Goal: Task Accomplishment & Management: Manage account settings

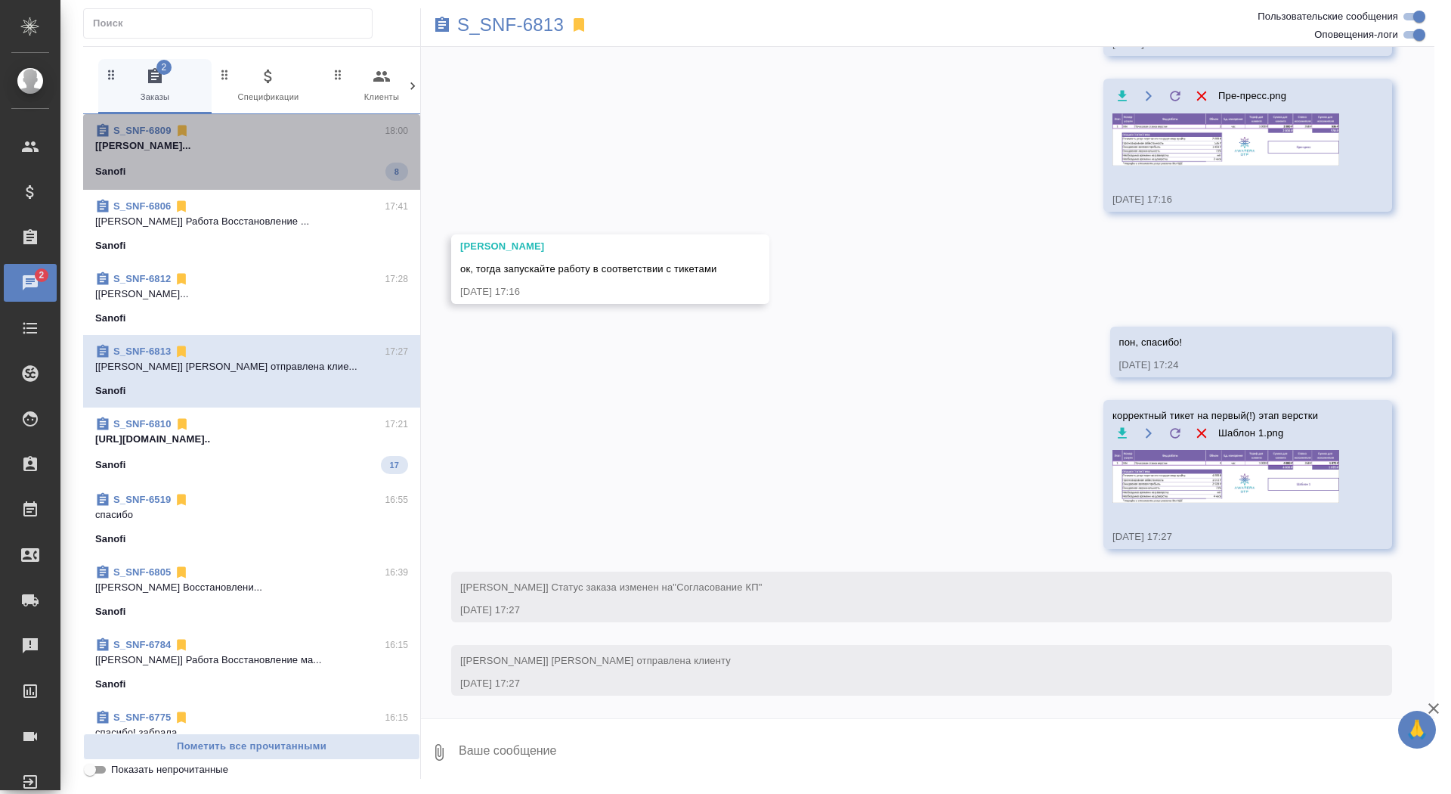
click at [276, 169] on div "Sanofi 8" at bounding box center [251, 172] width 313 height 18
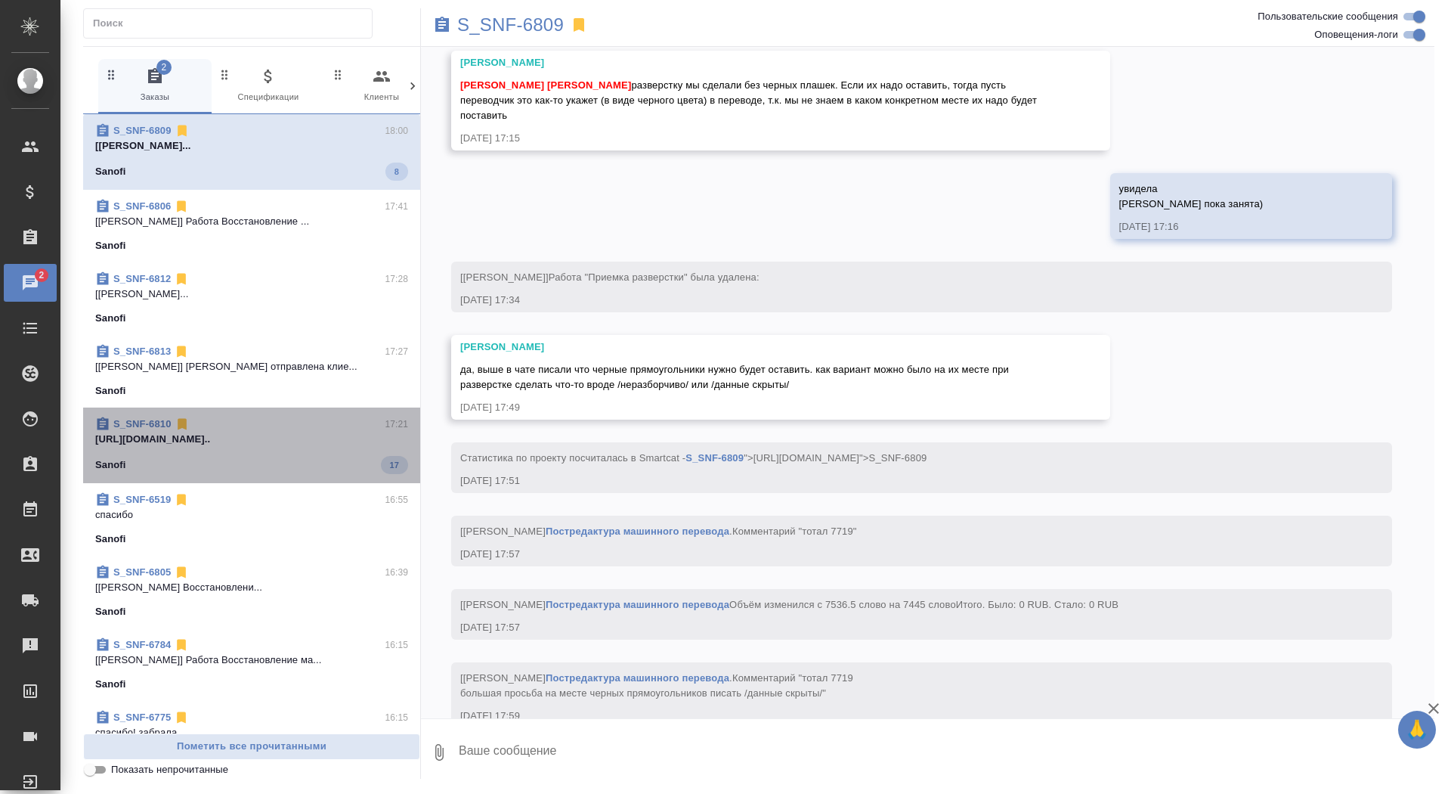
click at [271, 457] on div "Sanofi 17" at bounding box center [251, 465] width 313 height 18
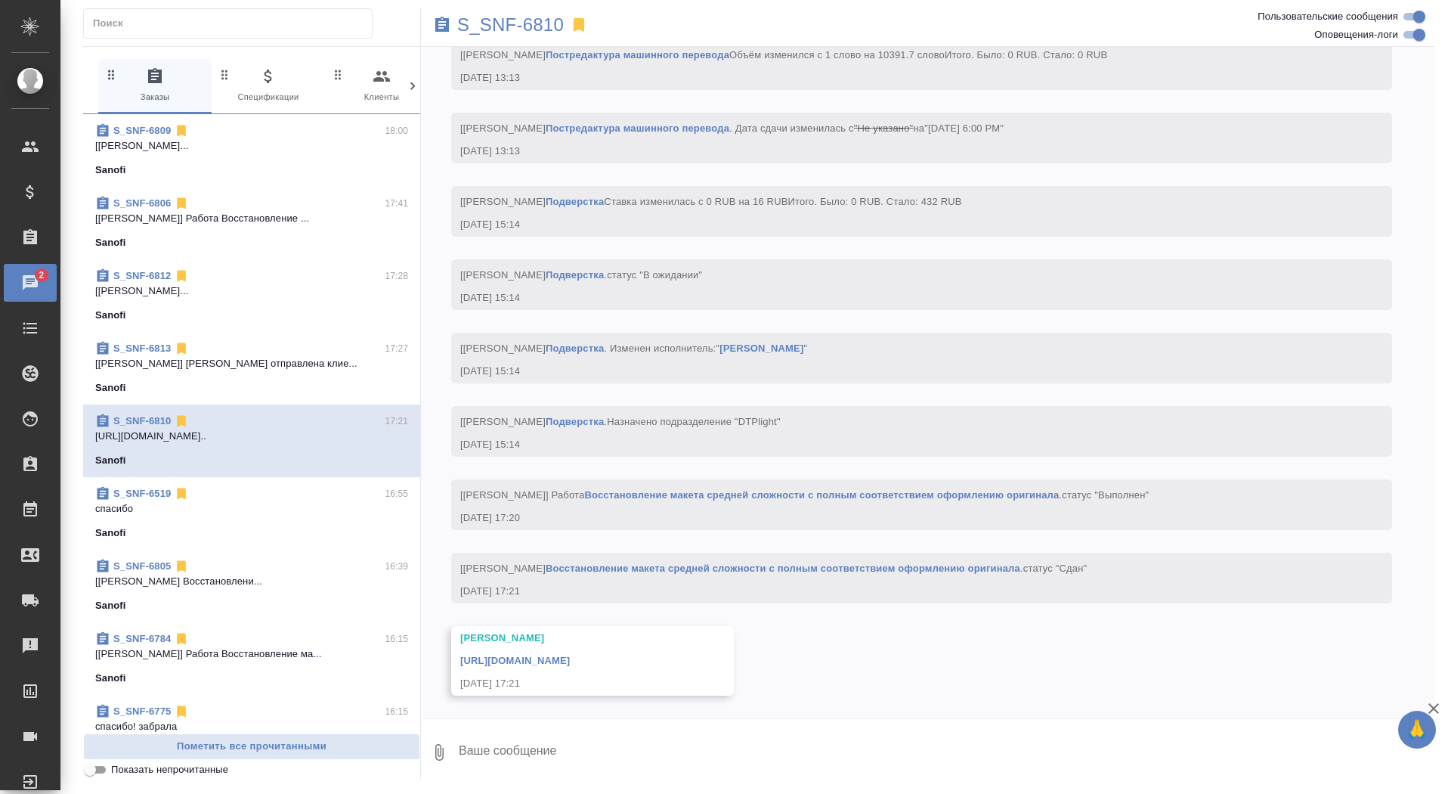
scroll to position [3832, 0]
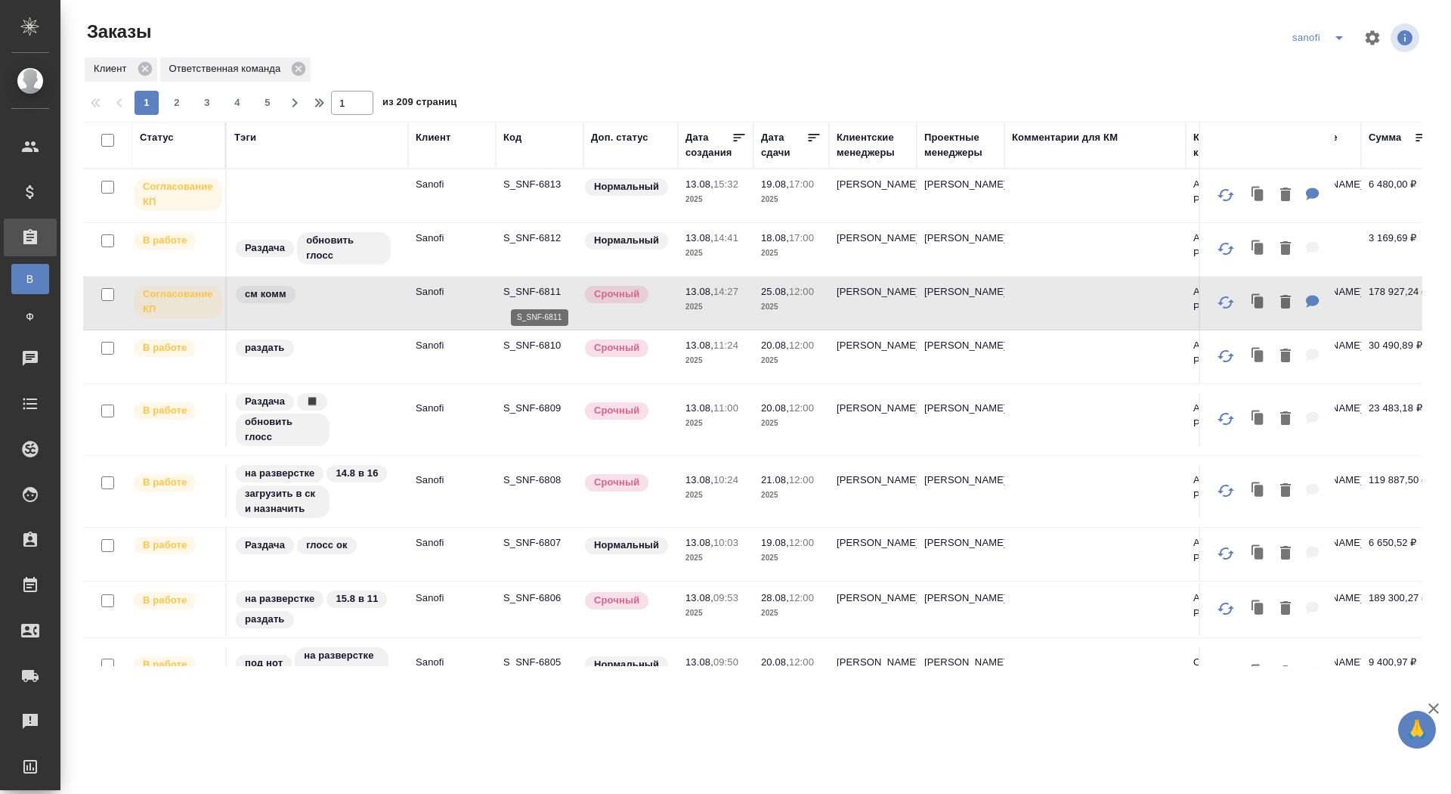
click at [531, 296] on p "S_SNF-6811" at bounding box center [539, 291] width 73 height 15
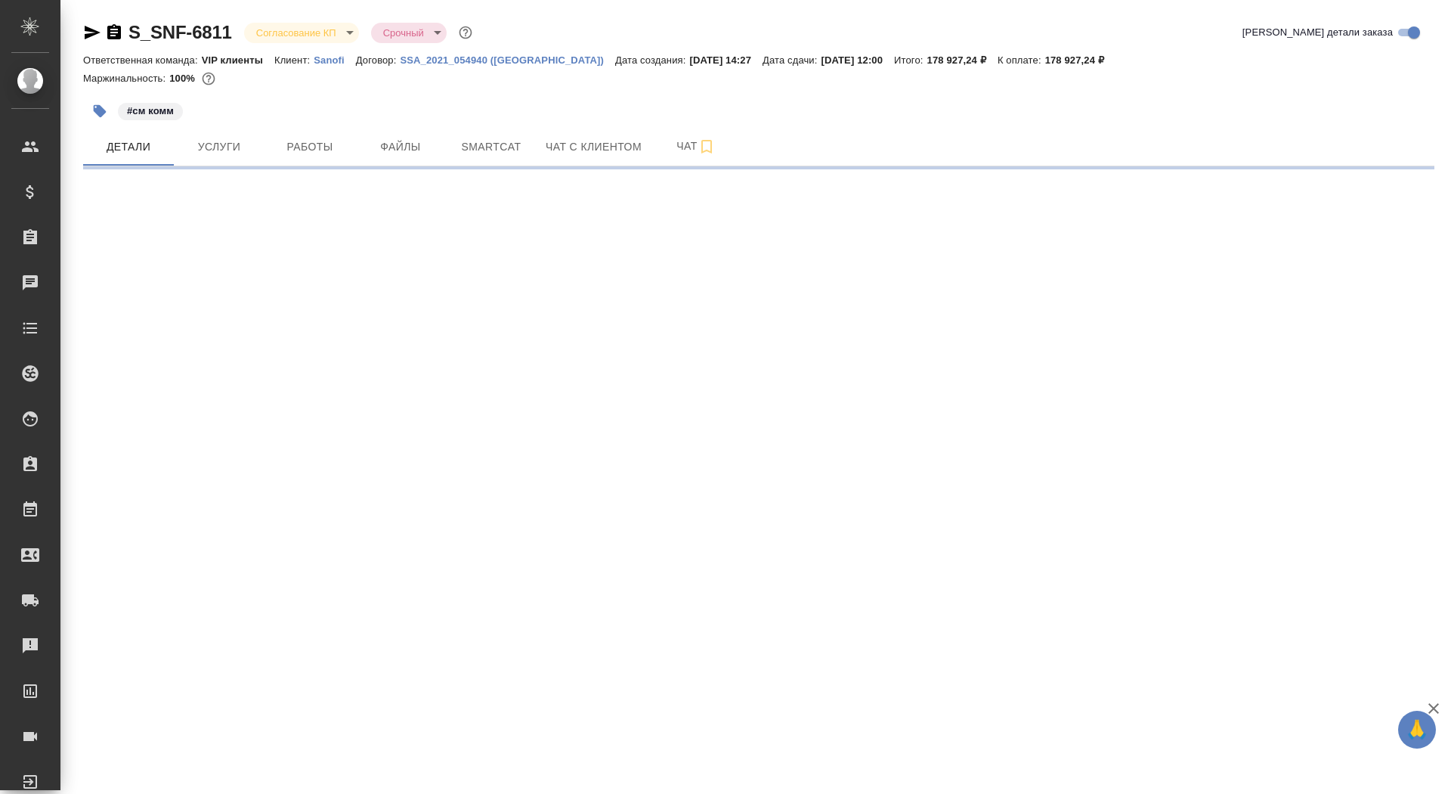
select select "RU"
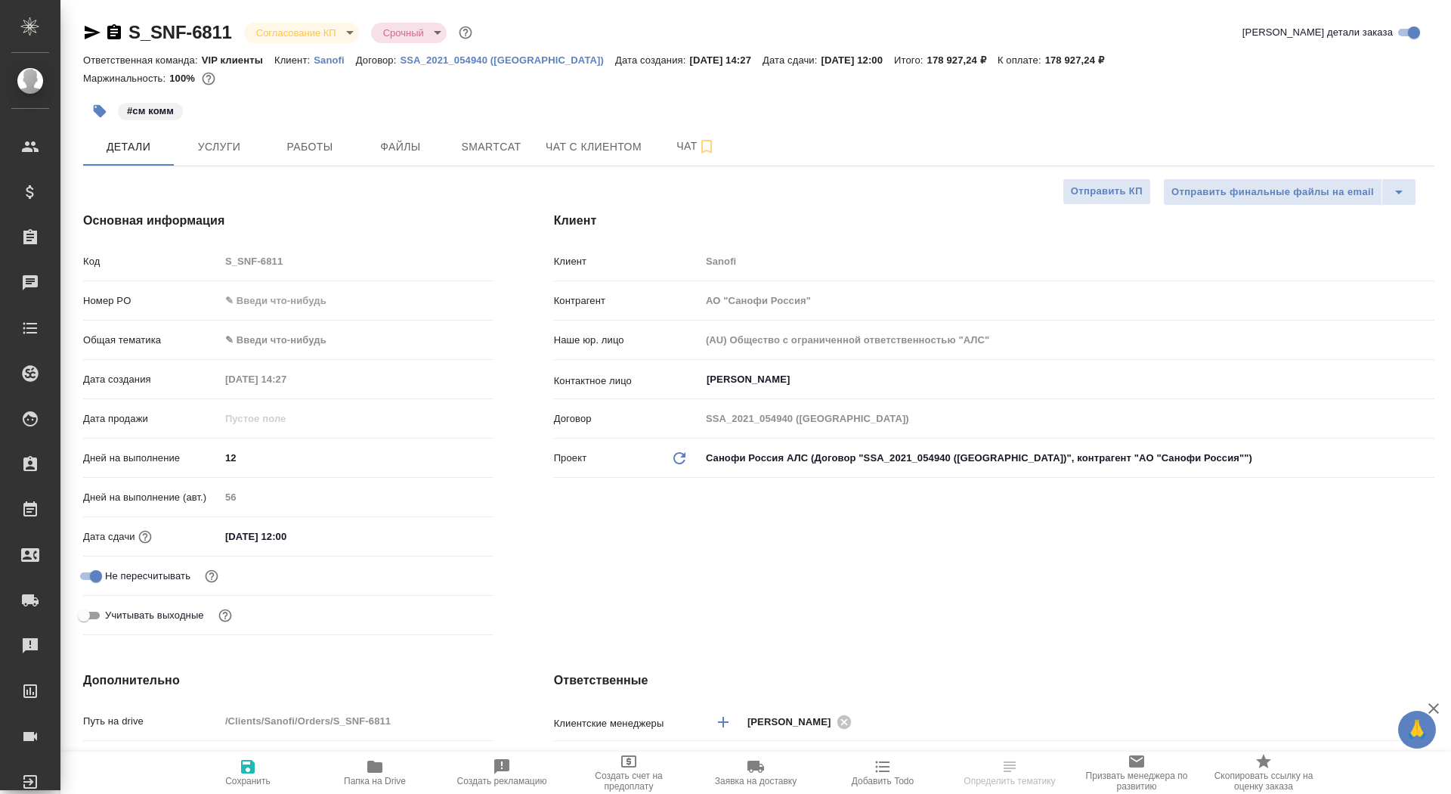
type textarea "x"
type input "[PERSON_NAME]"
type input "Комаров Роман"
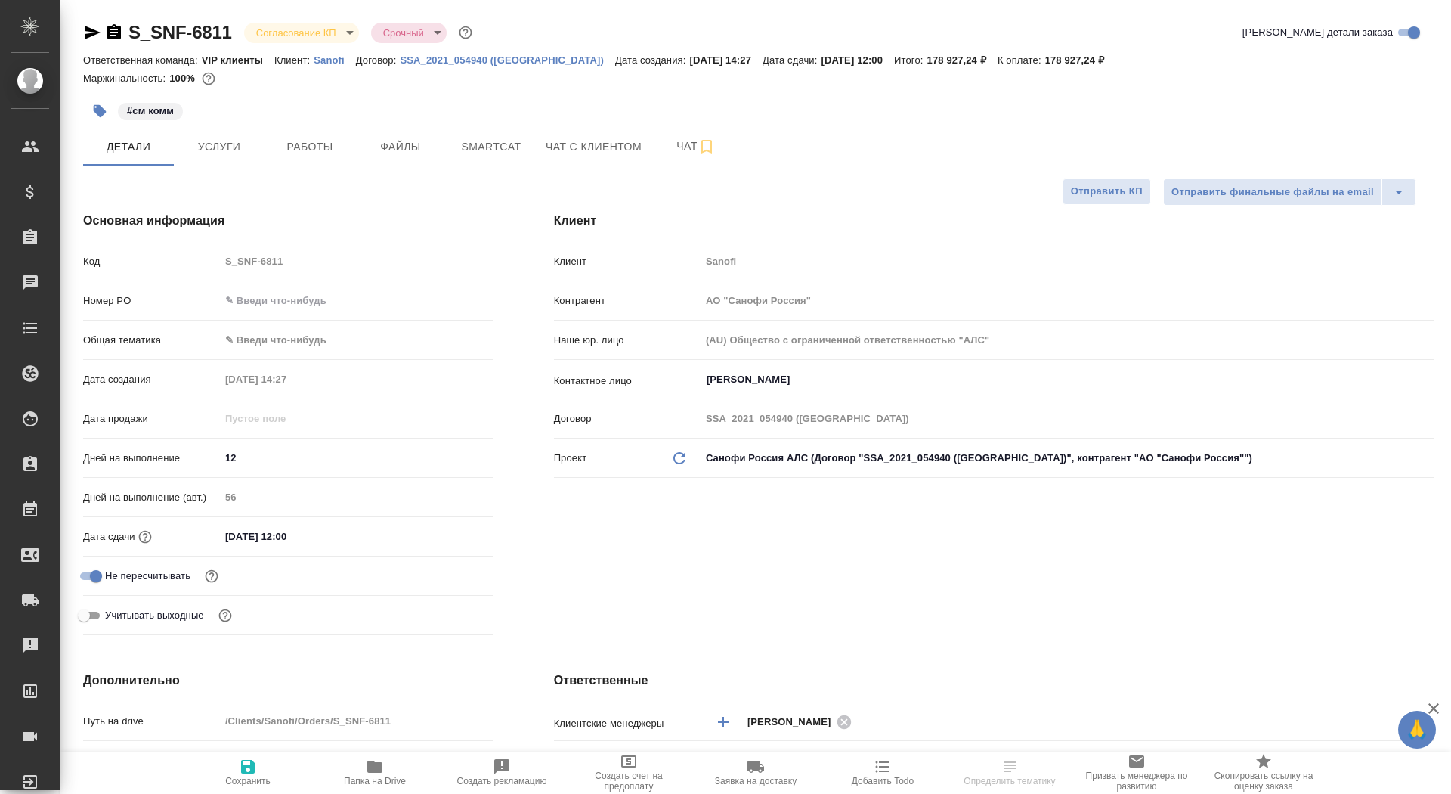
type textarea "x"
click at [248, 302] on input "text" at bounding box center [357, 301] width 274 height 22
type textarea "x"
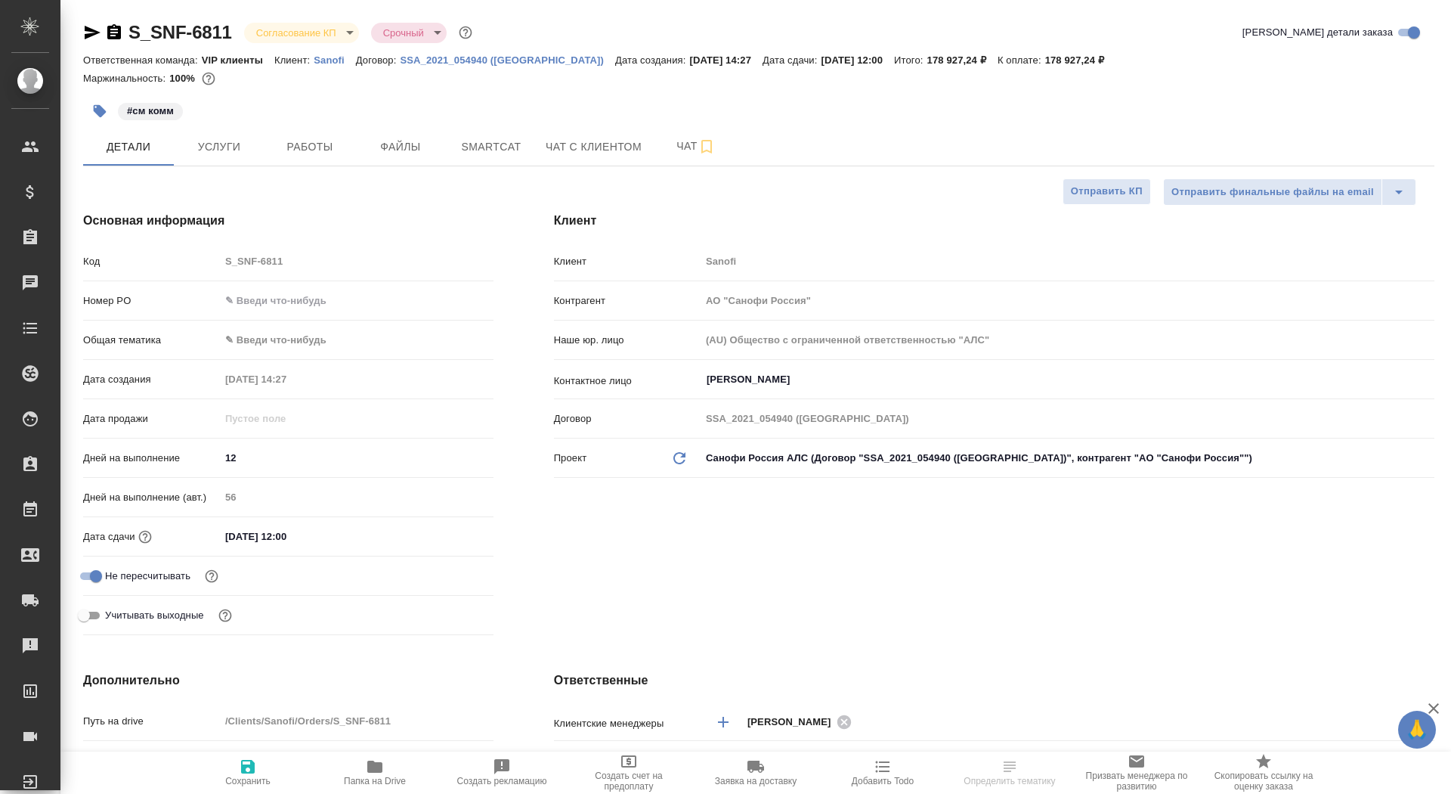
type textarea "x"
paste input "E005815439"
type input "E005815439"
type textarea "x"
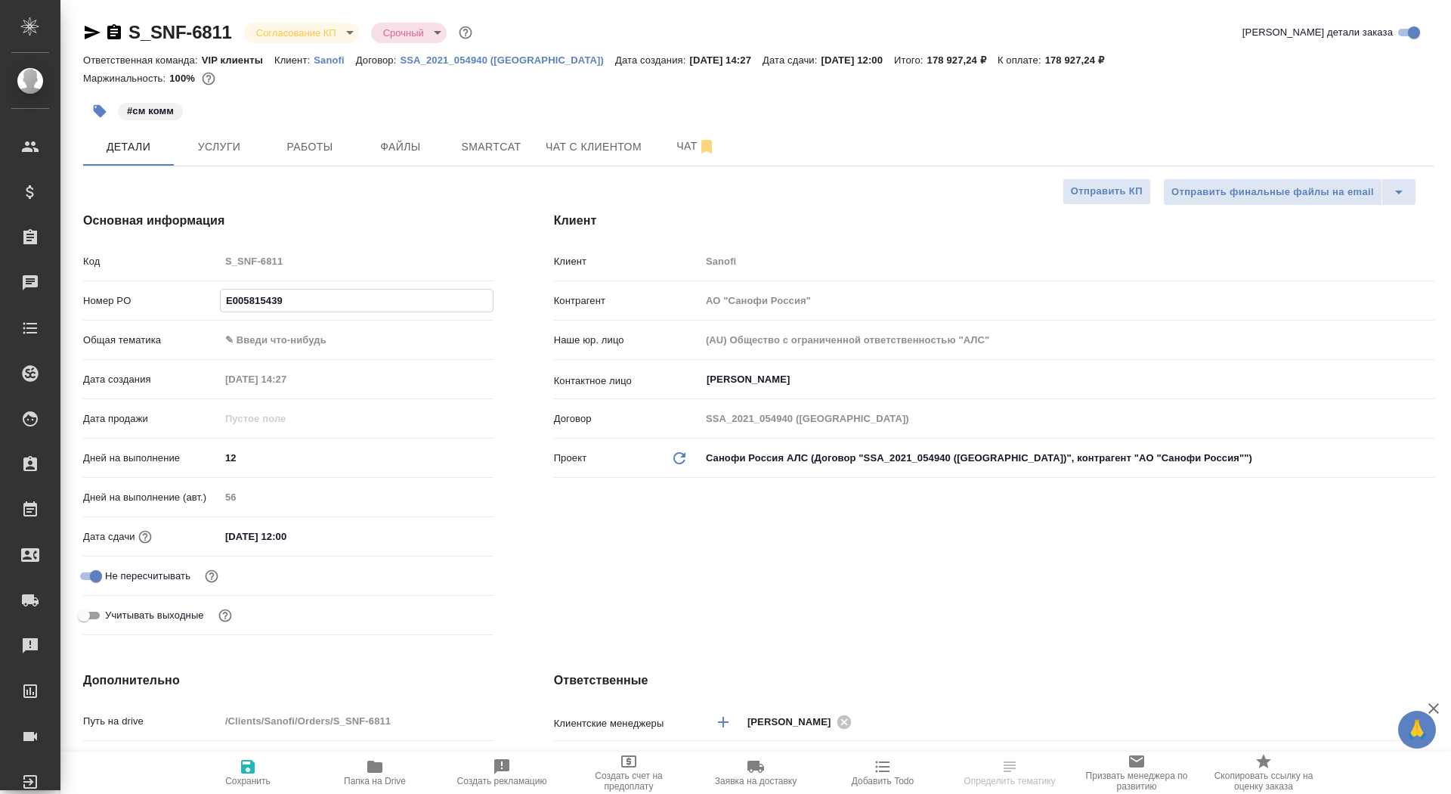
type textarea "x"
type input "E005815439"
click at [256, 774] on icon "button" at bounding box center [248, 766] width 18 height 18
type textarea "x"
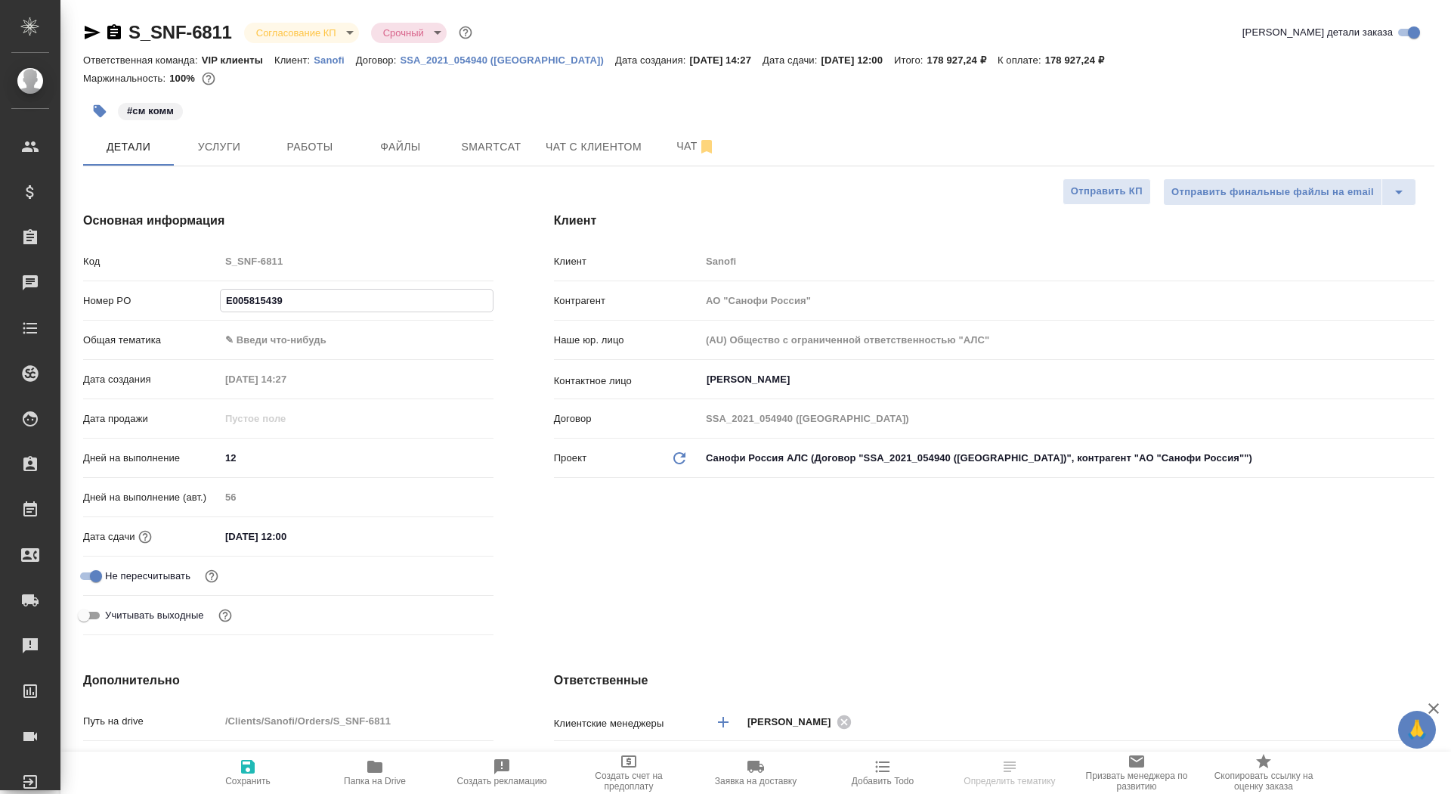
type textarea "x"
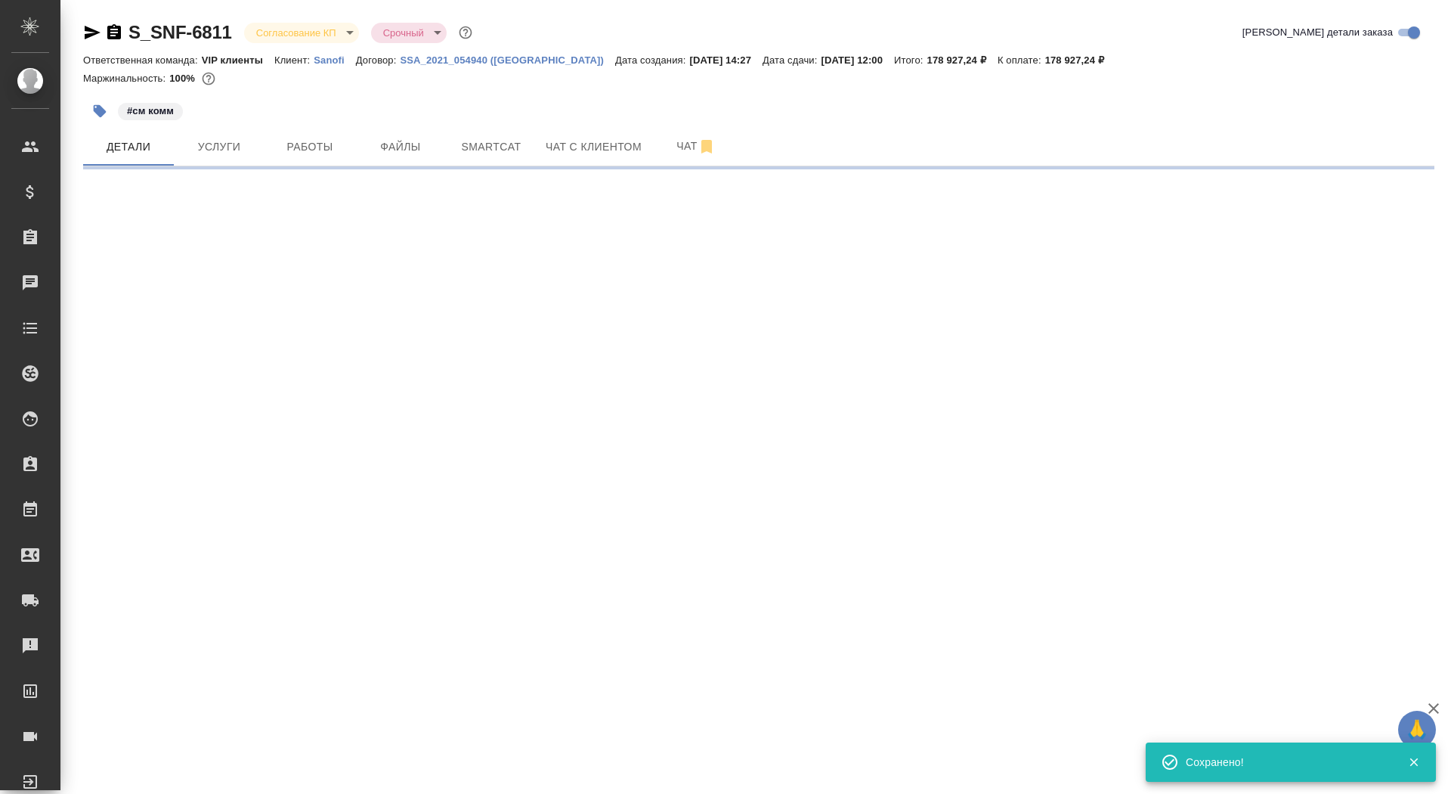
select select "RU"
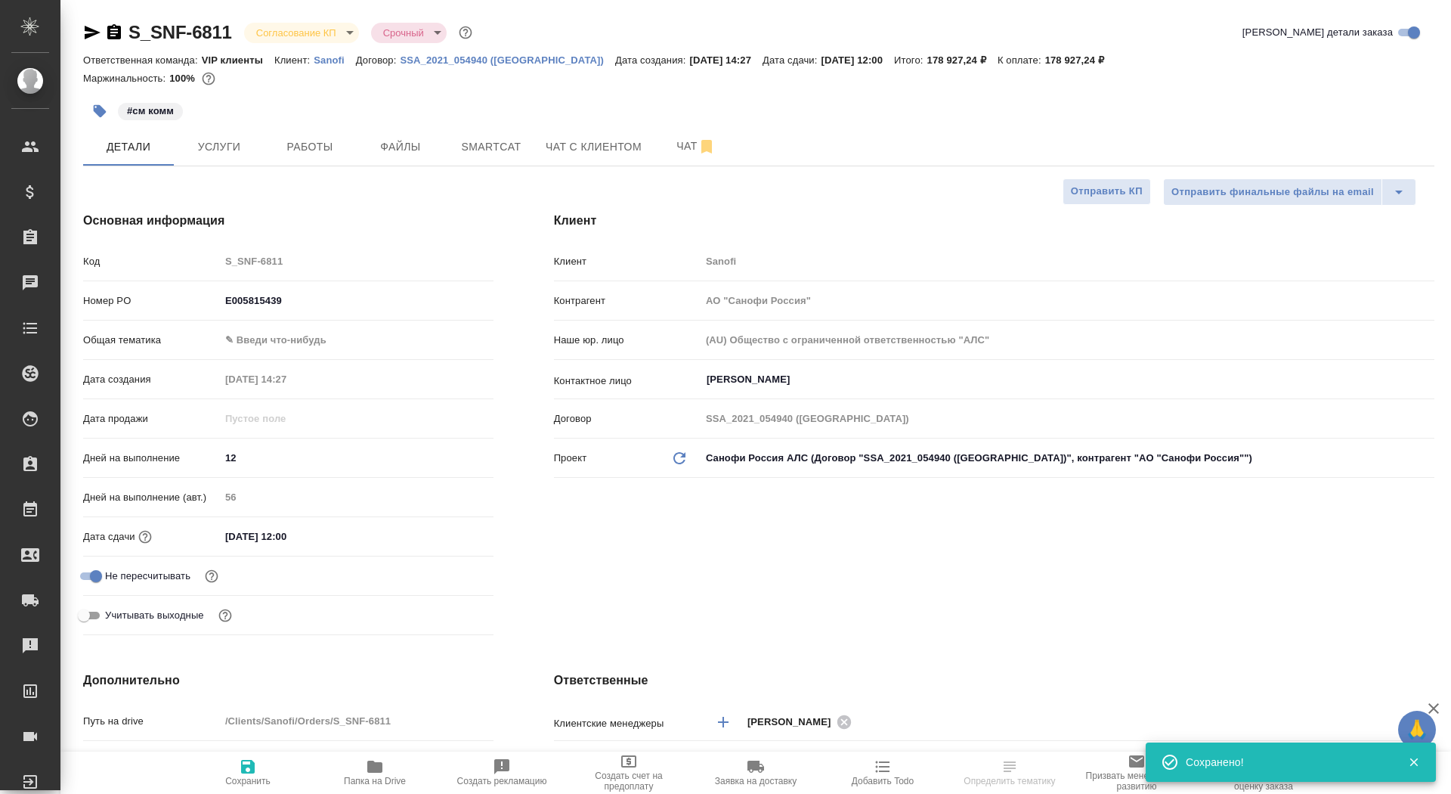
type textarea "x"
click at [308, 34] on body "🙏 .cls-1 fill:#fff; AWATERA Saydasheva Dilyara Клиенты Спецификации Заказы Чаты…" at bounding box center [725, 397] width 1451 height 794
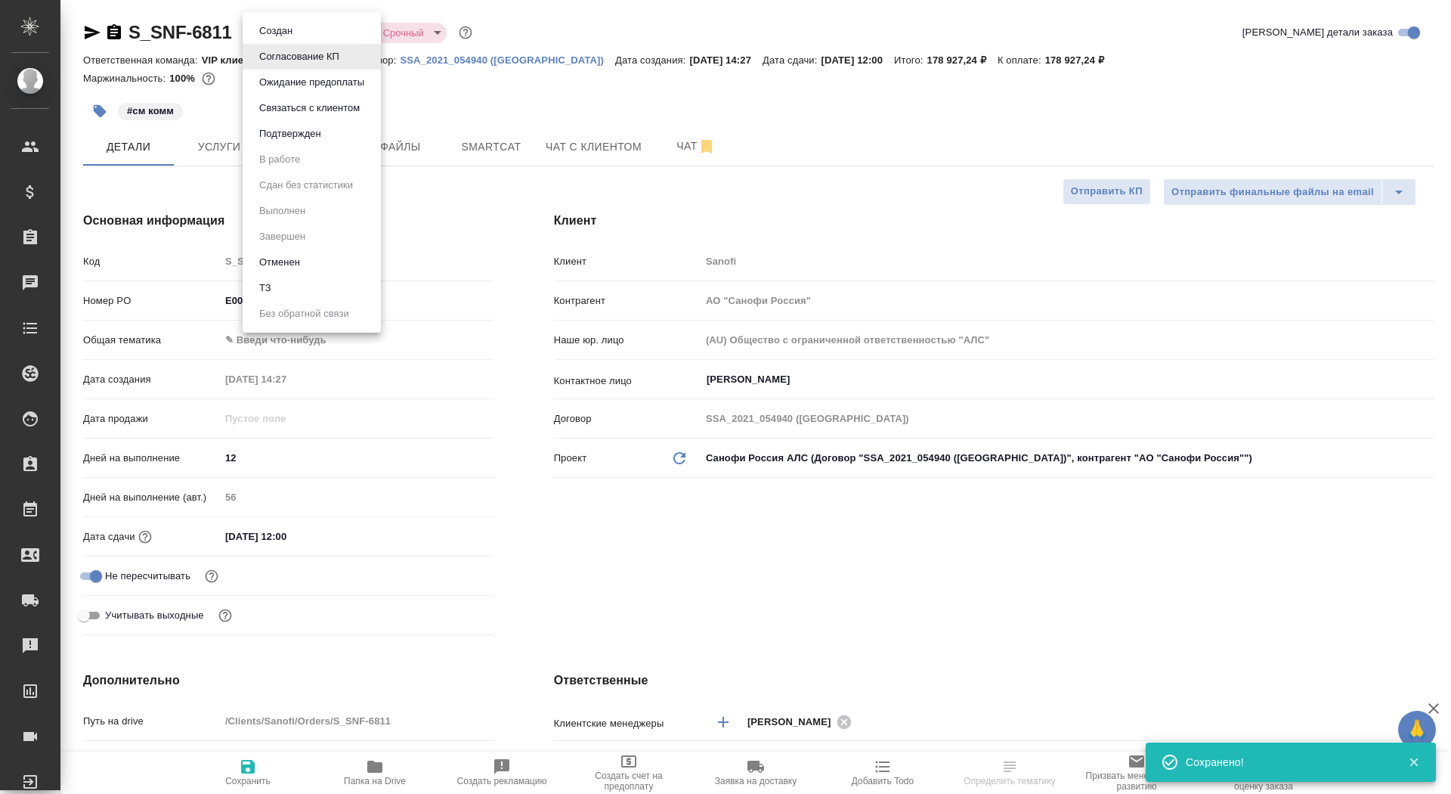
click at [330, 126] on li "Подтвержден" at bounding box center [312, 134] width 138 height 26
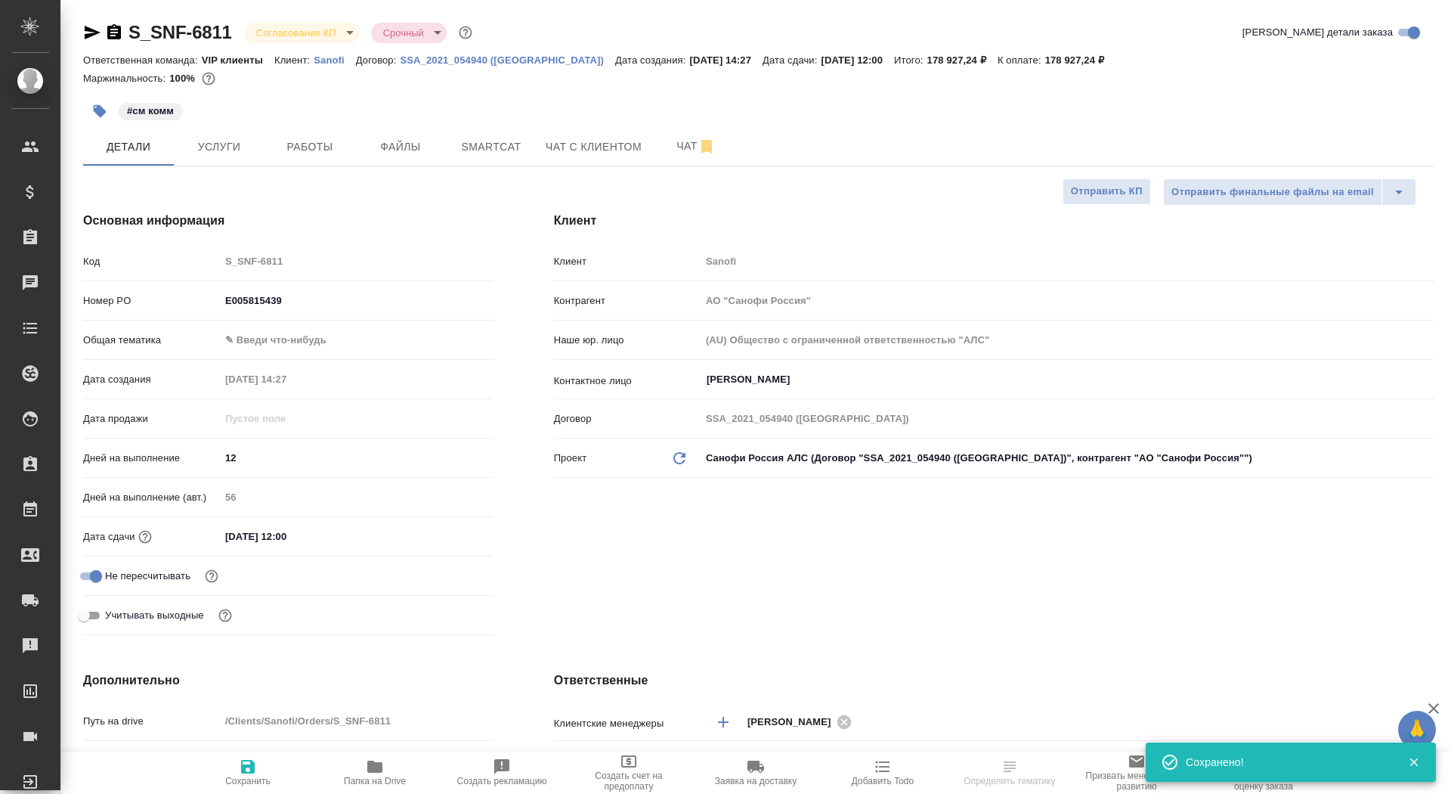
select select "RU"
type textarea "x"
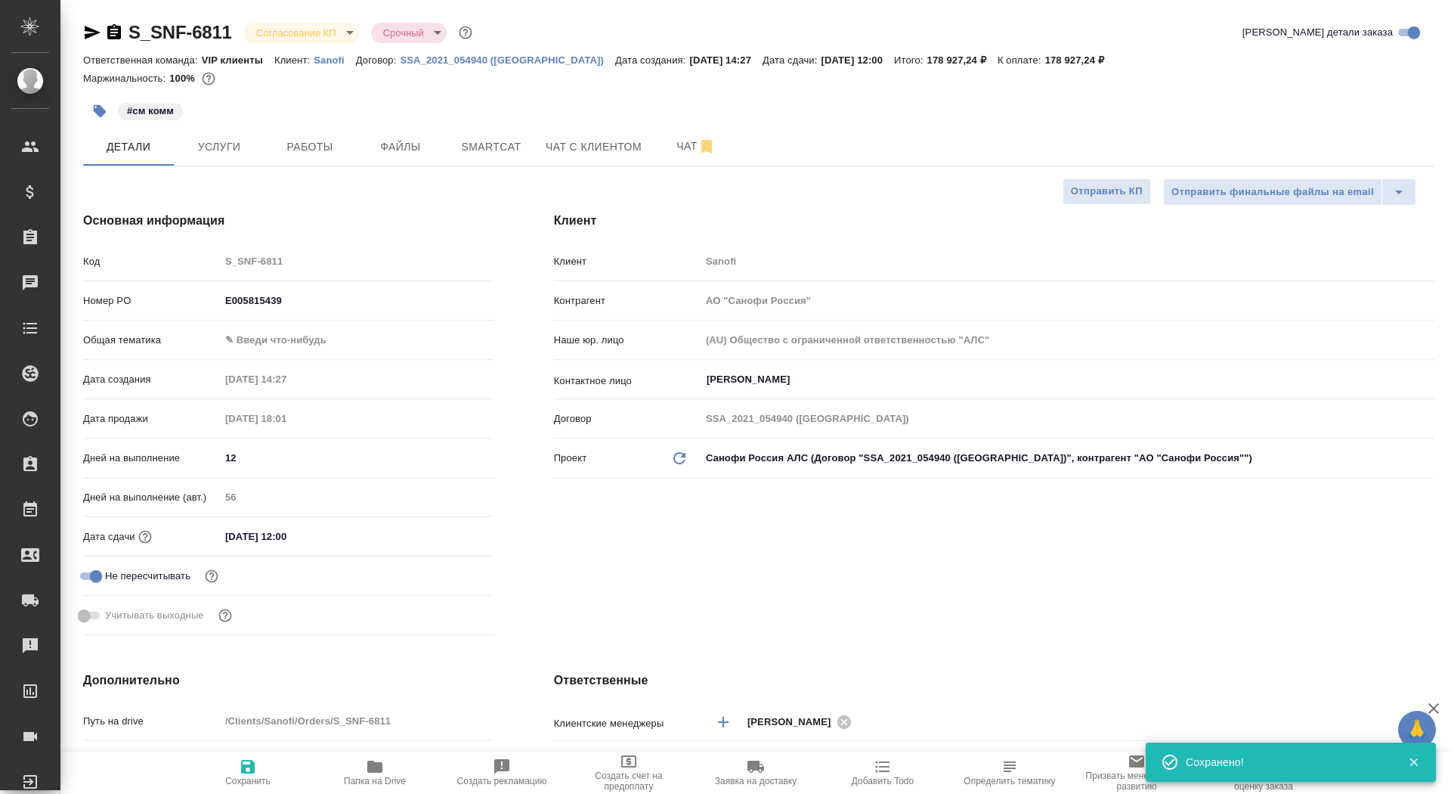
type textarea "x"
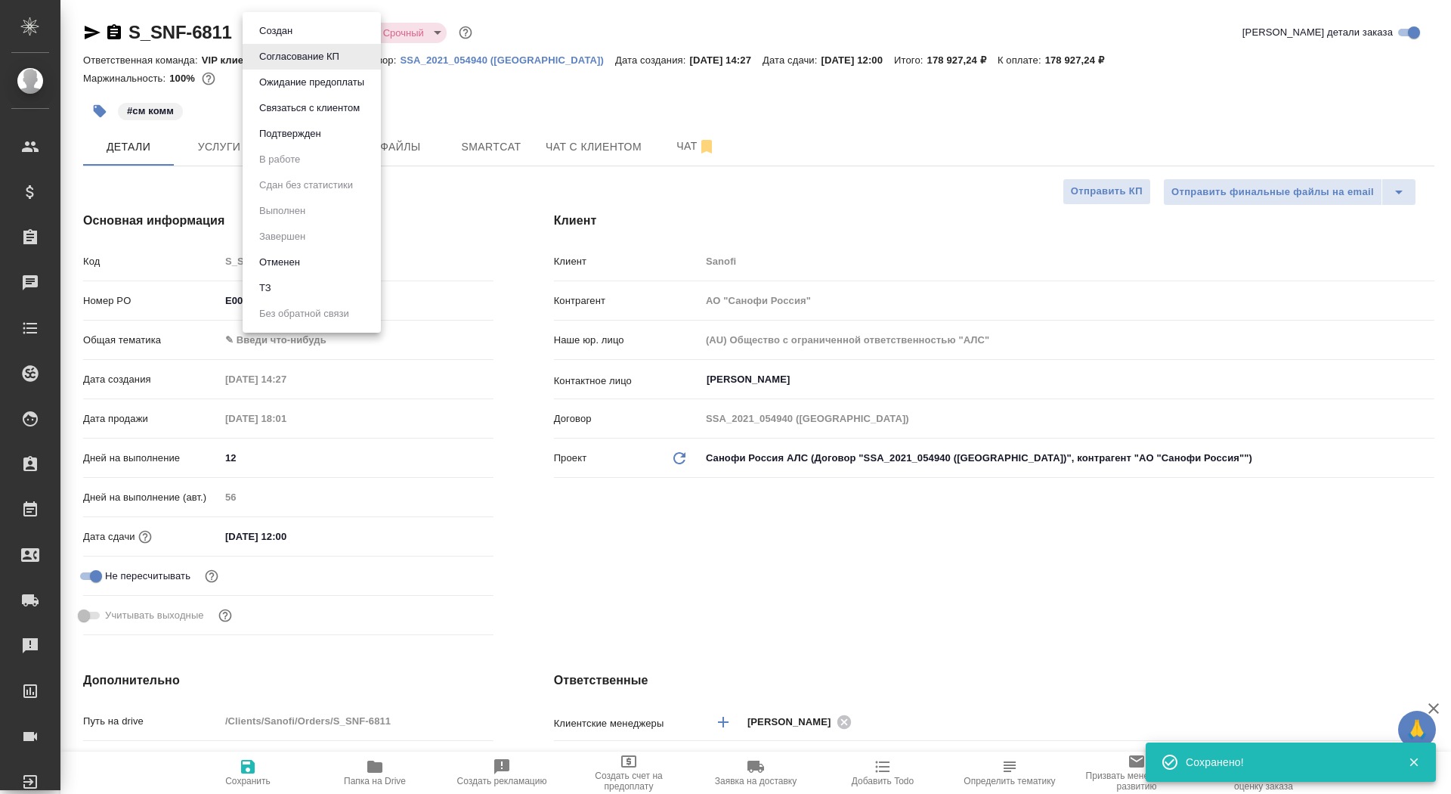
click at [324, 33] on body "🙏 .cls-1 fill:#fff; AWATERA Saydasheva Dilyara Клиенты Спецификации Заказы 0 Ча…" at bounding box center [725, 397] width 1451 height 794
click at [321, 143] on li "Подтвержден" at bounding box center [312, 134] width 138 height 26
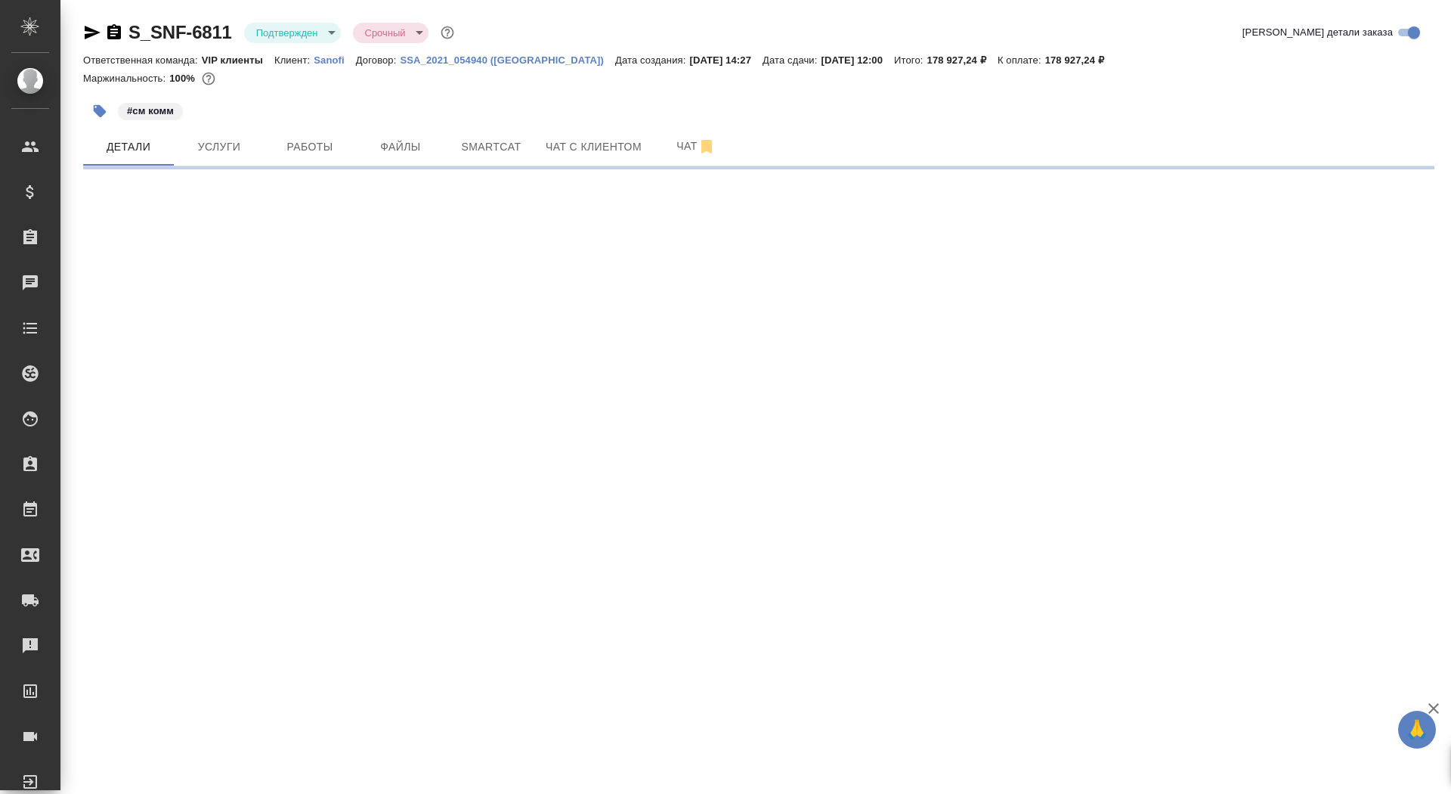
select select "RU"
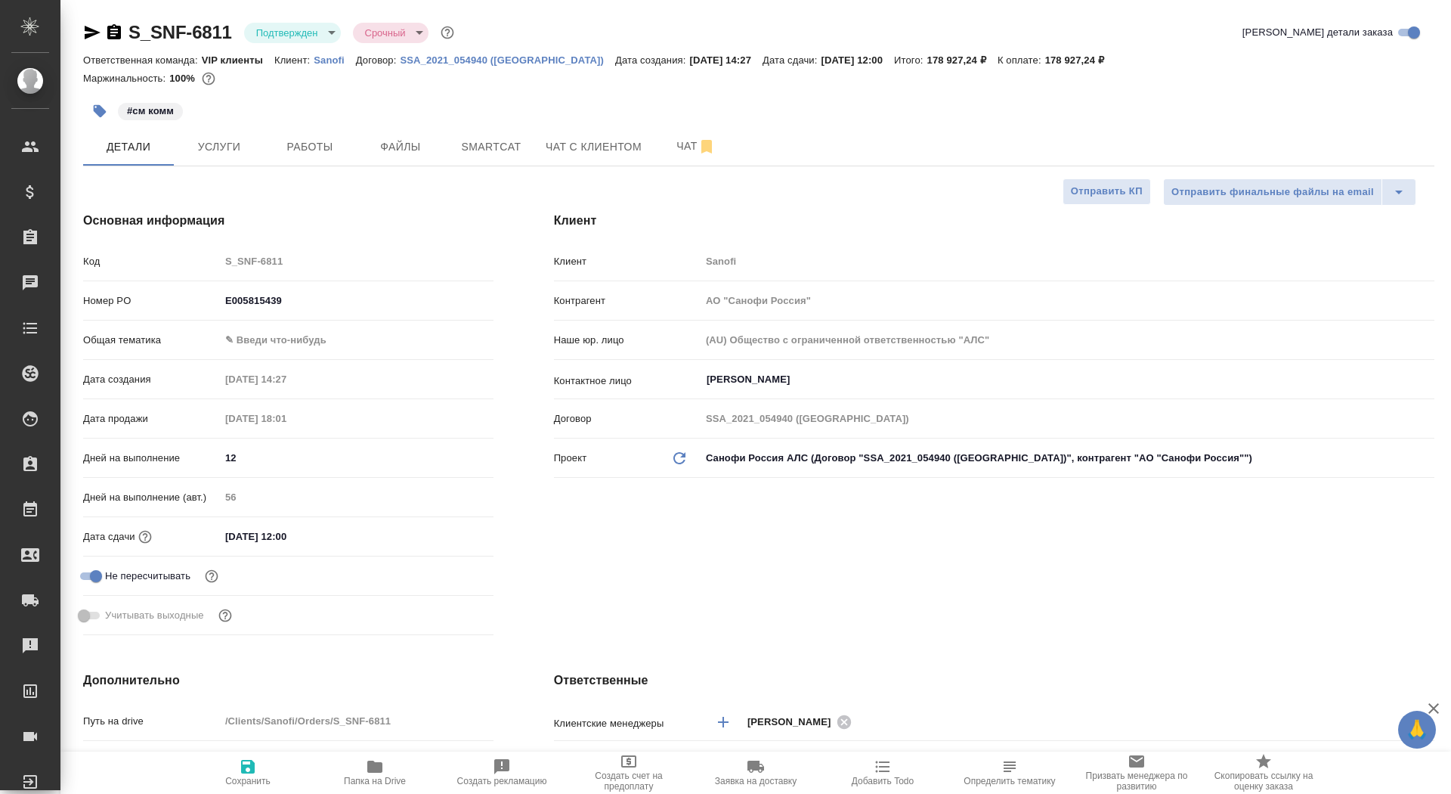
type textarea "x"
click at [664, 147] on span "Чат" at bounding box center [696, 146] width 73 height 19
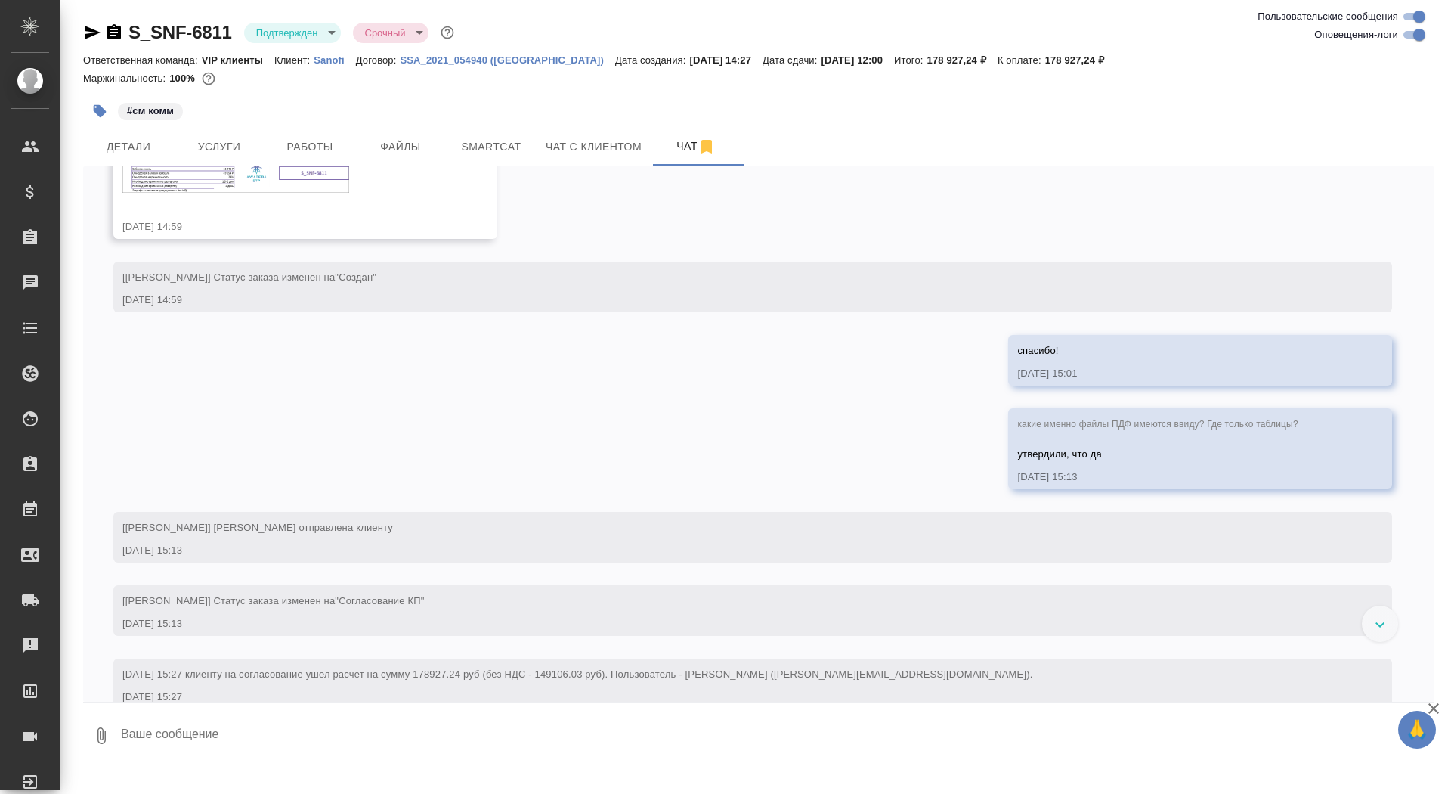
scroll to position [1535, 0]
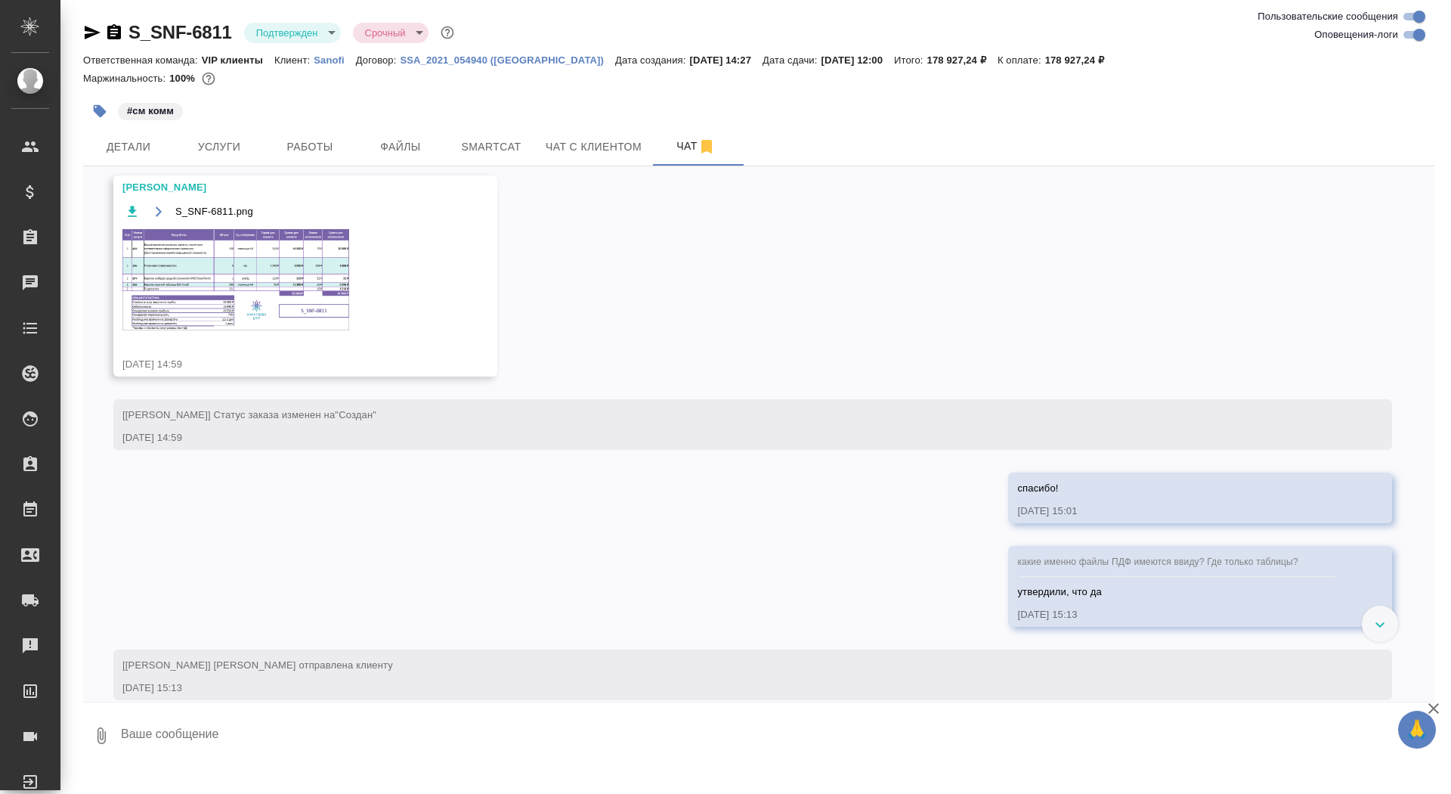
click at [209, 372] on div "13.08.25, 14:59" at bounding box center [283, 364] width 322 height 15
click at [222, 330] on img at bounding box center [235, 279] width 227 height 101
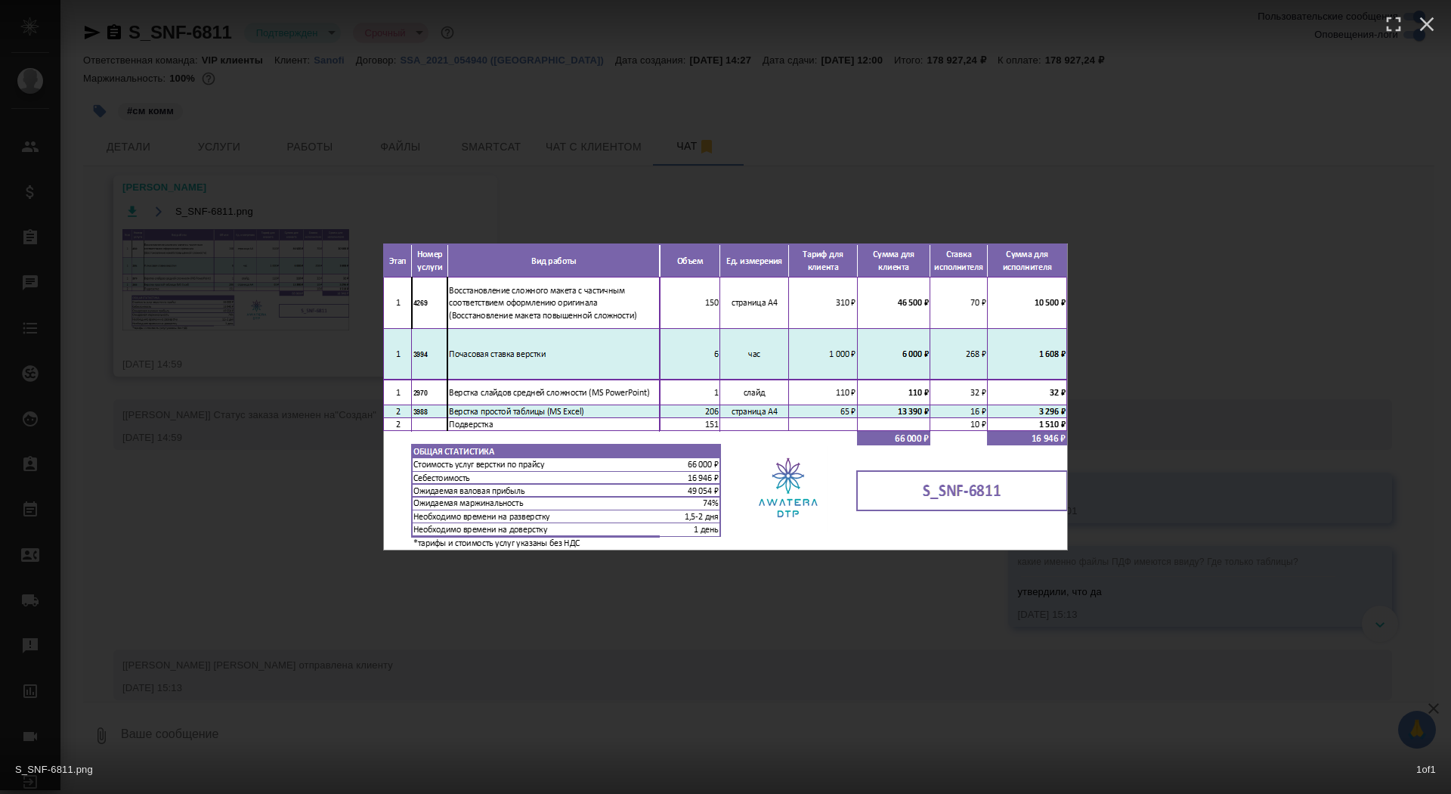
click at [171, 370] on div "S_SNF-6811.png 1 of 1" at bounding box center [725, 397] width 1451 height 794
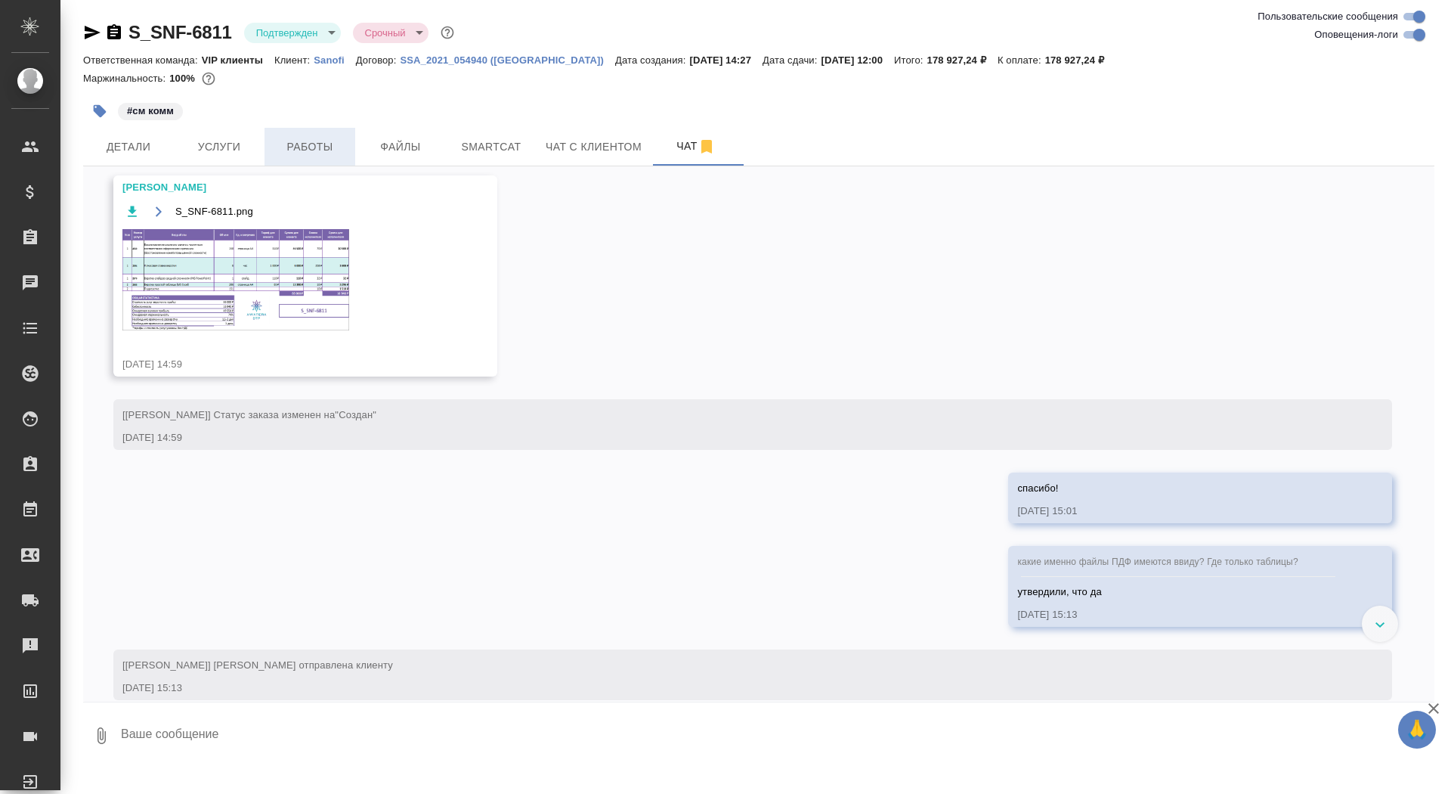
click at [324, 144] on span "Работы" at bounding box center [310, 147] width 73 height 19
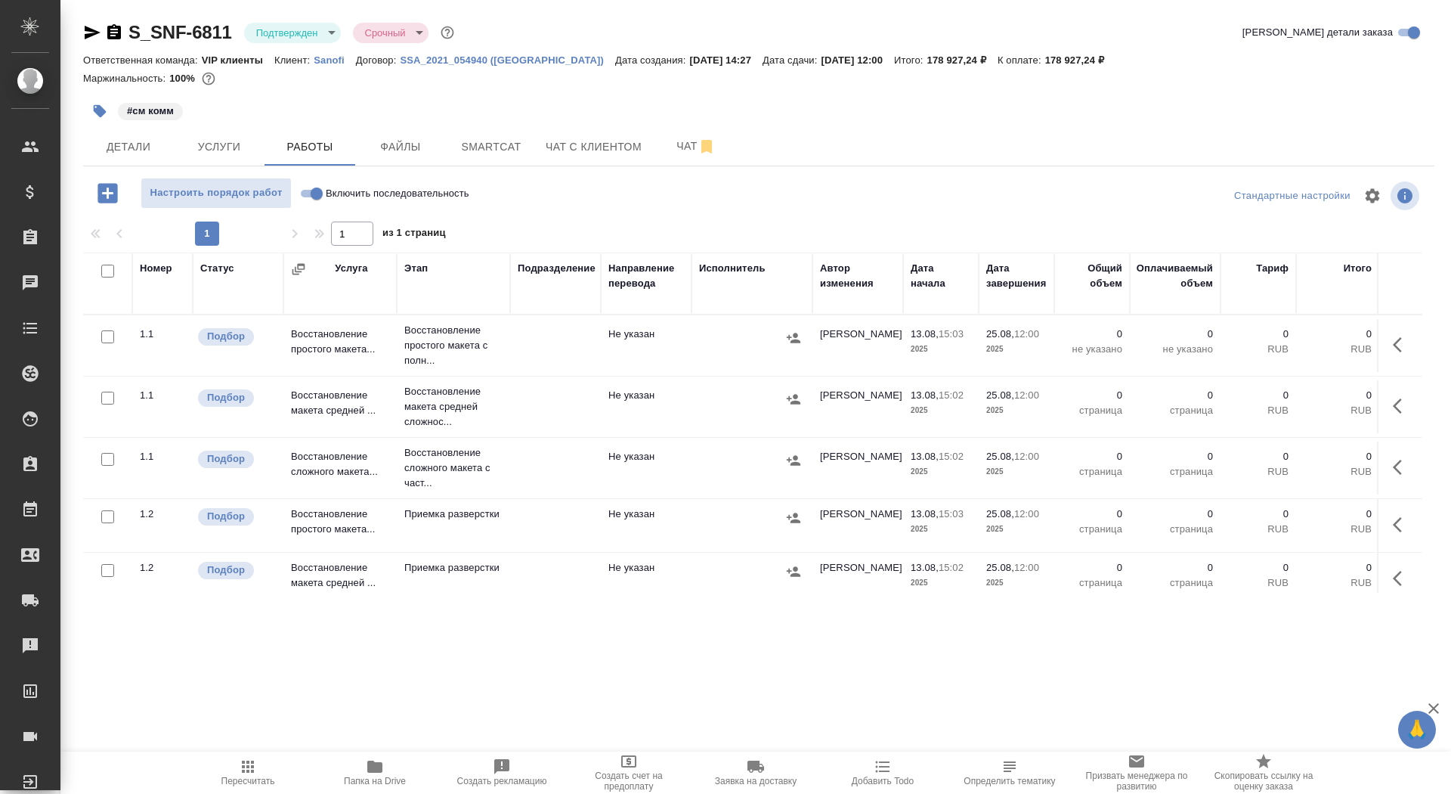
click at [1394, 460] on icon "button" at bounding box center [1402, 467] width 18 height 18
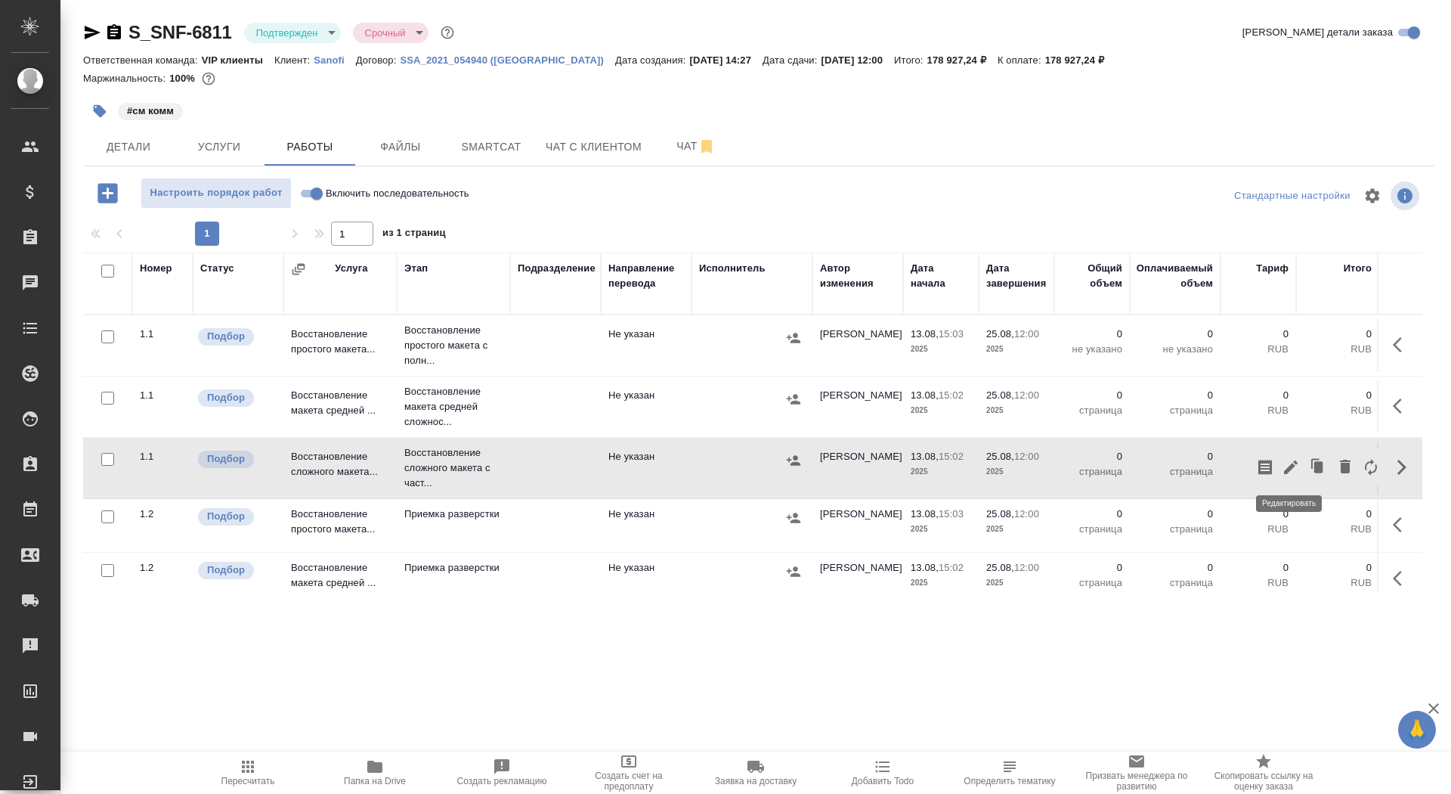
click at [1287, 466] on icon "button" at bounding box center [1291, 467] width 18 height 18
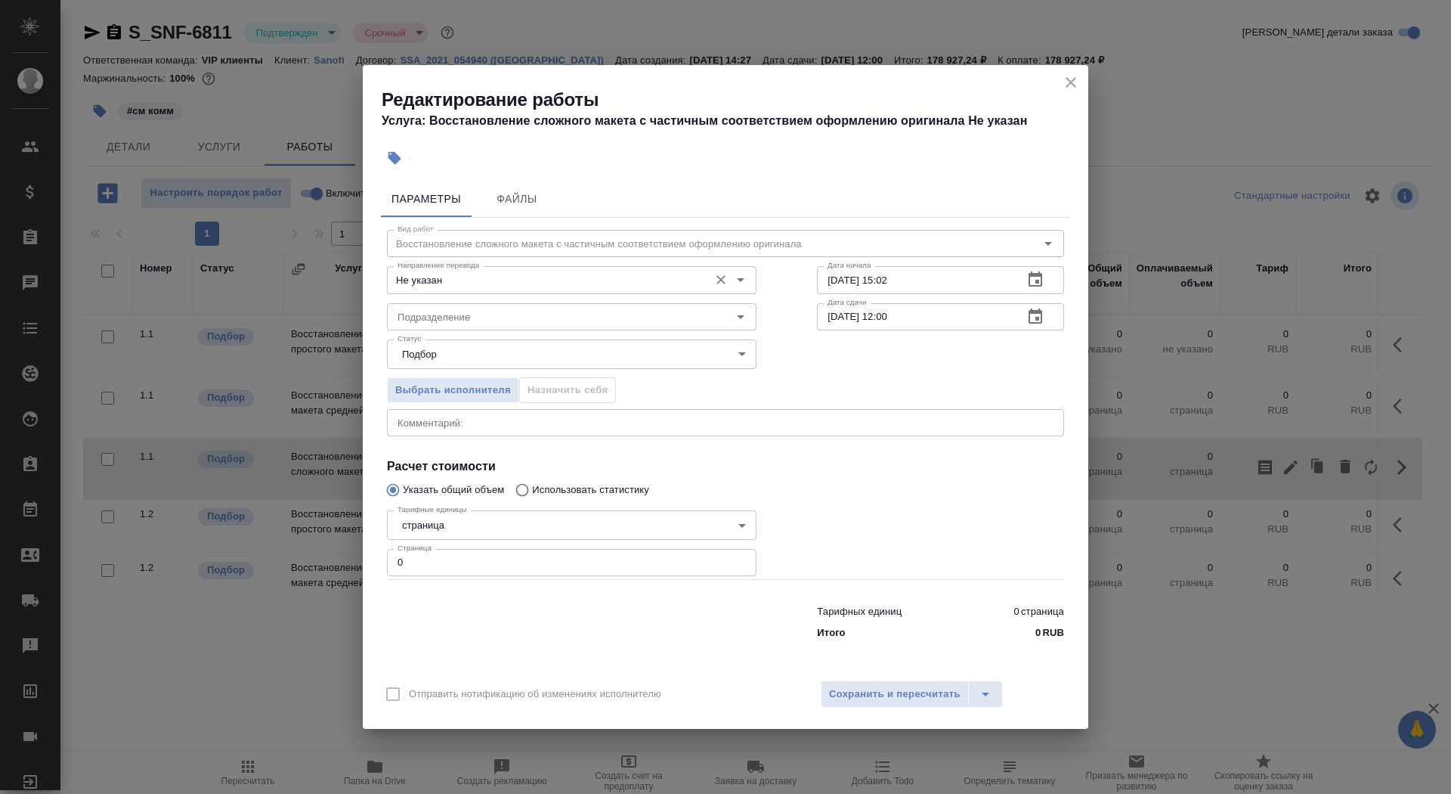
click at [615, 262] on div "Направление перевода Не указан Направление перевода" at bounding box center [572, 278] width 370 height 36
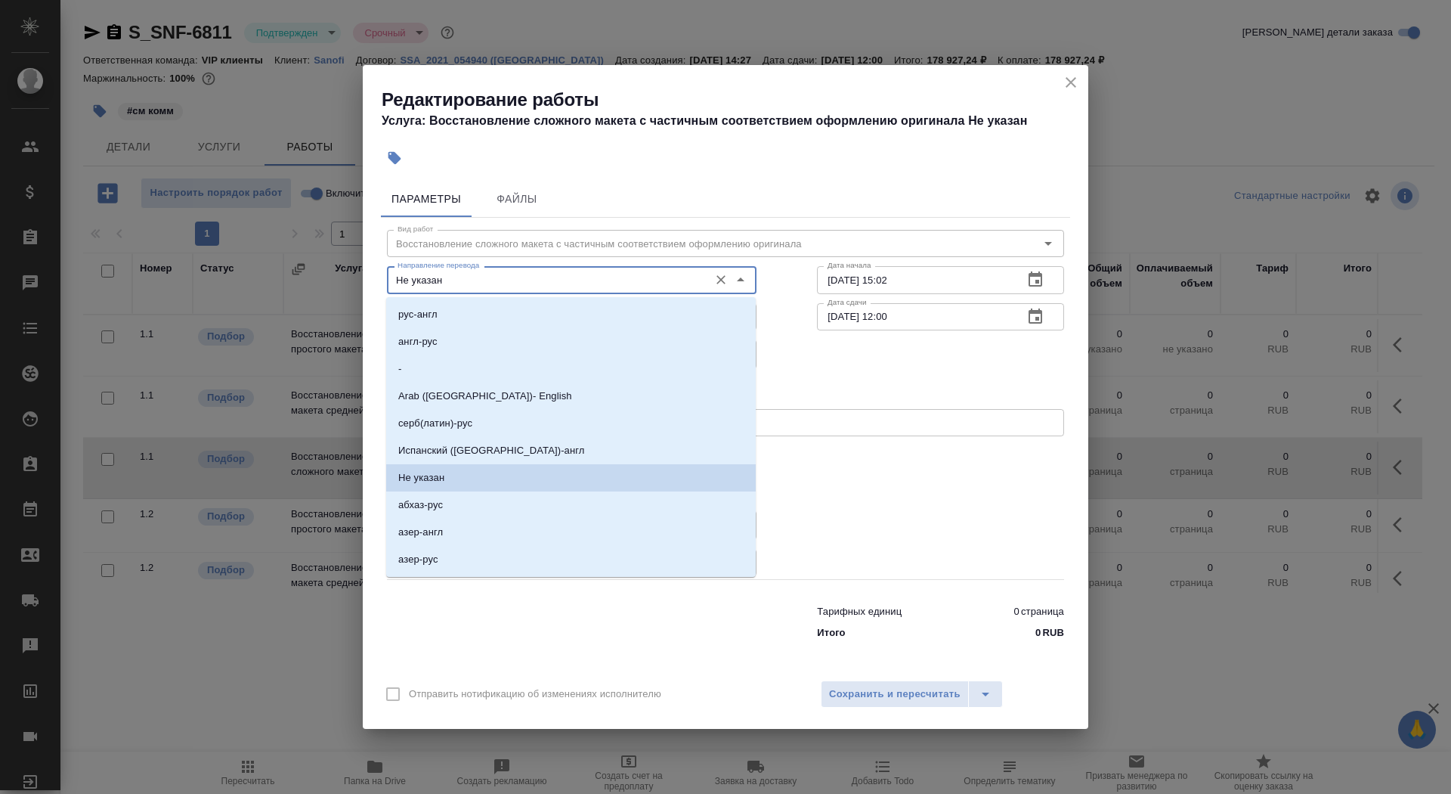
click at [619, 277] on input "Не указан" at bounding box center [547, 280] width 310 height 18
click at [570, 344] on li "англ-рус" at bounding box center [571, 341] width 370 height 27
type input "англ-рус"
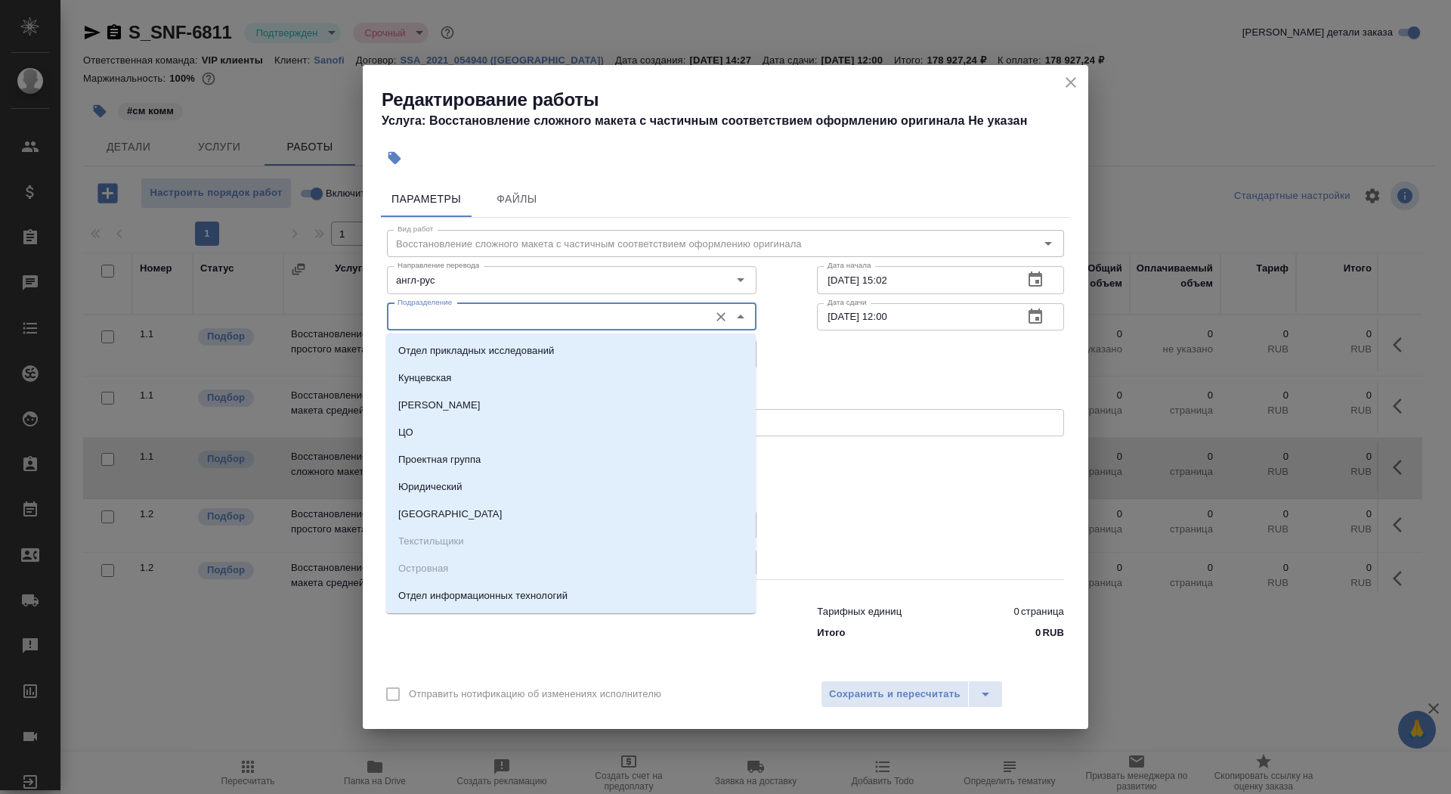
click at [541, 311] on input "Подразделение" at bounding box center [547, 317] width 310 height 18
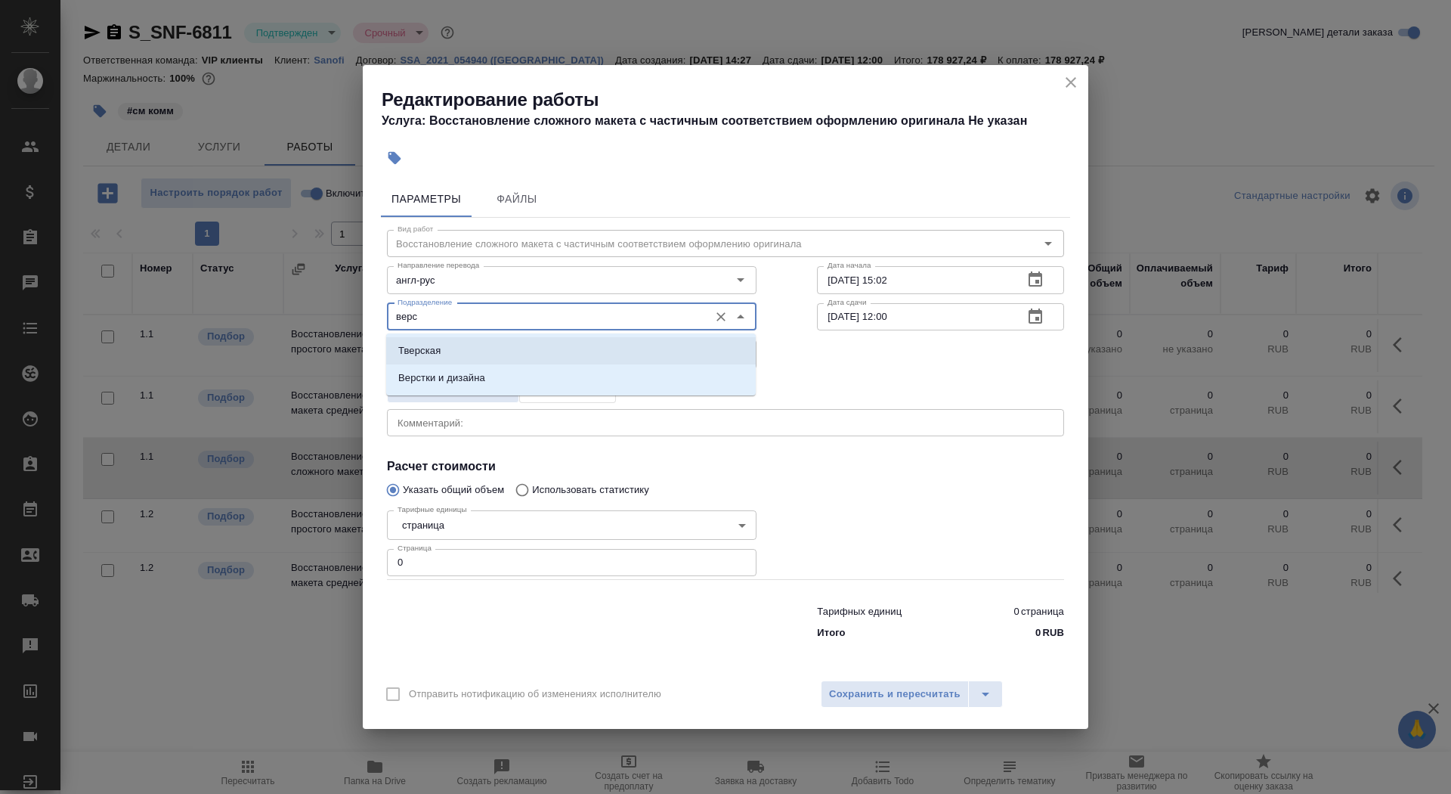
click at [516, 391] on li "Верстки и дизайна" at bounding box center [571, 377] width 370 height 27
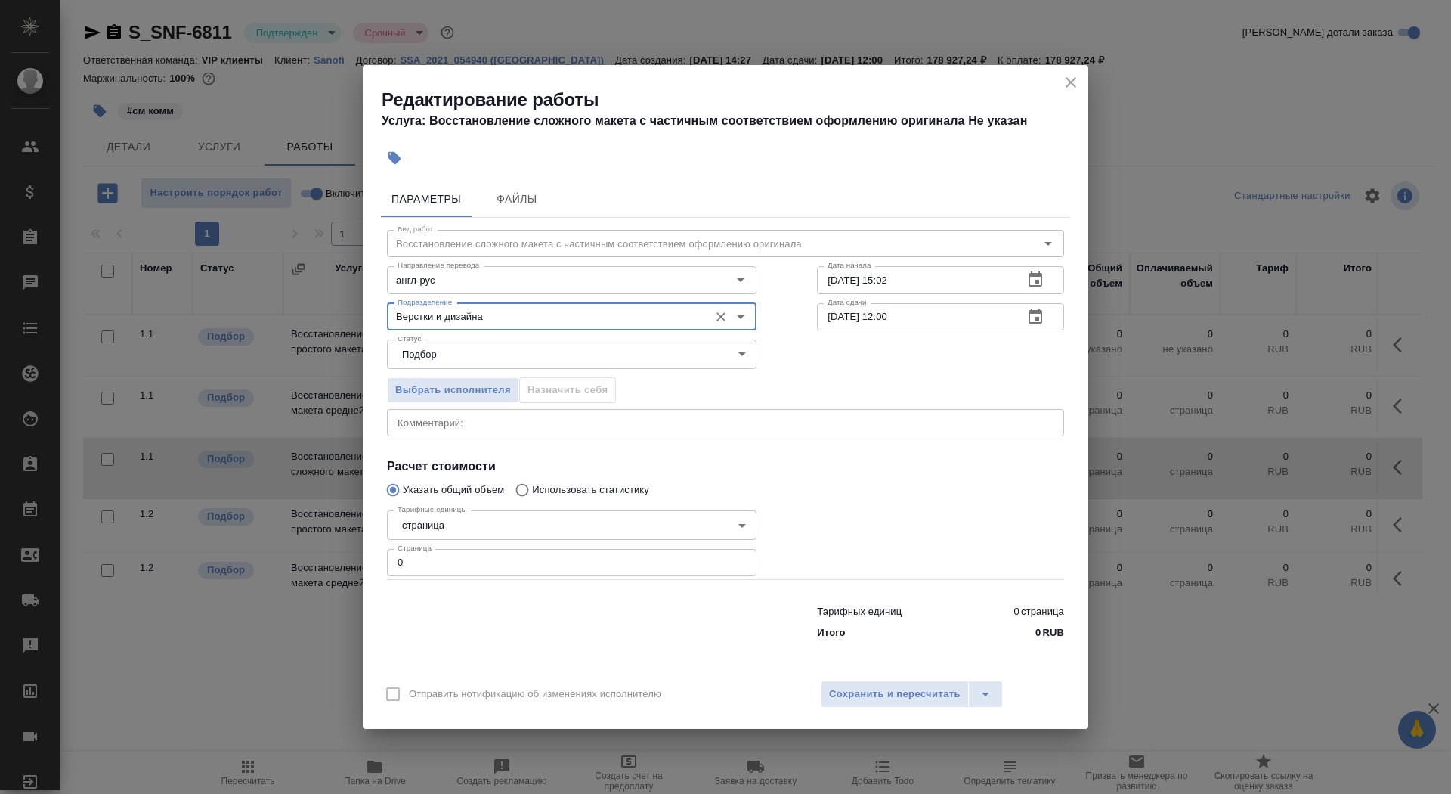
type input "Верстки и дизайна"
click at [463, 517] on body "🙏 .cls-1 fill:#fff; AWATERA Saydasheva Dilyara Клиенты Спецификации Заказы 0 Ча…" at bounding box center [725, 397] width 1451 height 794
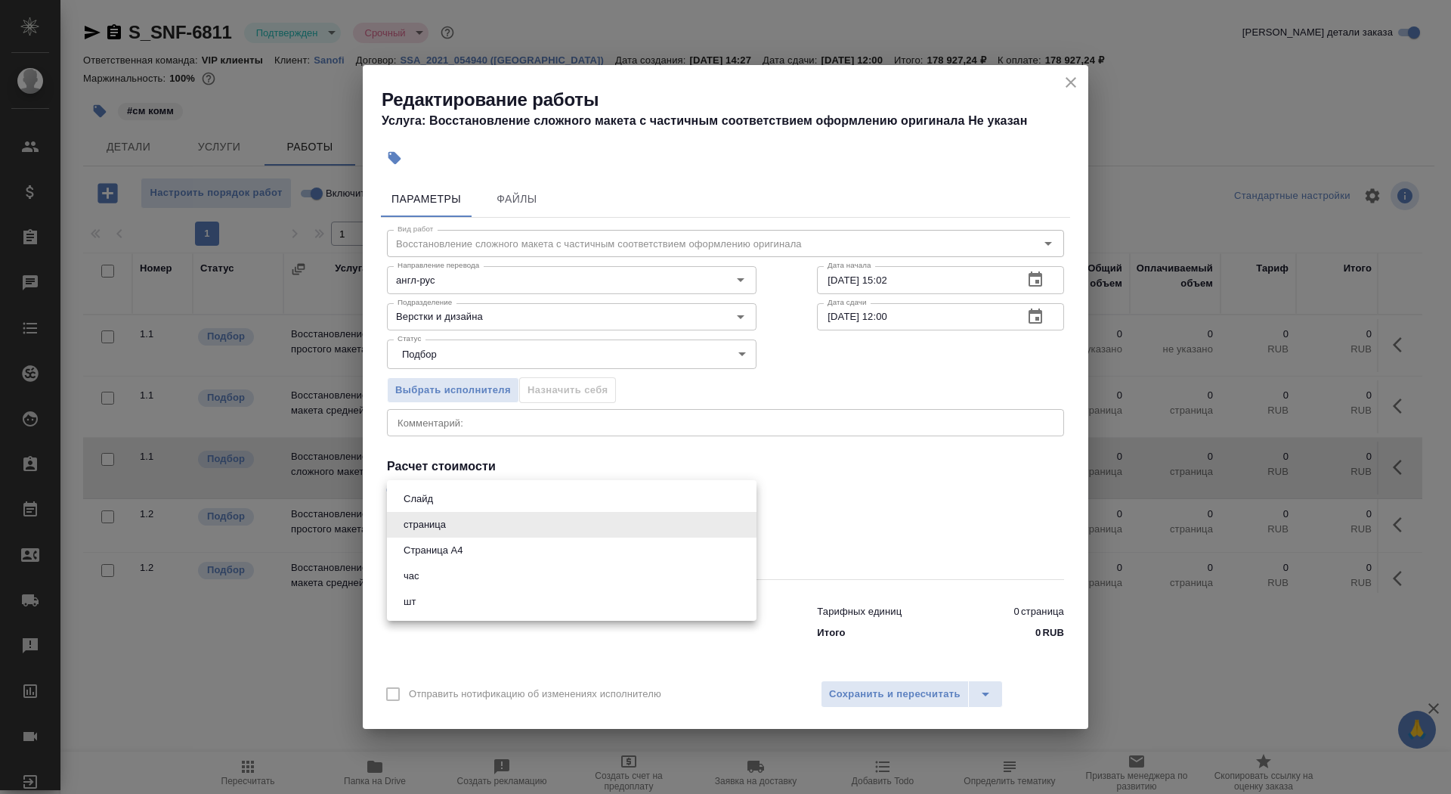
click at [470, 550] on li "Страница А4" at bounding box center [572, 550] width 370 height 26
type input "5f036ec4e16dec2d6b59c8ff"
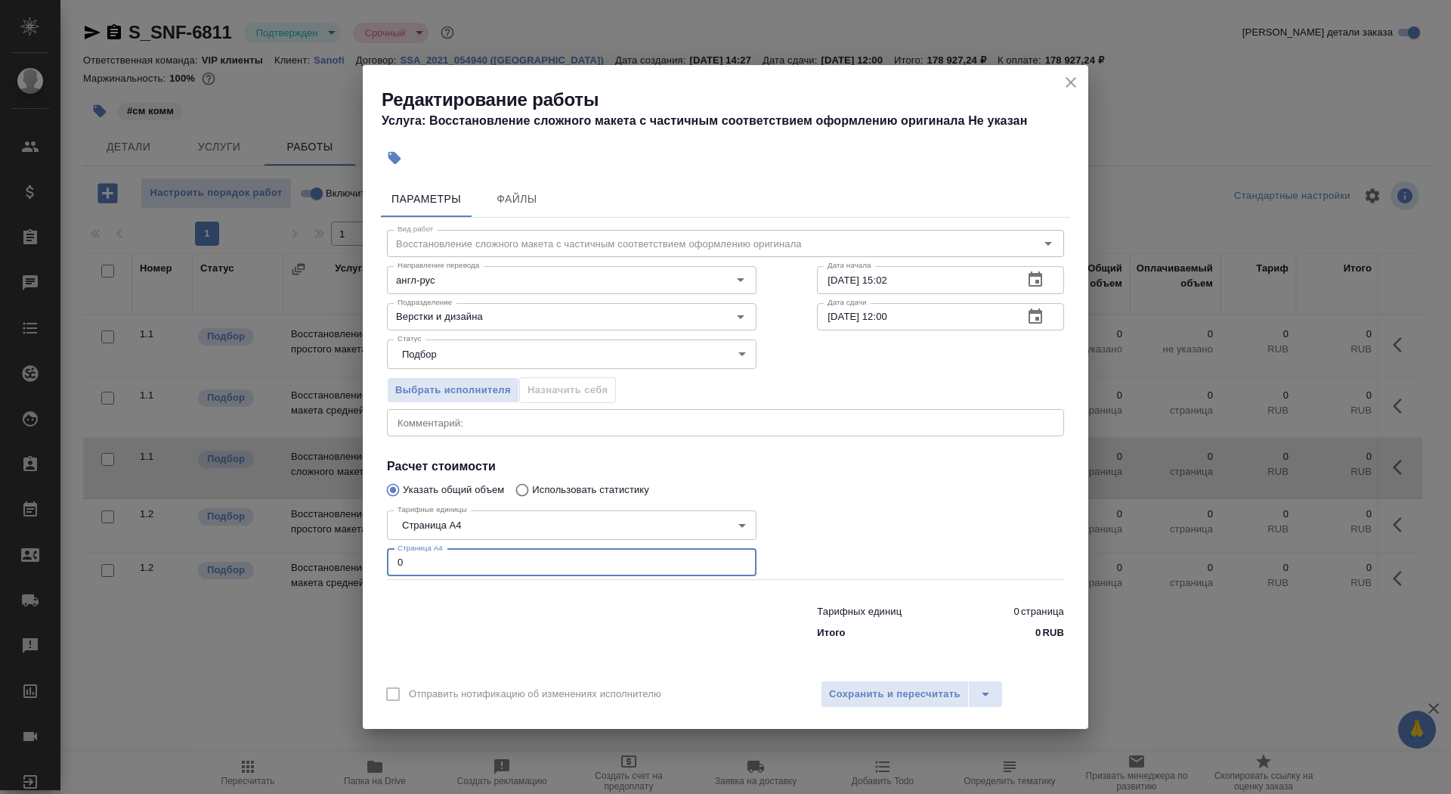
click at [465, 562] on input "0" at bounding box center [572, 562] width 370 height 27
type input "150"
click at [925, 283] on input "13.08.2025 15:02" at bounding box center [914, 279] width 194 height 27
type input "13.08.2025 18:02"
click at [1041, 317] on icon "button" at bounding box center [1036, 315] width 14 height 15
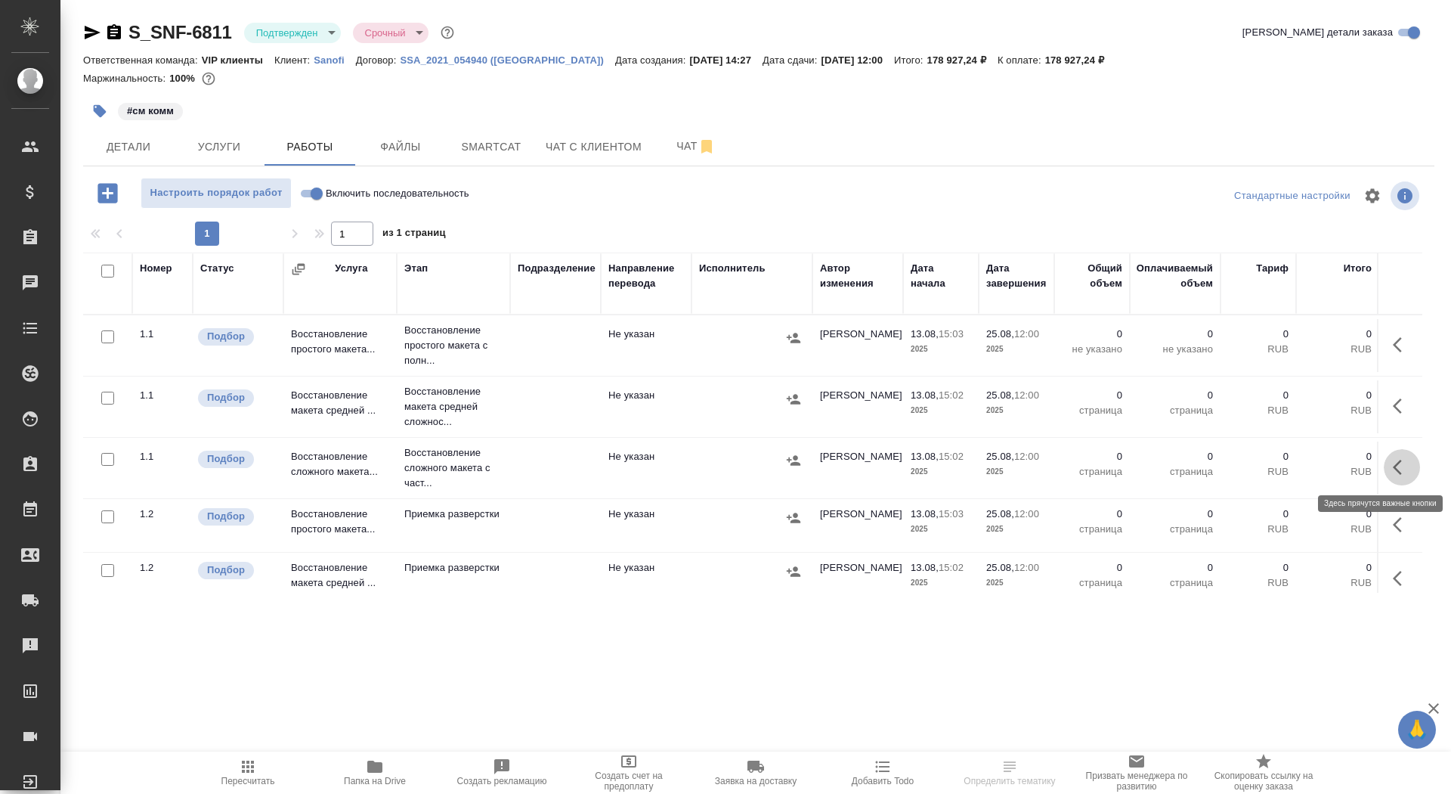
click at [1406, 463] on icon "button" at bounding box center [1402, 467] width 18 height 18
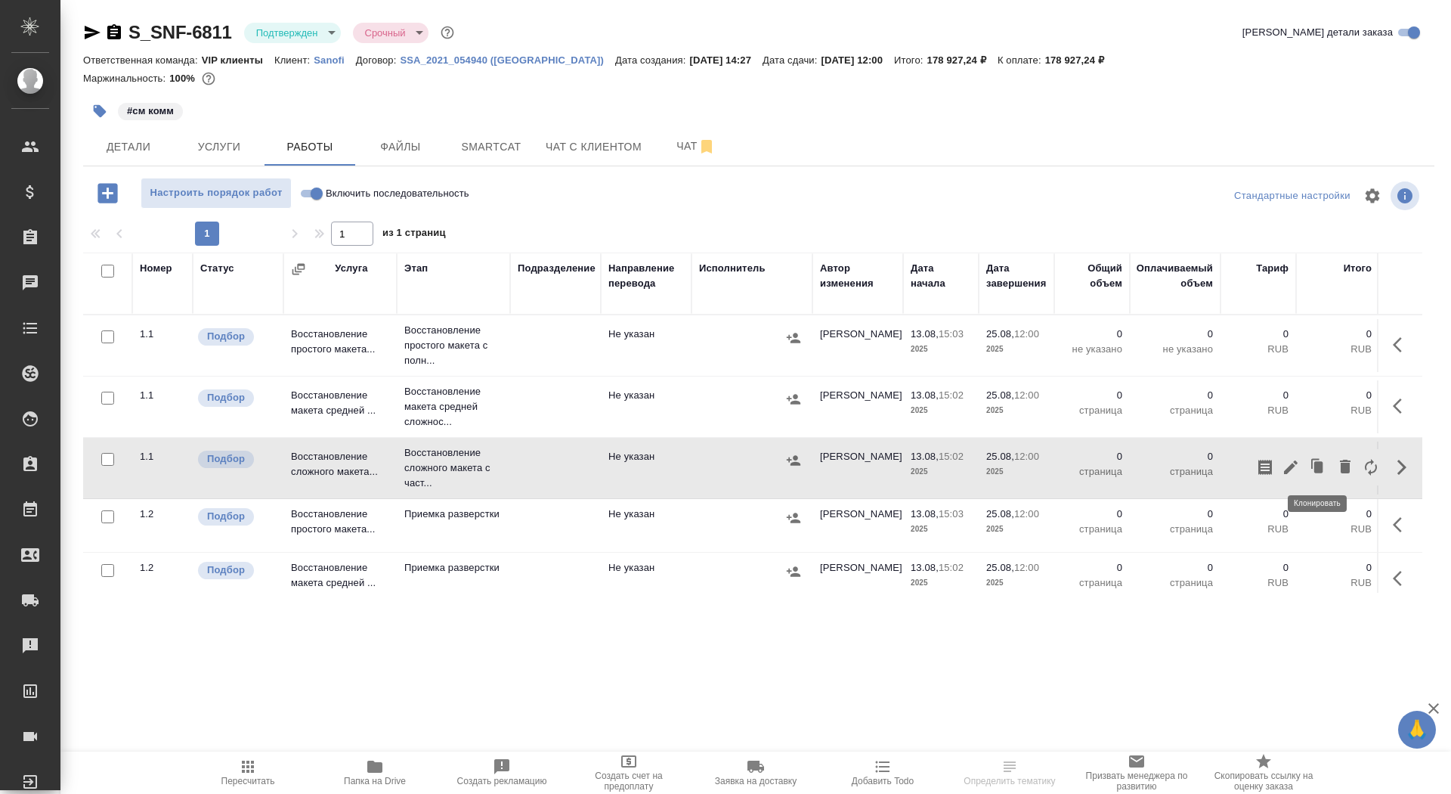
click at [1298, 463] on icon "button" at bounding box center [1291, 467] width 18 height 18
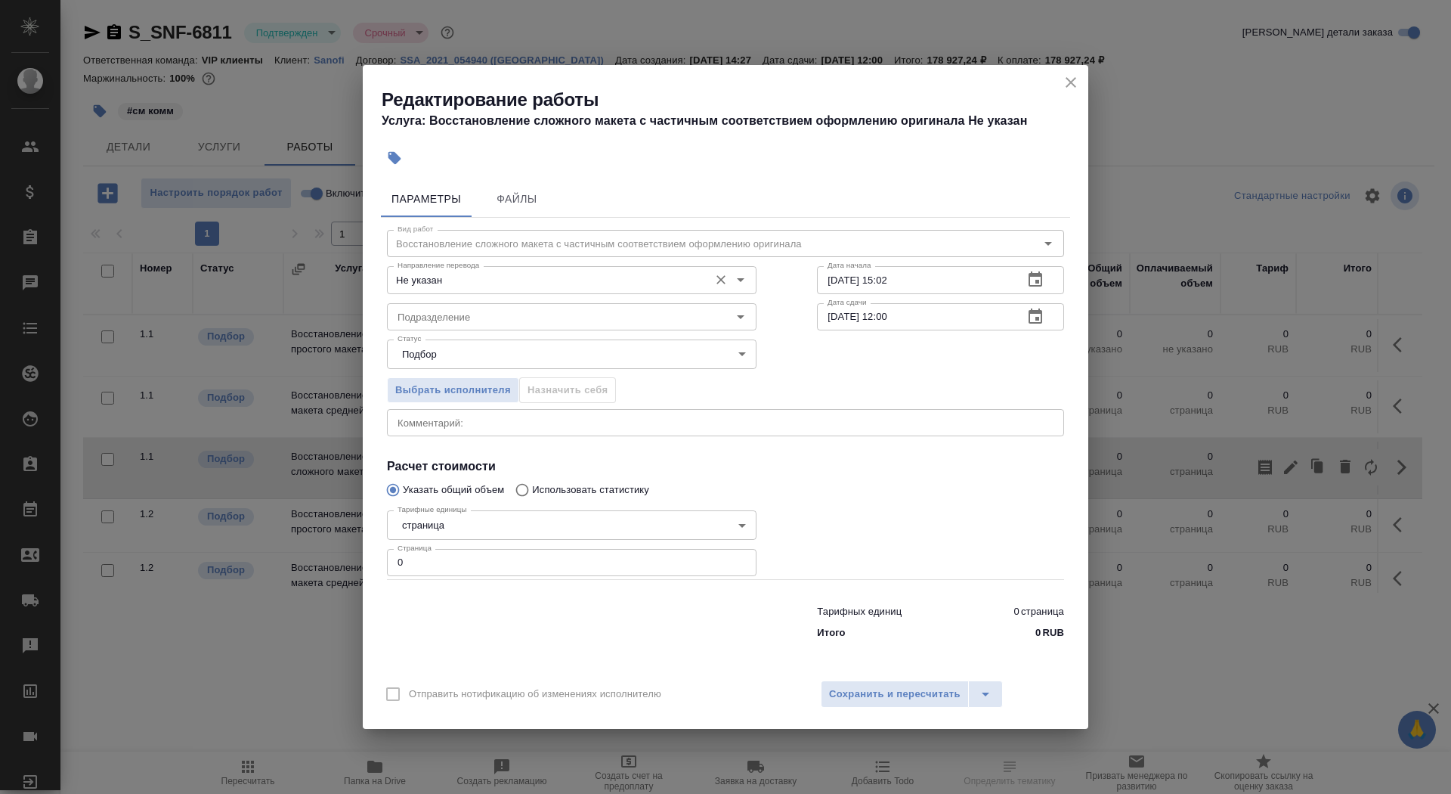
click at [569, 283] on input "Не указан" at bounding box center [547, 280] width 310 height 18
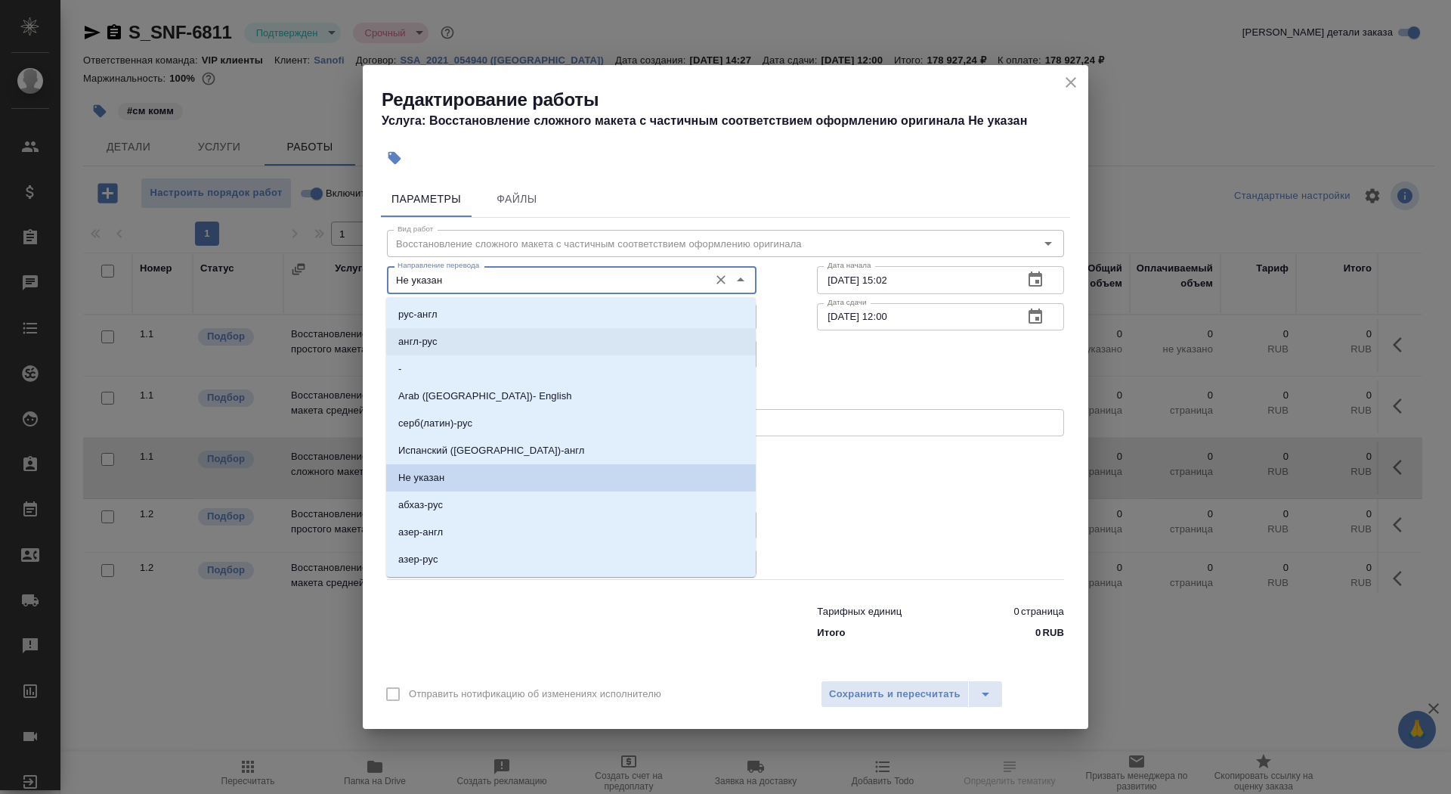
click at [553, 341] on li "англ-рус" at bounding box center [571, 341] width 370 height 27
type input "англ-рус"
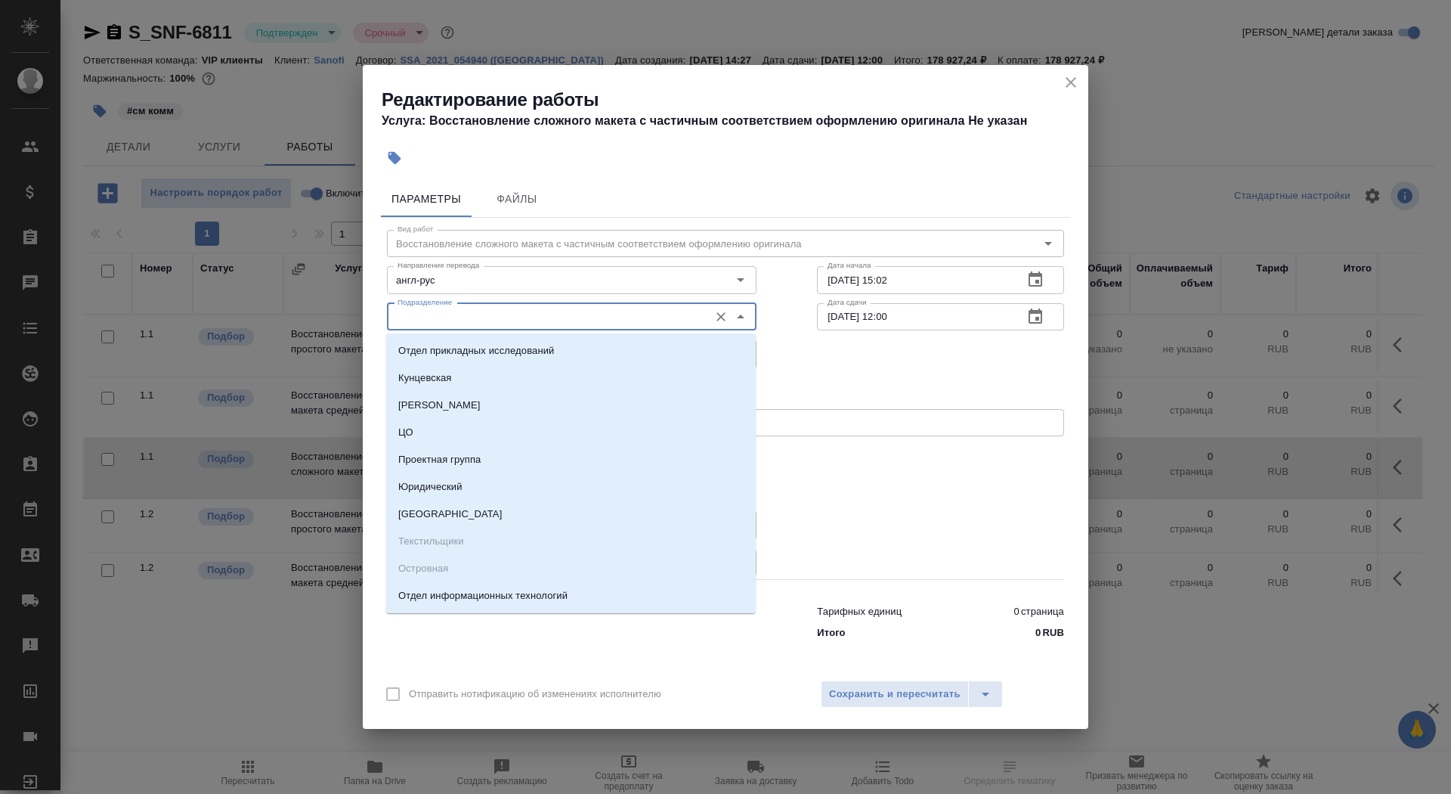
click at [534, 314] on input "Подразделение" at bounding box center [547, 317] width 310 height 18
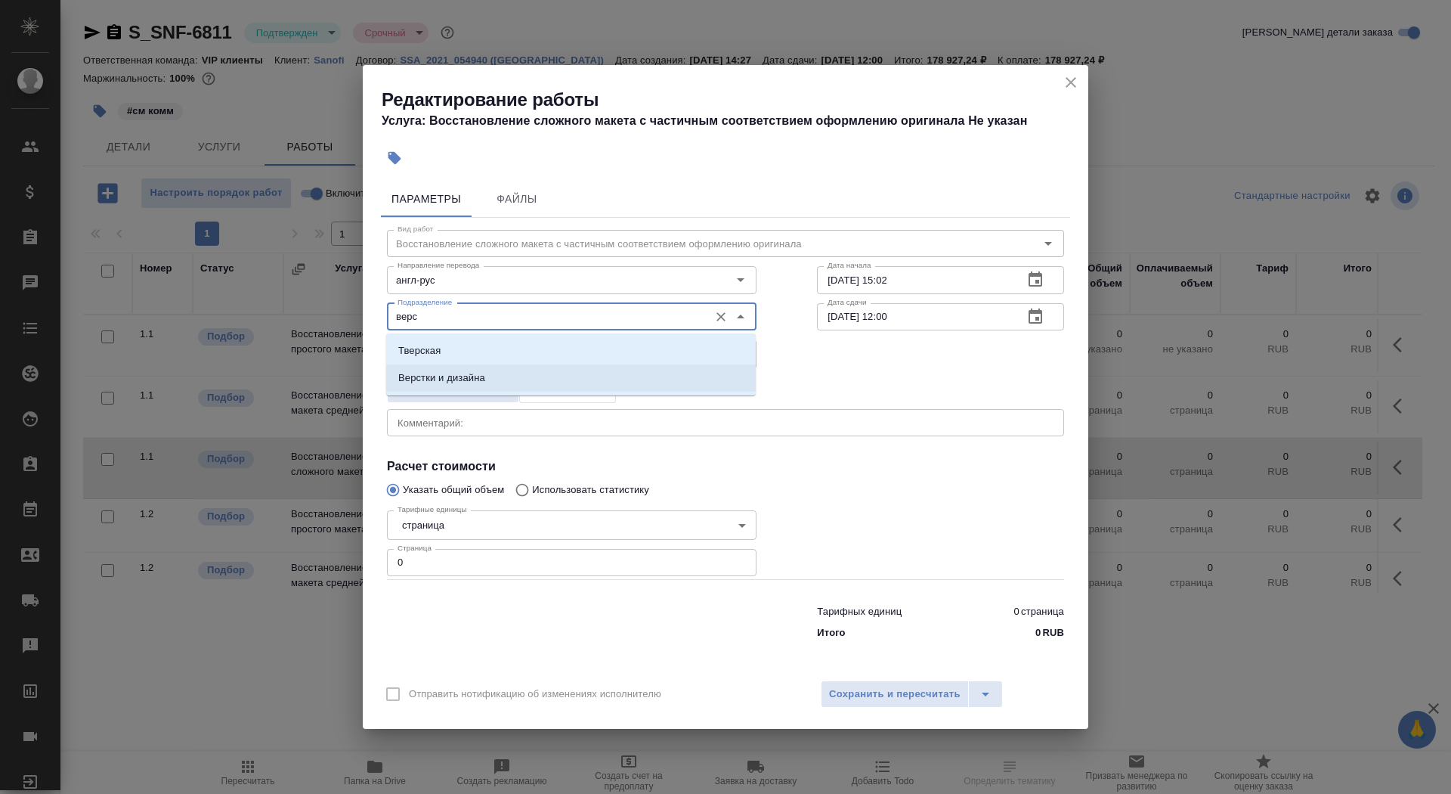
click at [534, 377] on li "Верстки и дизайна" at bounding box center [571, 377] width 370 height 27
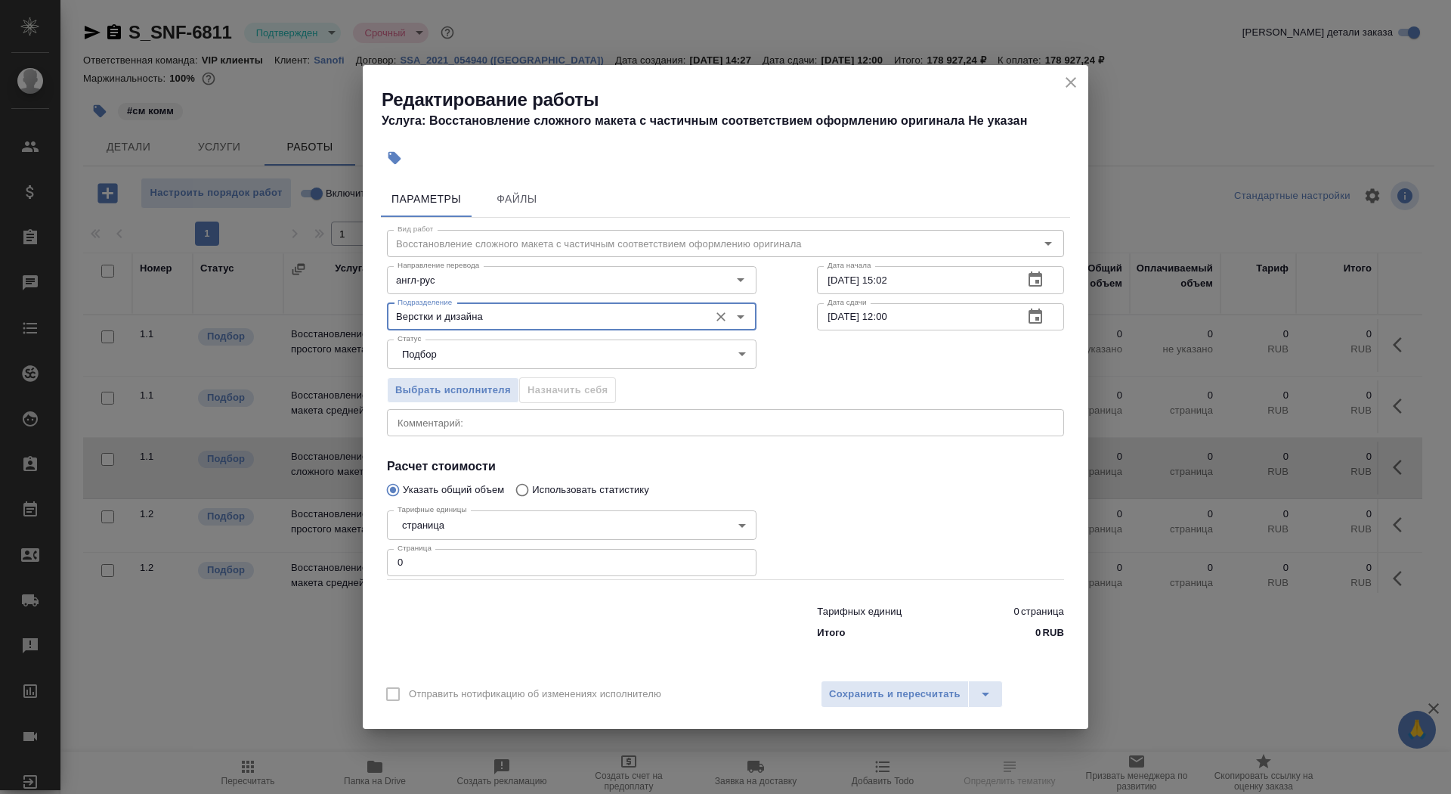
type input "Верстки и дизайна"
click at [502, 522] on body "🙏 .cls-1 fill:#fff; AWATERA Saydasheva Dilyara Клиенты Спецификации Заказы 0 Ча…" at bounding box center [725, 397] width 1451 height 794
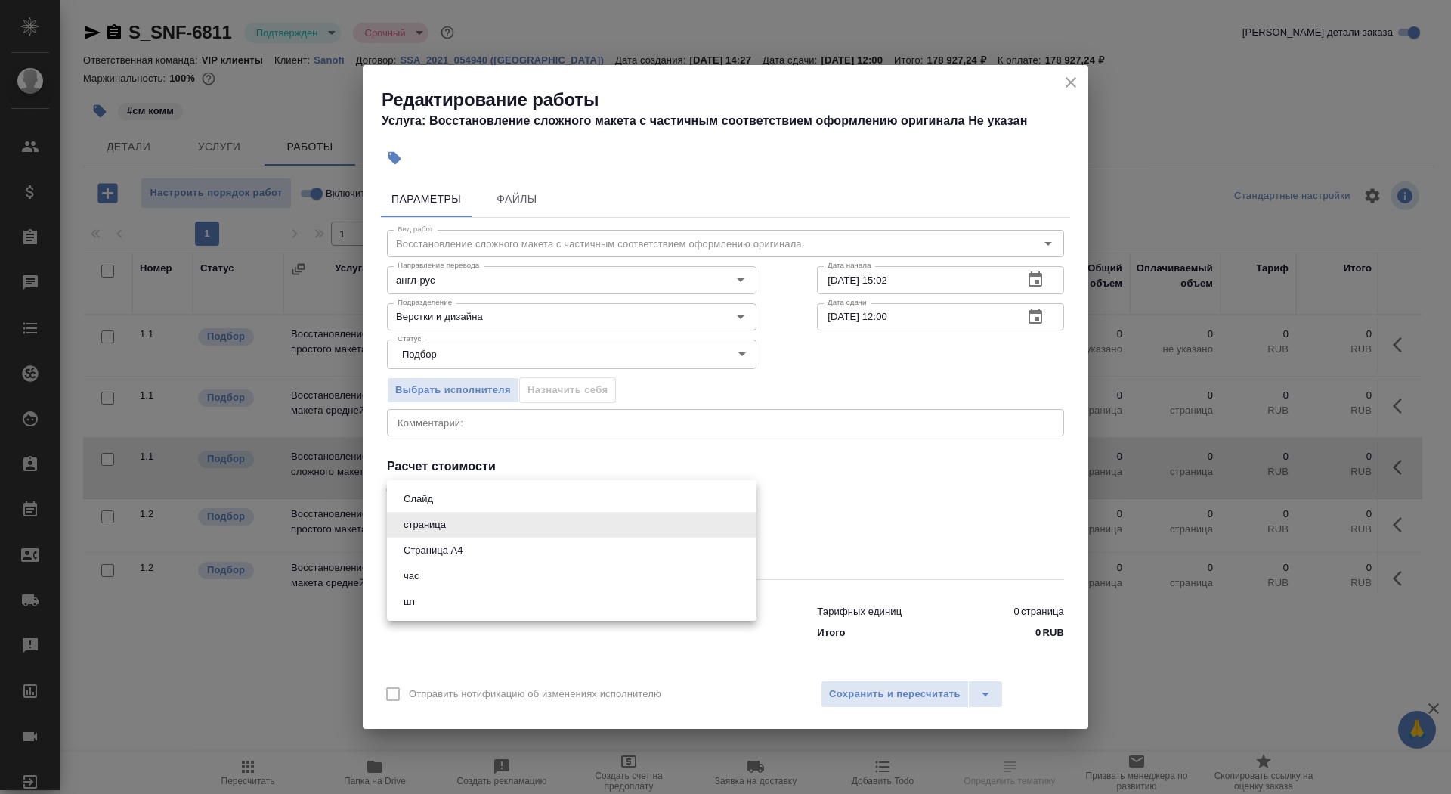
click at [506, 541] on li "Страница А4" at bounding box center [572, 550] width 370 height 26
type input "5f036ec4e16dec2d6b59c8ff"
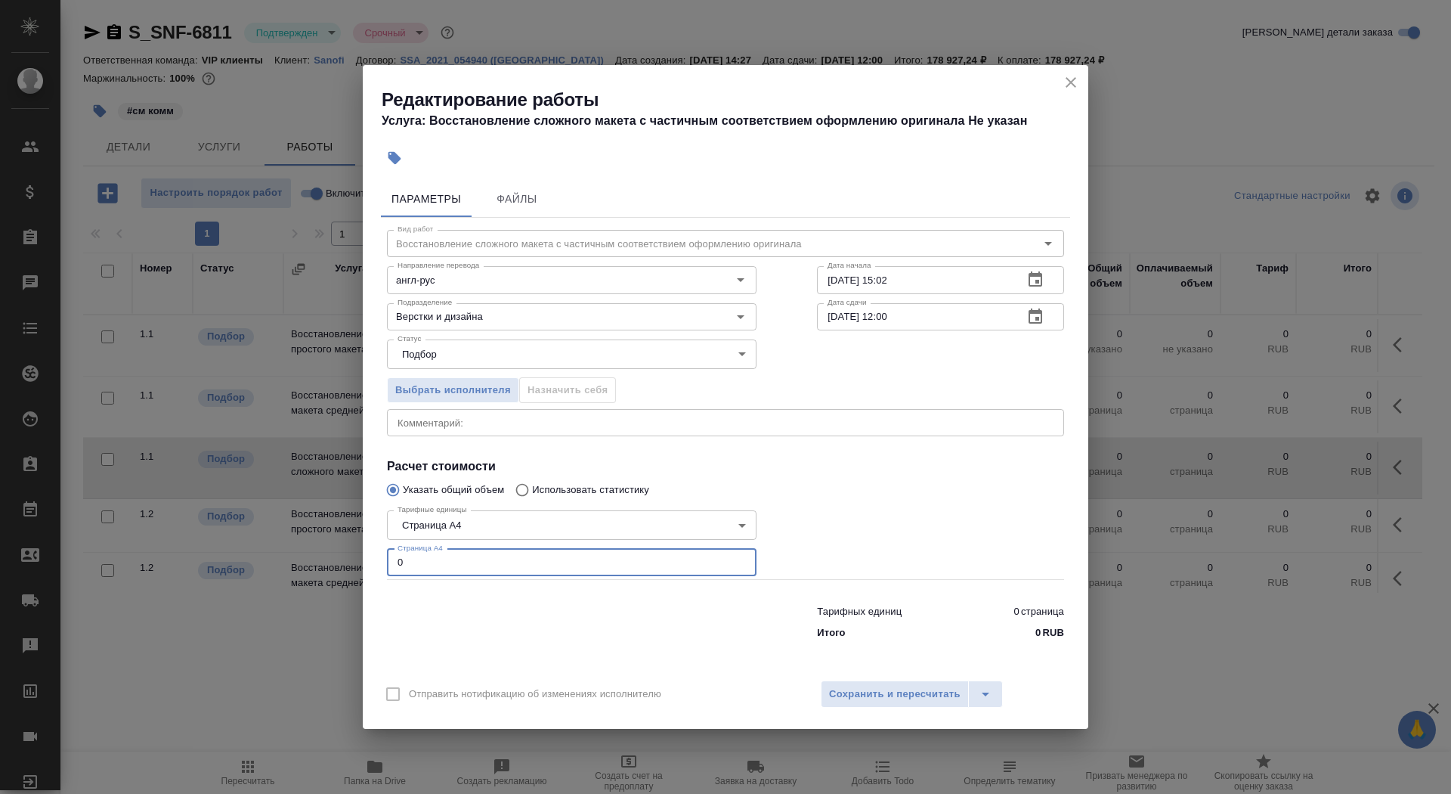
drag, startPoint x: 506, startPoint y: 562, endPoint x: 285, endPoint y: 532, distance: 223.4
click at [286, 533] on div "Редактирование работы Услуга: Восстановление сложного макета с частичным соотве…" at bounding box center [725, 397] width 1451 height 794
type input "150"
click at [894, 279] on input "13.08.2025 15:02" at bounding box center [914, 279] width 194 height 27
type input "13.08.2025 18:02"
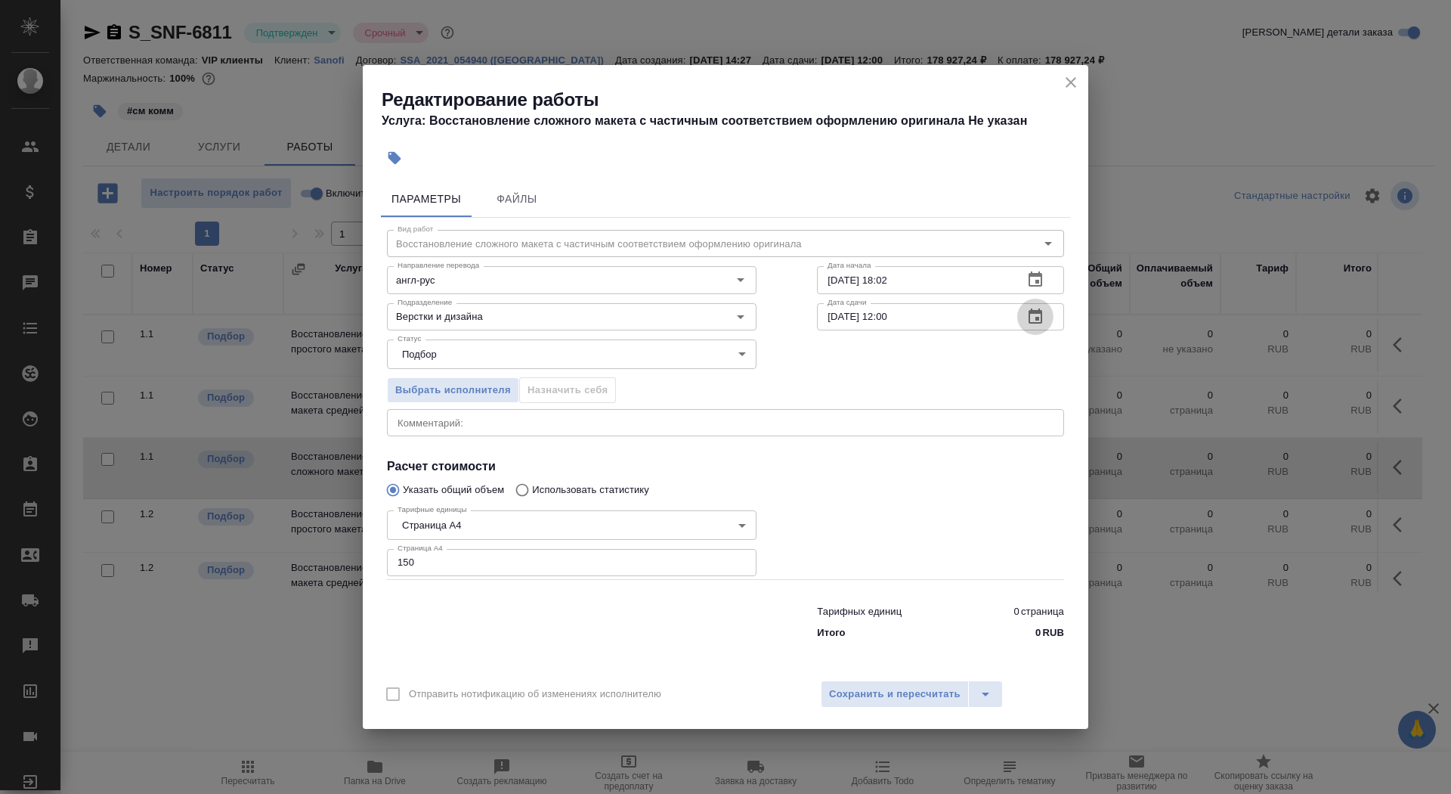
click at [1044, 312] on button "button" at bounding box center [1036, 317] width 36 height 36
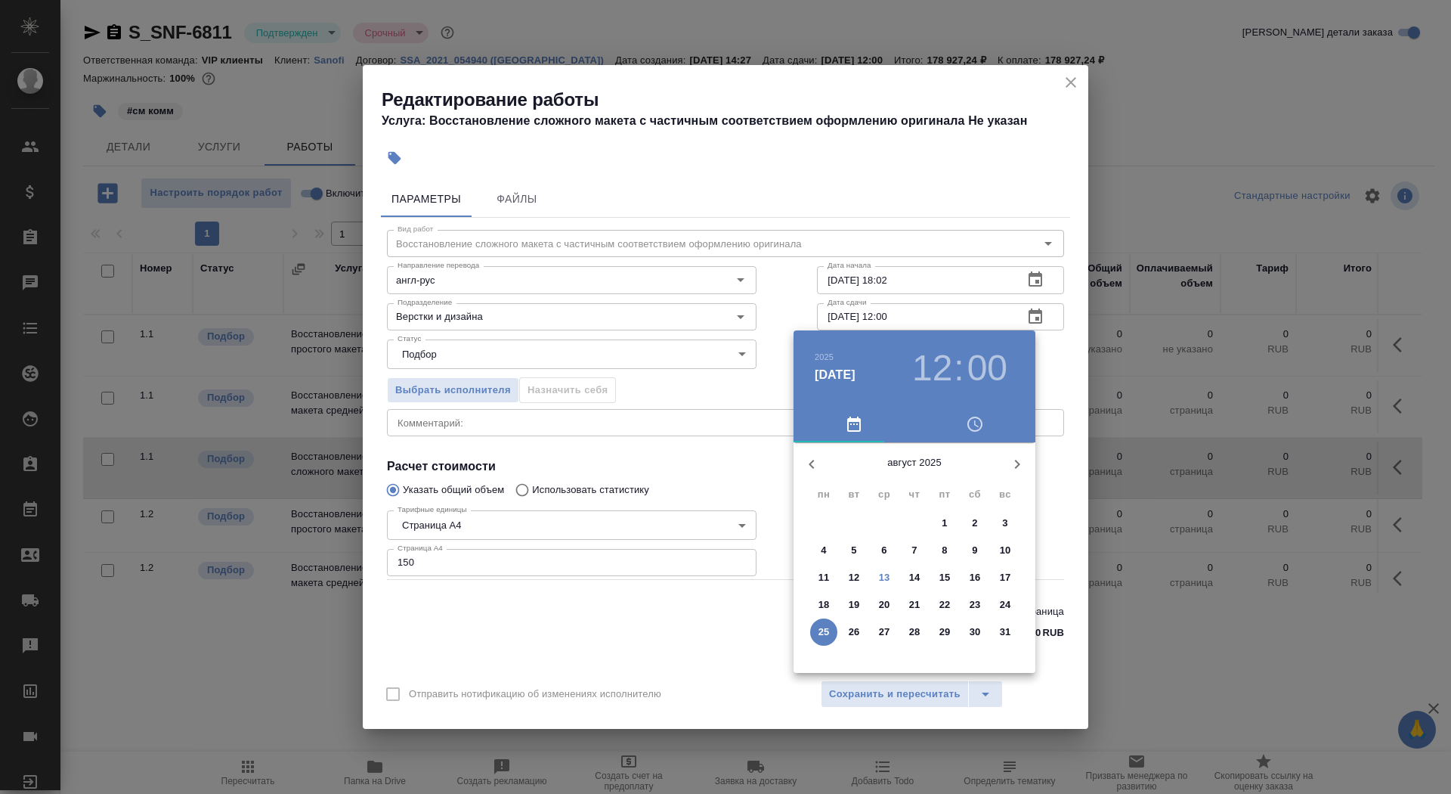
click at [935, 574] on span "15" at bounding box center [944, 577] width 27 height 15
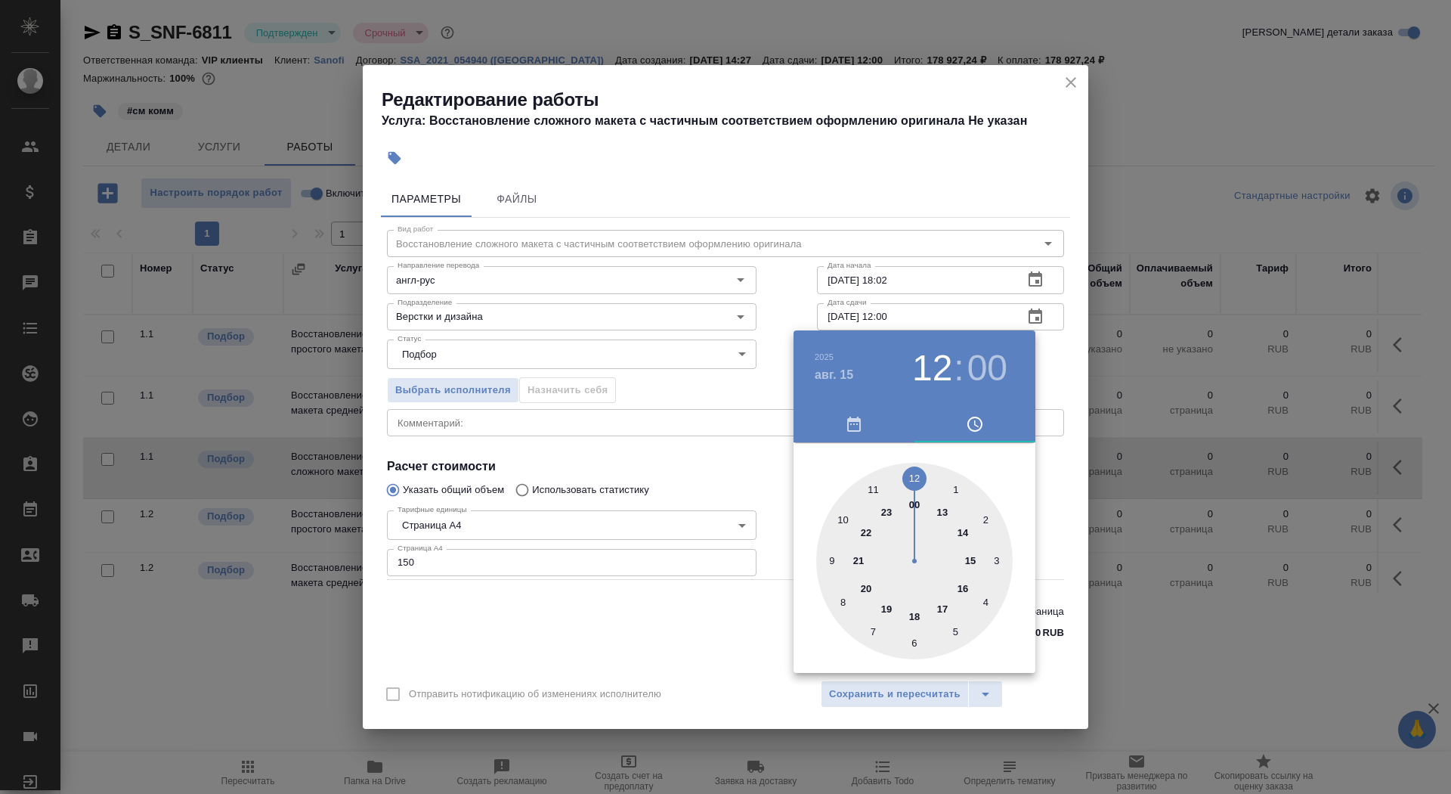
type input "15.08.2025 15:00"
click at [970, 556] on div at bounding box center [914, 561] width 197 height 197
click at [633, 462] on div at bounding box center [725, 397] width 1451 height 794
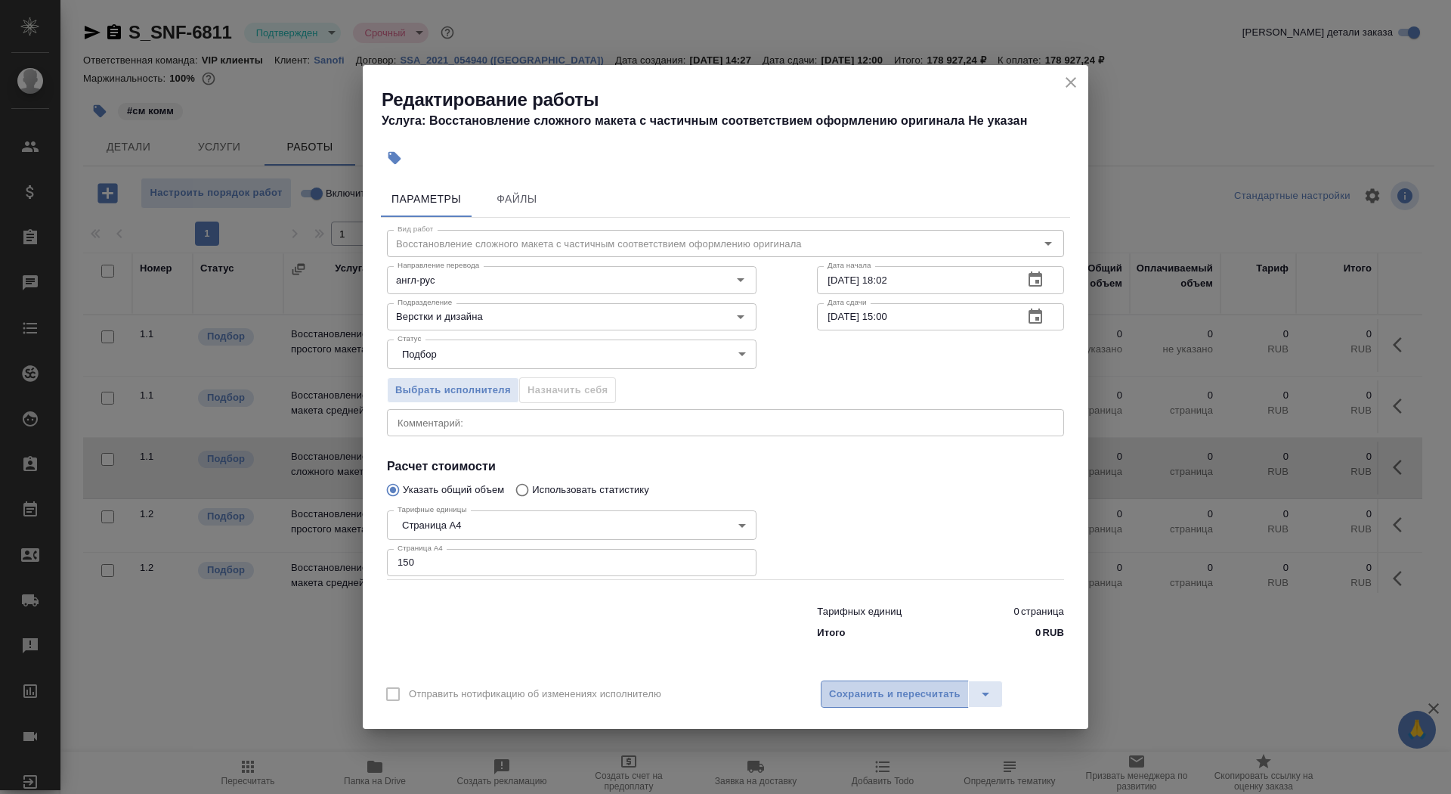
click at [864, 696] on span "Сохранить и пересчитать" at bounding box center [895, 694] width 132 height 17
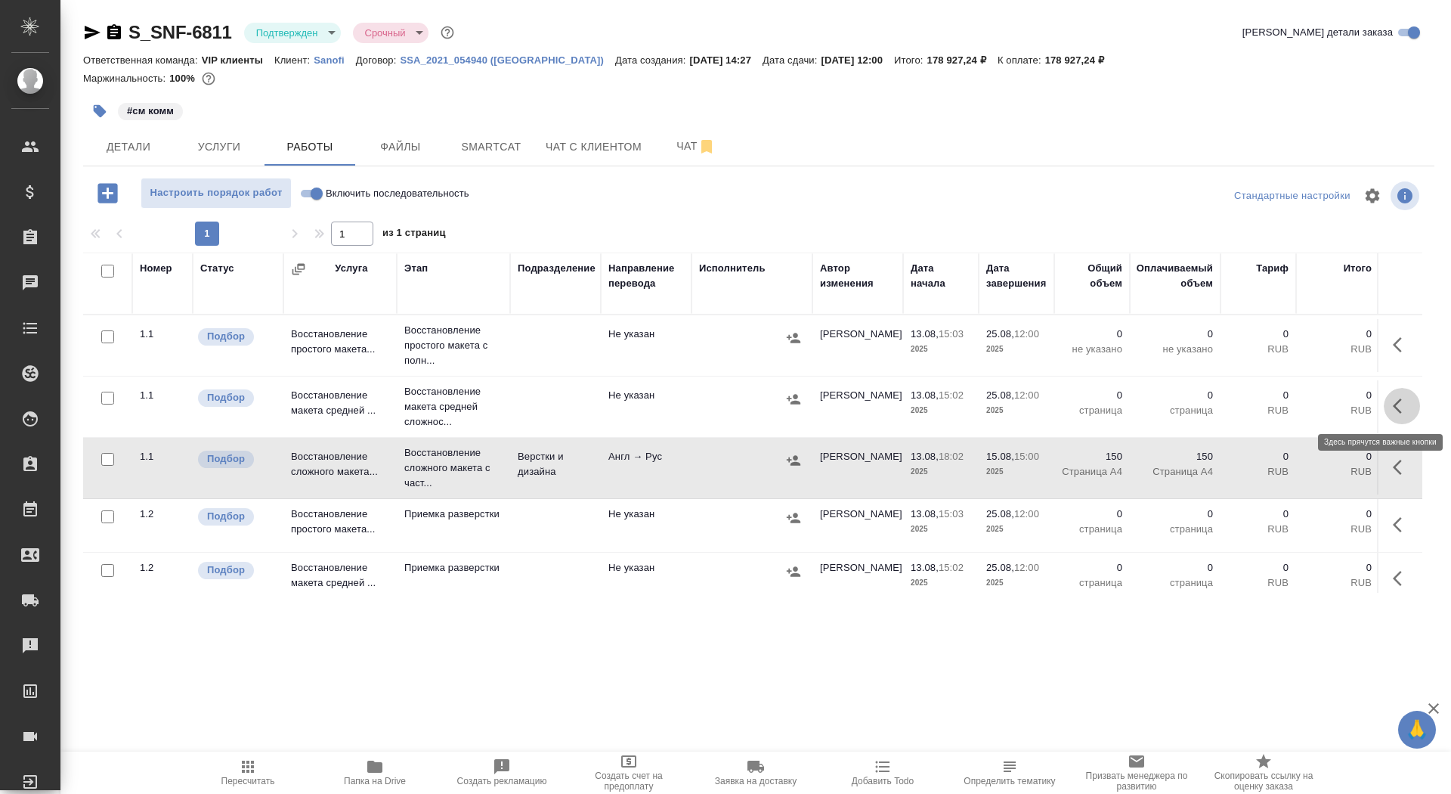
click at [1408, 401] on icon "button" at bounding box center [1402, 406] width 18 height 18
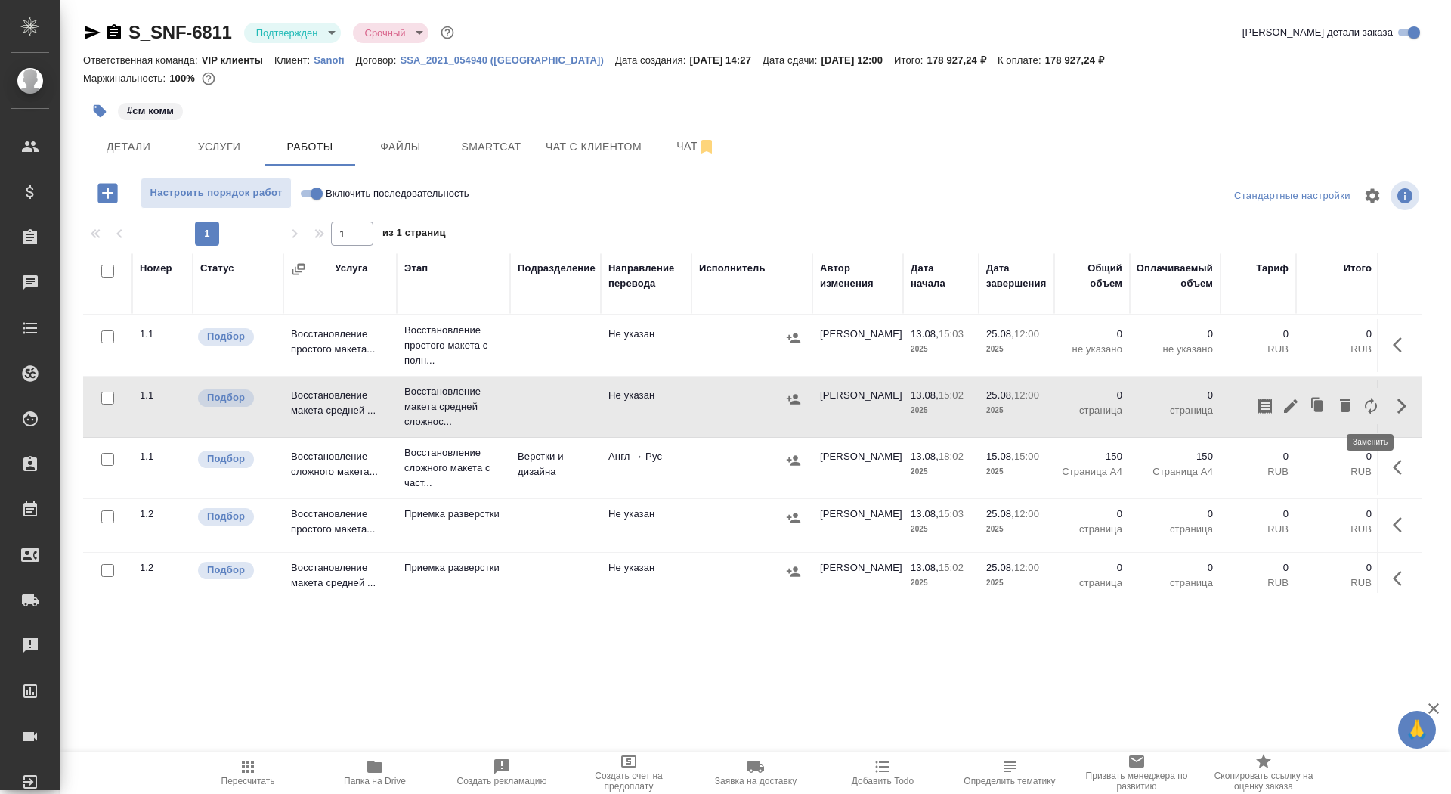
click at [1368, 408] on icon "button" at bounding box center [1371, 406] width 18 height 18
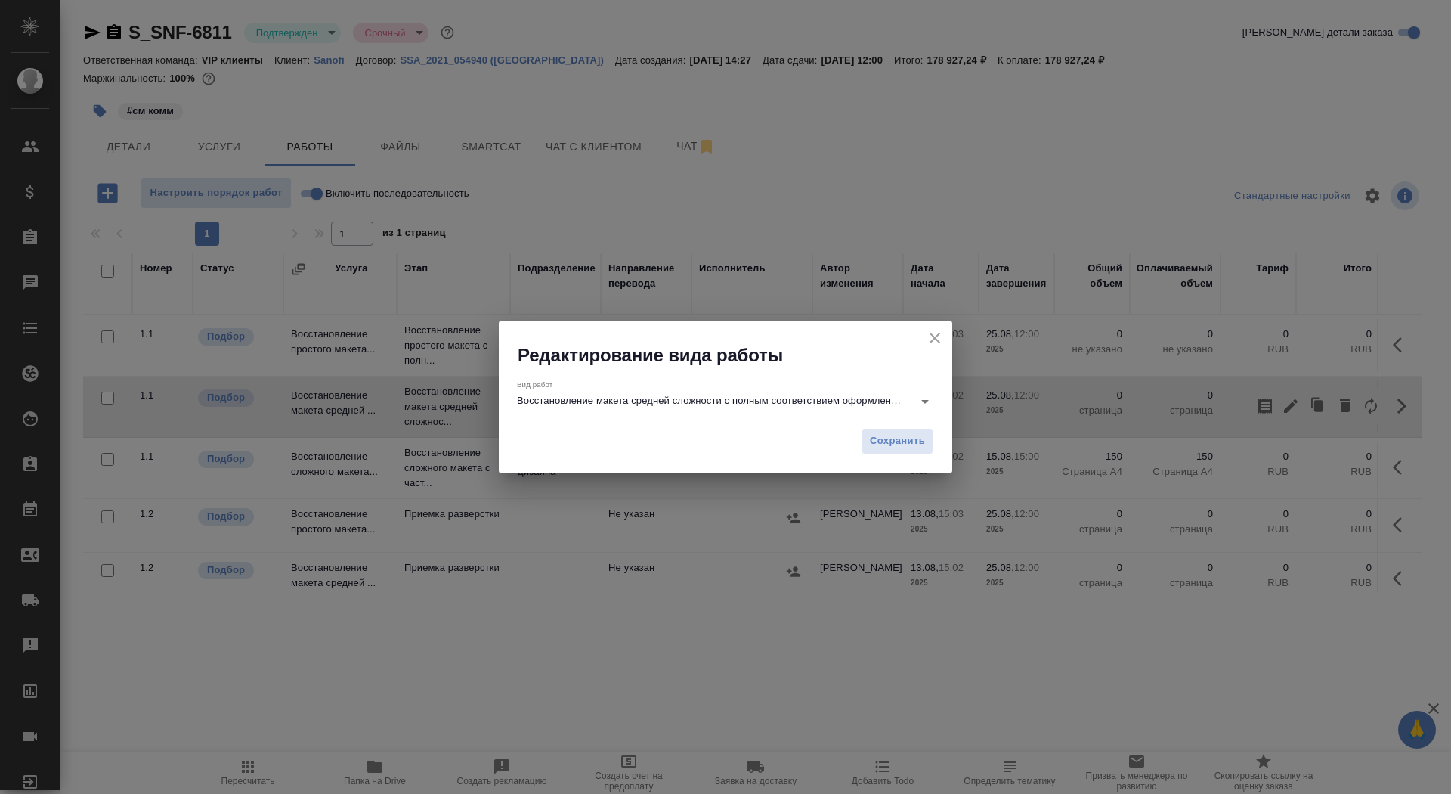
click at [663, 397] on input "Восстановление макета средней сложности с полным соответствием оформлению ориги…" at bounding box center [711, 401] width 389 height 18
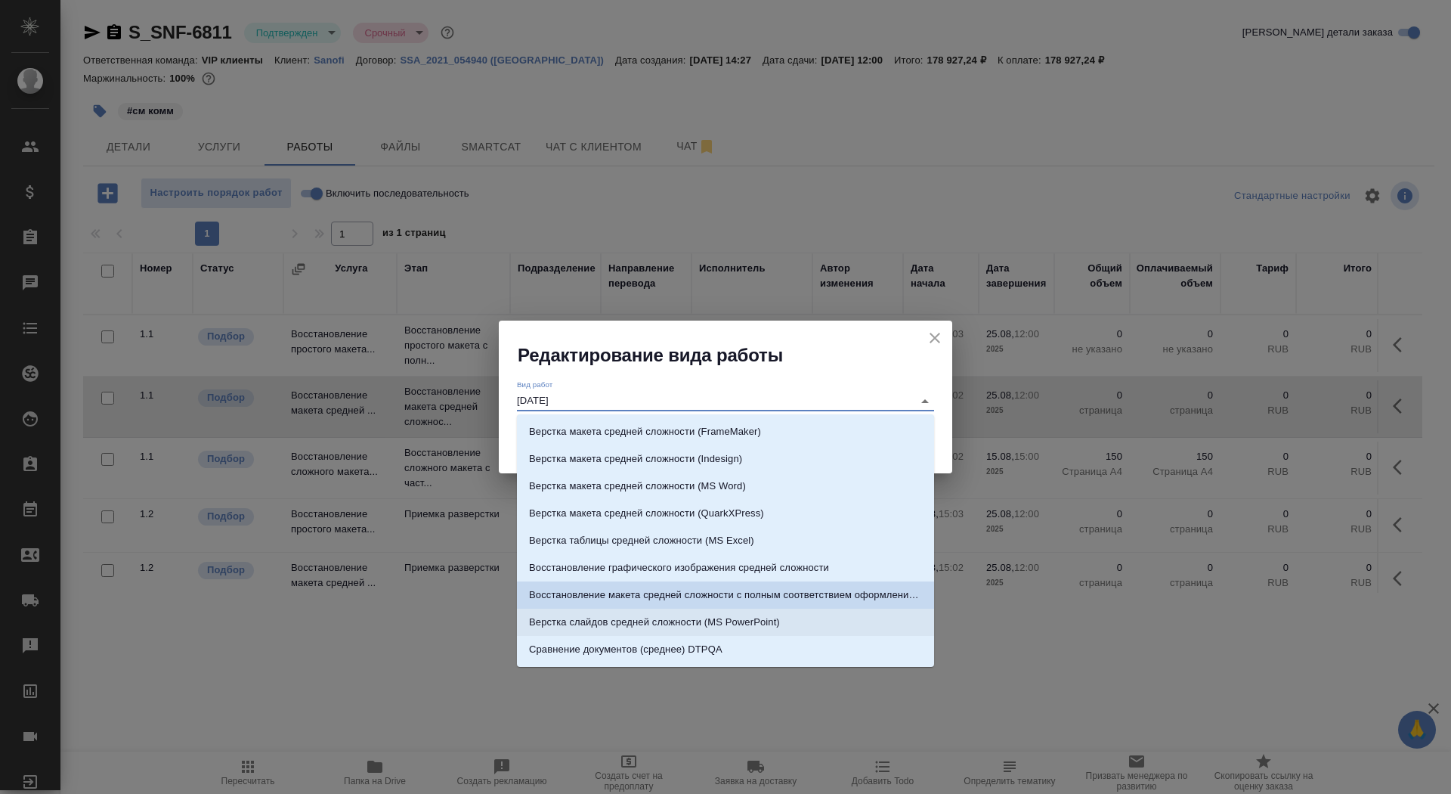
click at [705, 622] on p "Верстка слайдов средней сложности (MS PowerPoint)" at bounding box center [654, 622] width 251 height 15
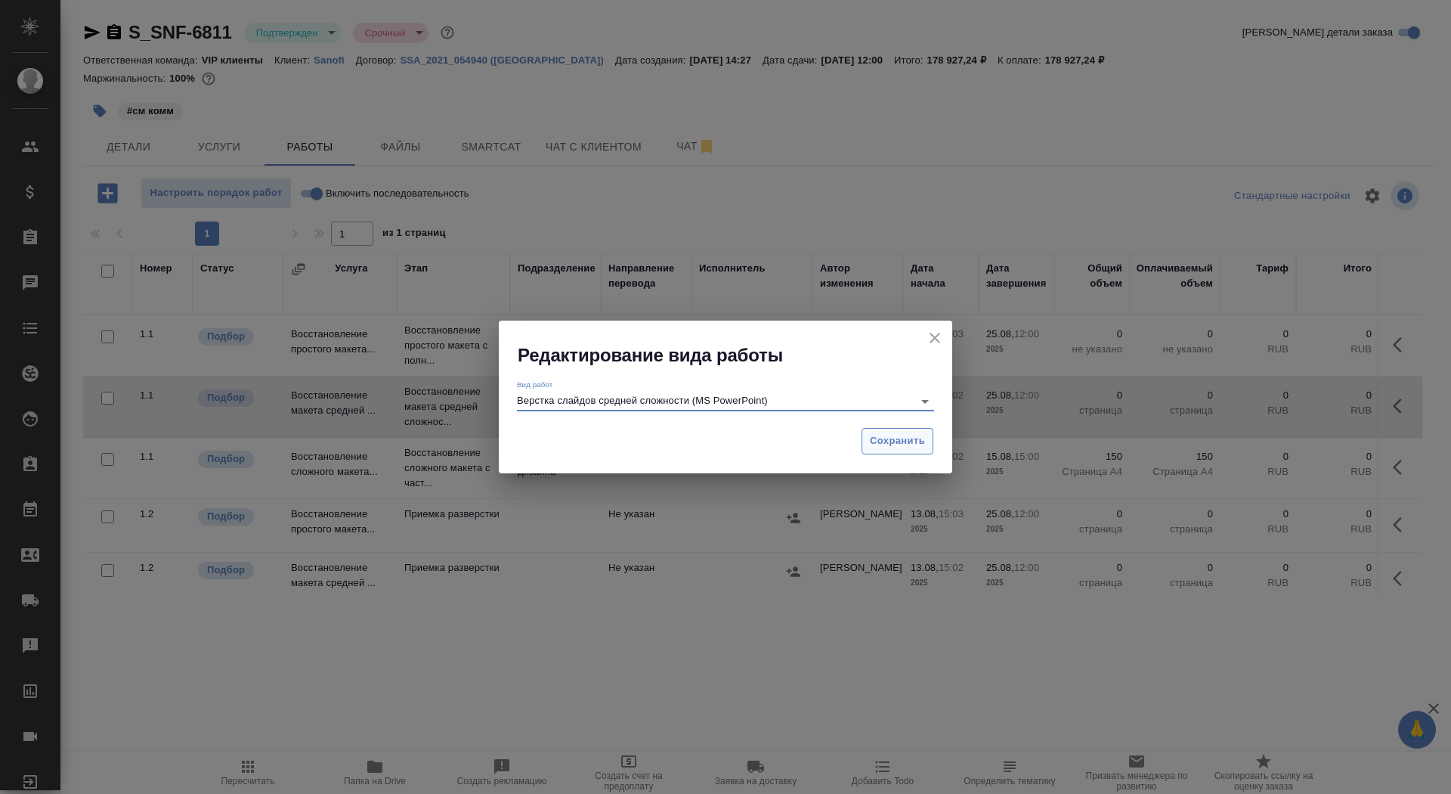
type input "Верстка слайдов средней сложности (MS PowerPoint)"
click at [903, 451] on button "Сохранить" at bounding box center [898, 441] width 72 height 26
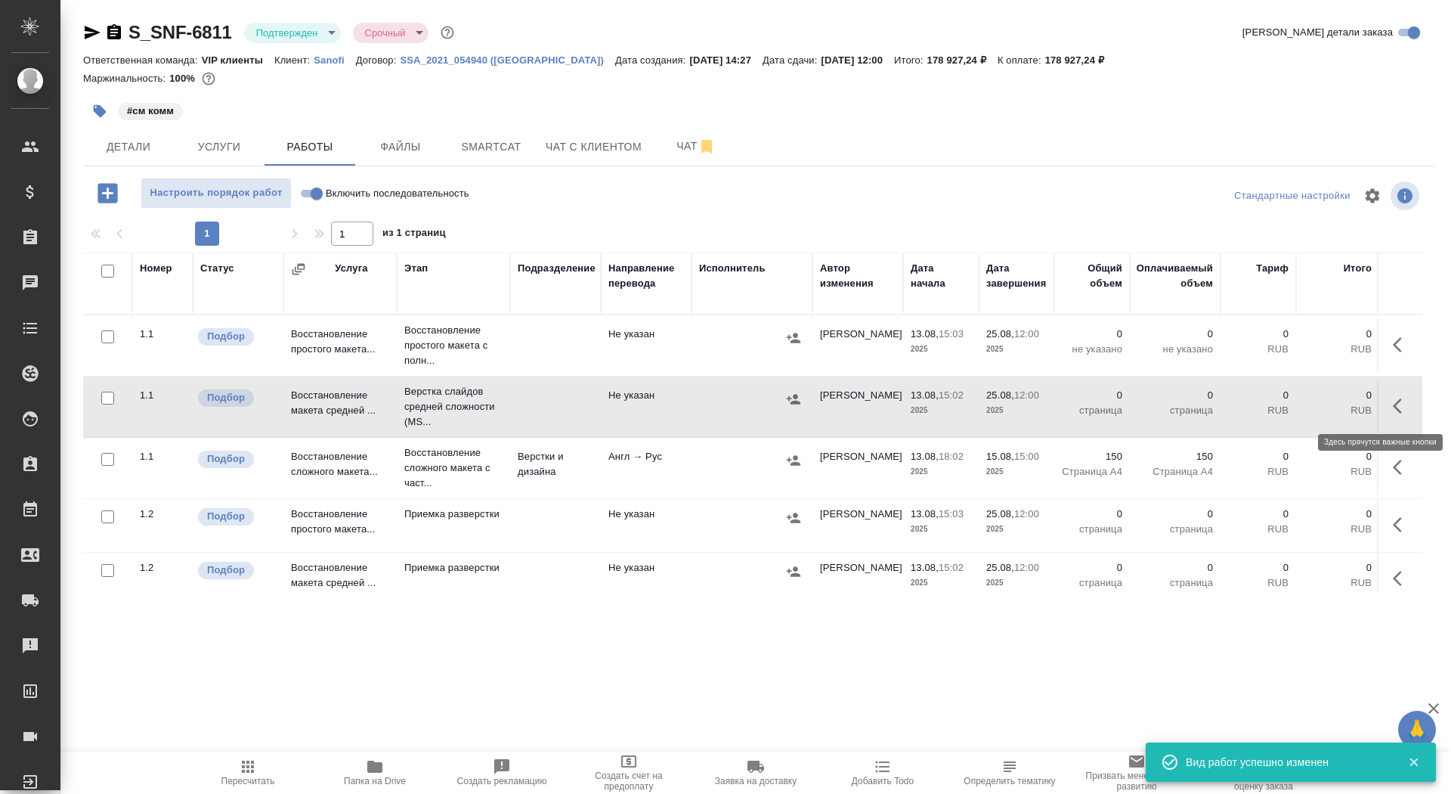
click at [1401, 410] on icon "button" at bounding box center [1402, 406] width 18 height 18
click at [1290, 404] on icon "button" at bounding box center [1291, 406] width 14 height 14
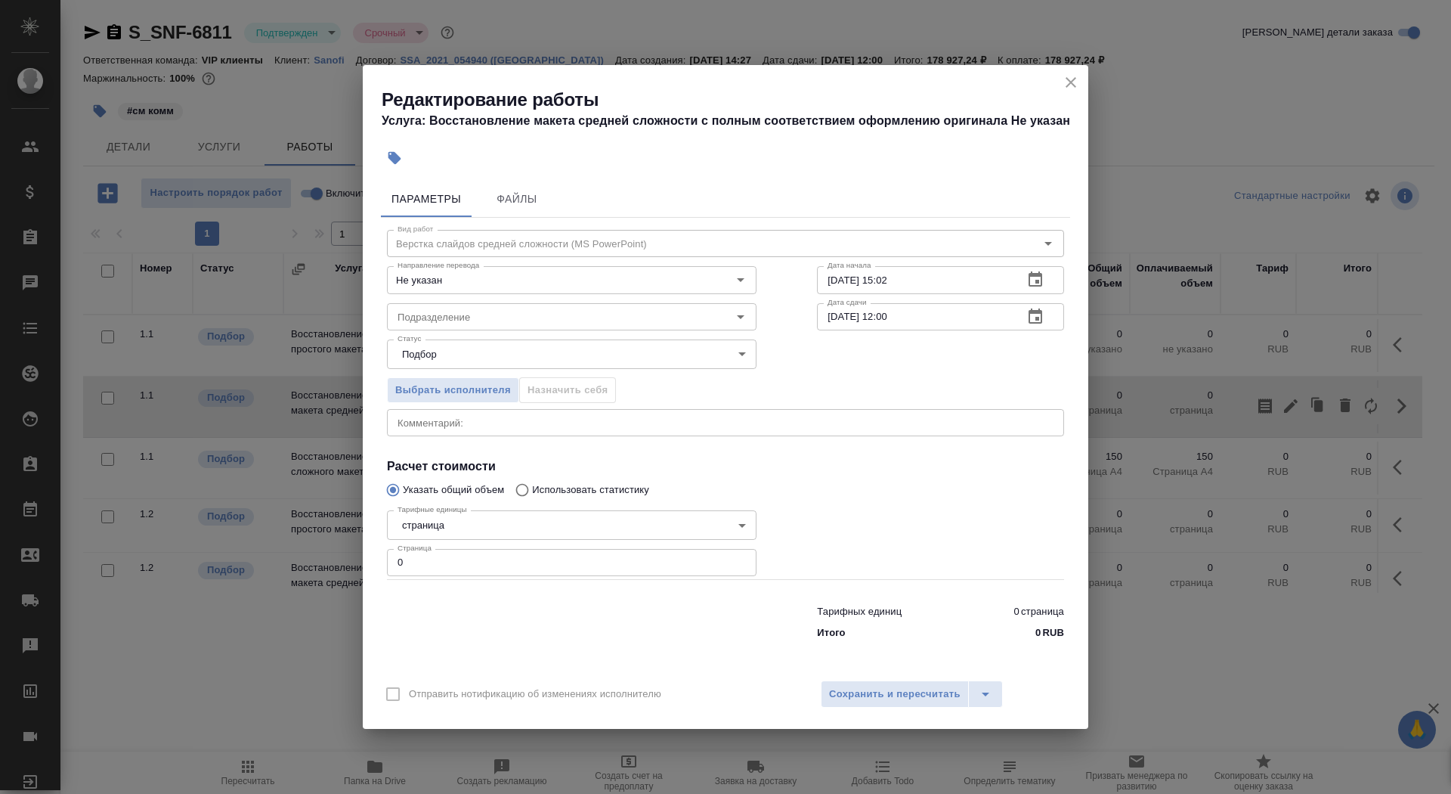
click at [438, 525] on body "🙏 .cls-1 fill:#fff; AWATERA Saydasheva Dilyara Клиенты Спецификации Заказы 0 Ча…" at bounding box center [725, 397] width 1451 height 794
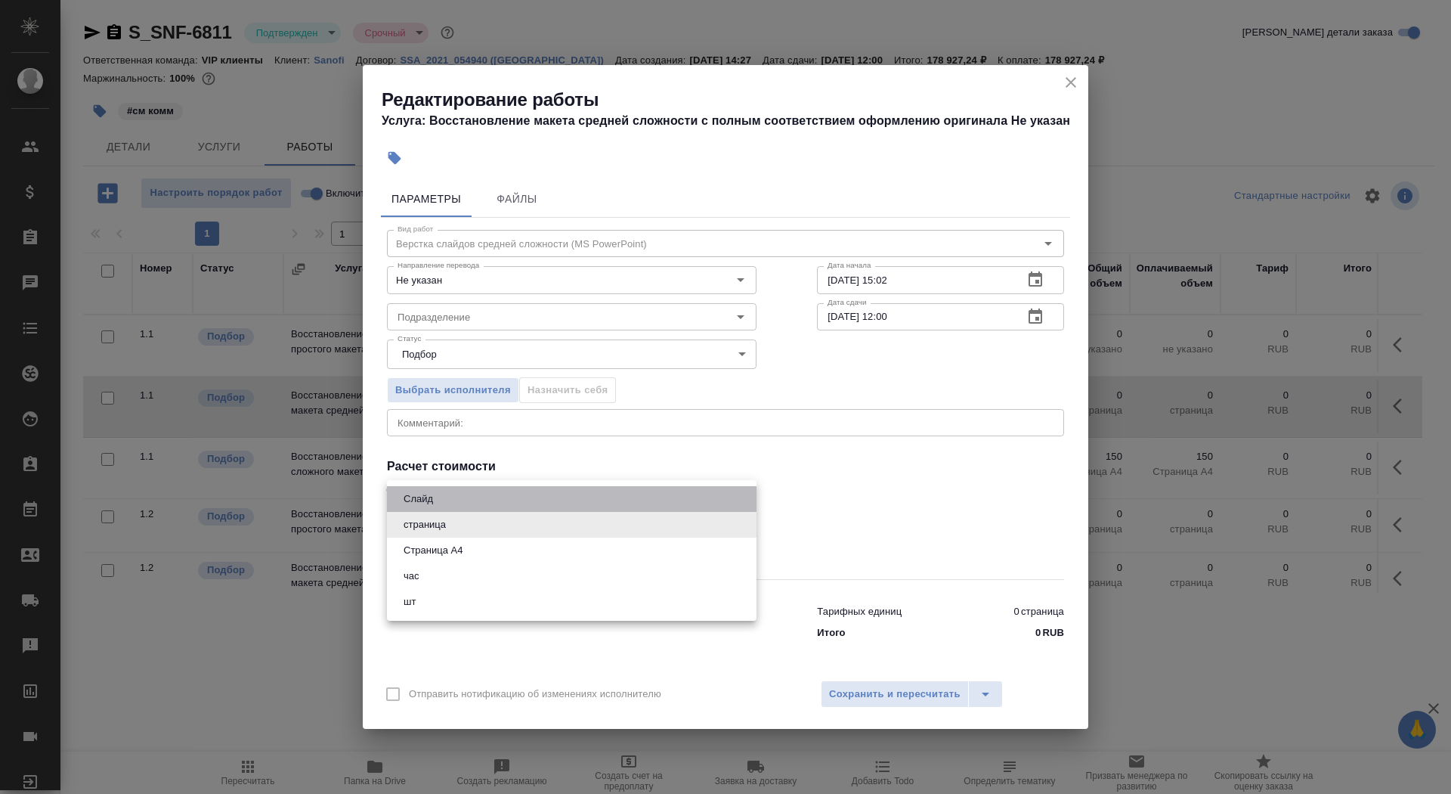
click at [432, 496] on button "Слайд" at bounding box center [418, 499] width 39 height 17
type input "5ca1acf853b22f58dad1d151"
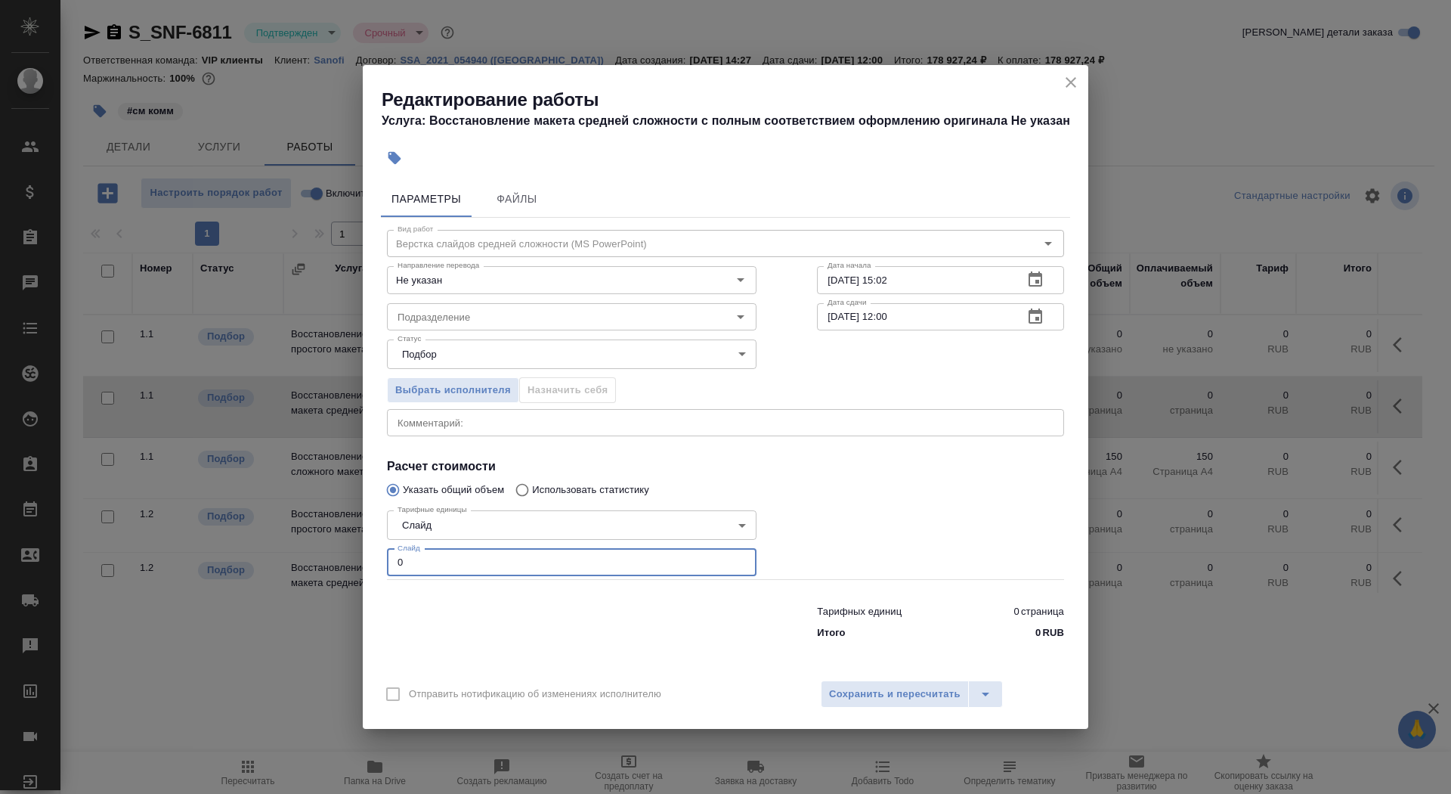
drag, startPoint x: 433, startPoint y: 560, endPoint x: 372, endPoint y: 552, distance: 61.8
click at [372, 555] on div "Параметры Файлы Вид работ Верстка слайдов средней сложности (MS PowerPoint) Вид…" at bounding box center [726, 423] width 726 height 496
type input "1"
click at [426, 283] on input "Не указан" at bounding box center [547, 280] width 310 height 18
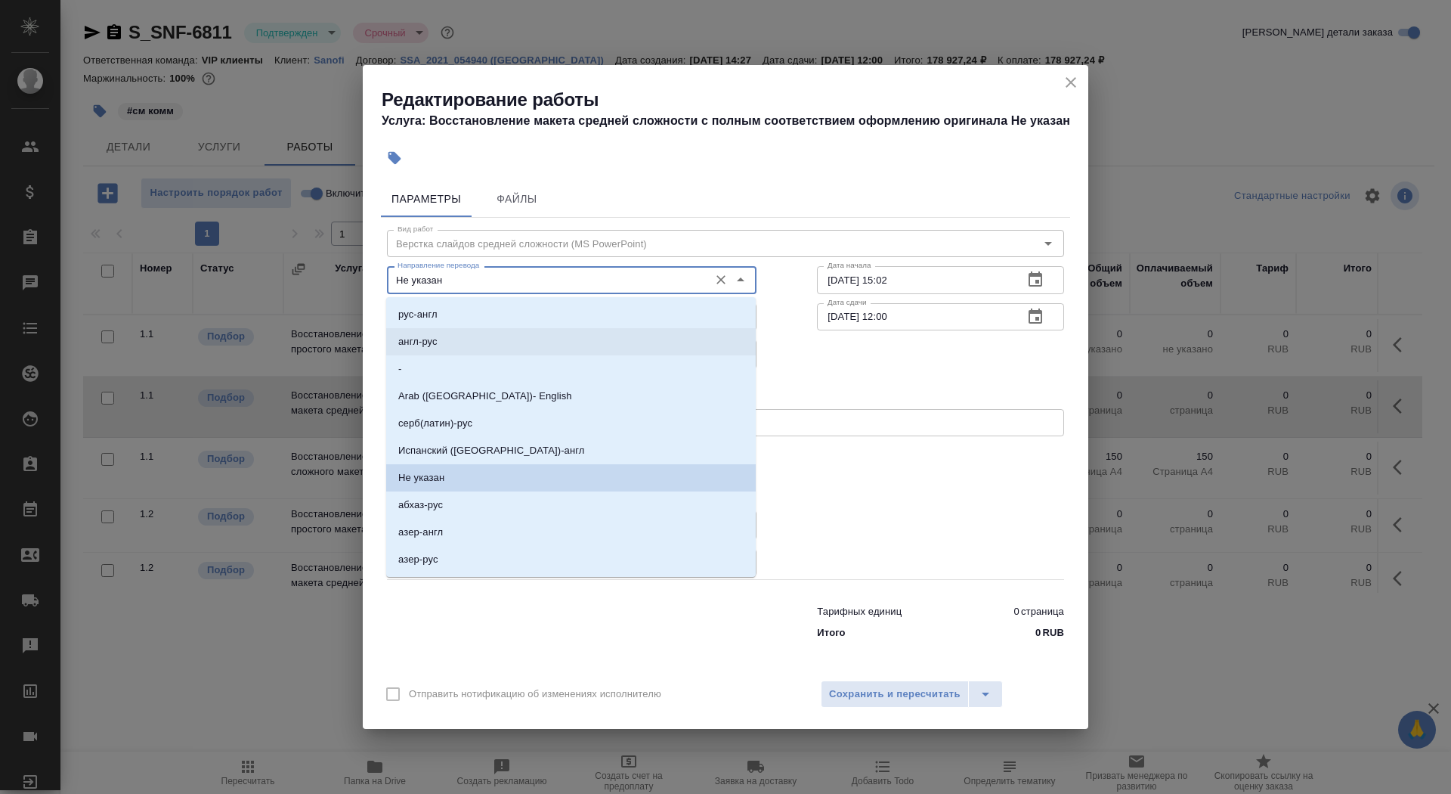
click at [438, 343] on p "англ-рус" at bounding box center [417, 341] width 39 height 15
type input "англ-рус"
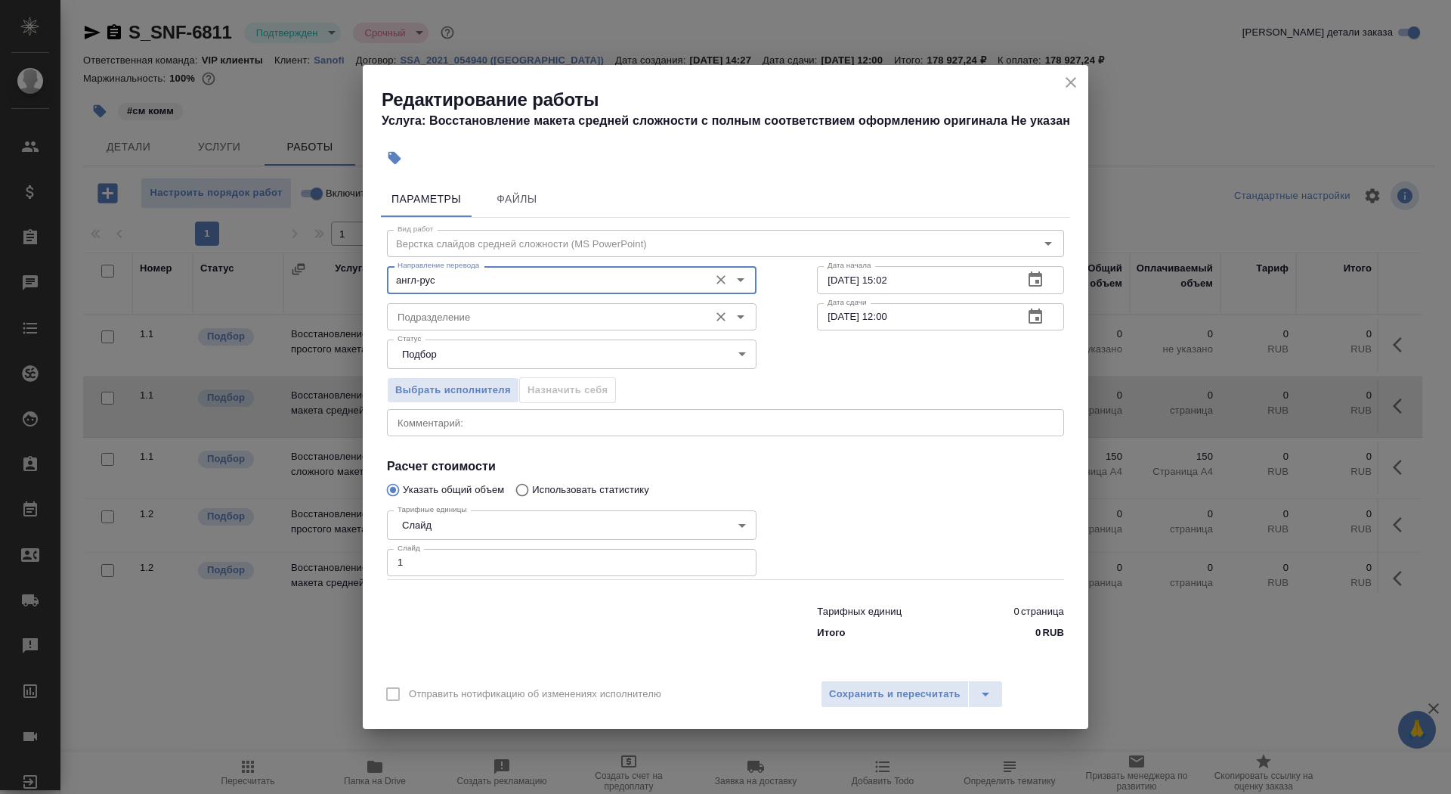
click at [438, 324] on input "Подразделение" at bounding box center [547, 317] width 310 height 18
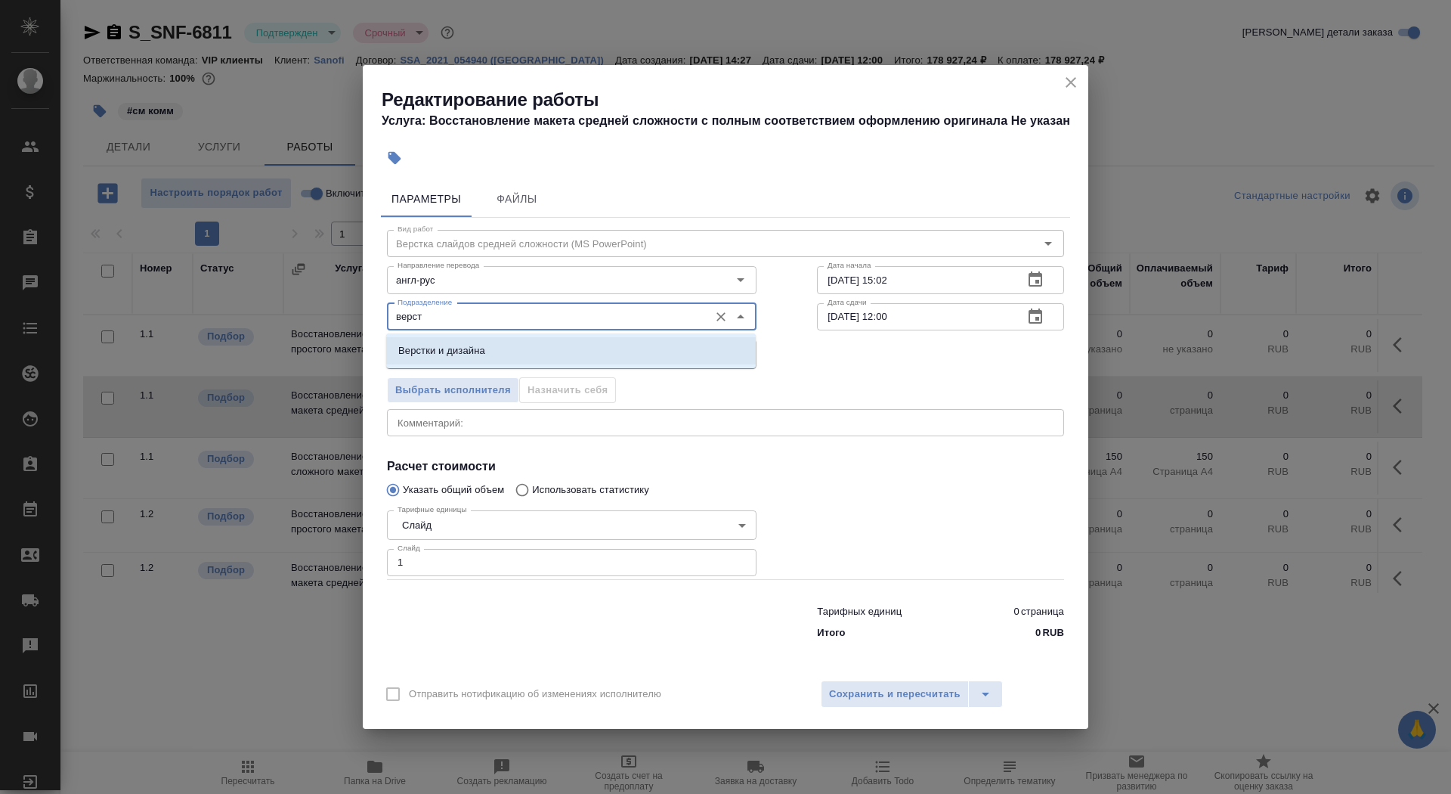
click at [498, 356] on li "Верстки и дизайна" at bounding box center [571, 350] width 370 height 27
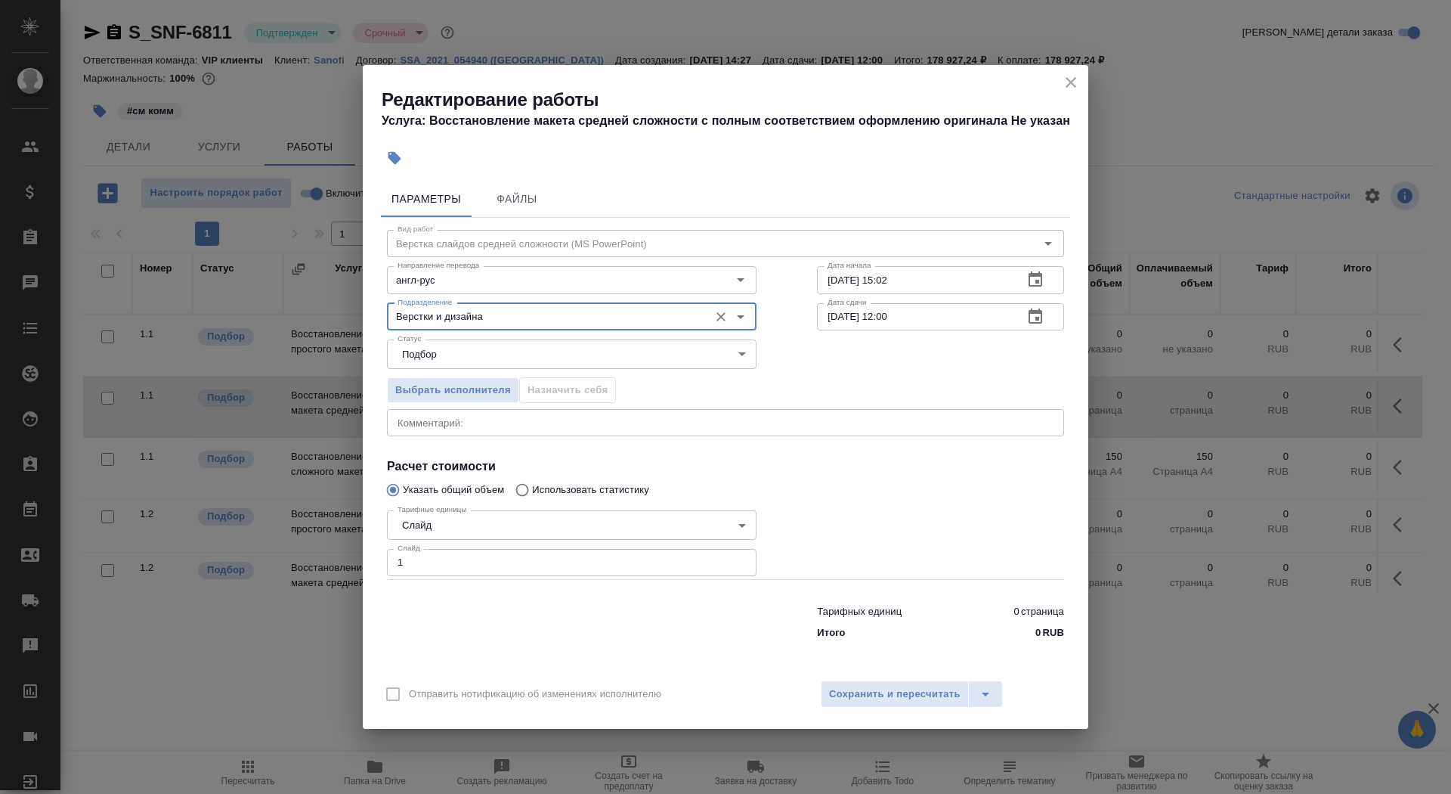
type input "Верстки и дизайна"
click at [890, 288] on input "13.08.2025 15:02" at bounding box center [914, 279] width 194 height 27
click at [890, 281] on input "13.08.2025 15:02" at bounding box center [914, 279] width 194 height 27
type input "13.08.2025 18:02"
click at [1030, 316] on icon "button" at bounding box center [1036, 315] width 14 height 15
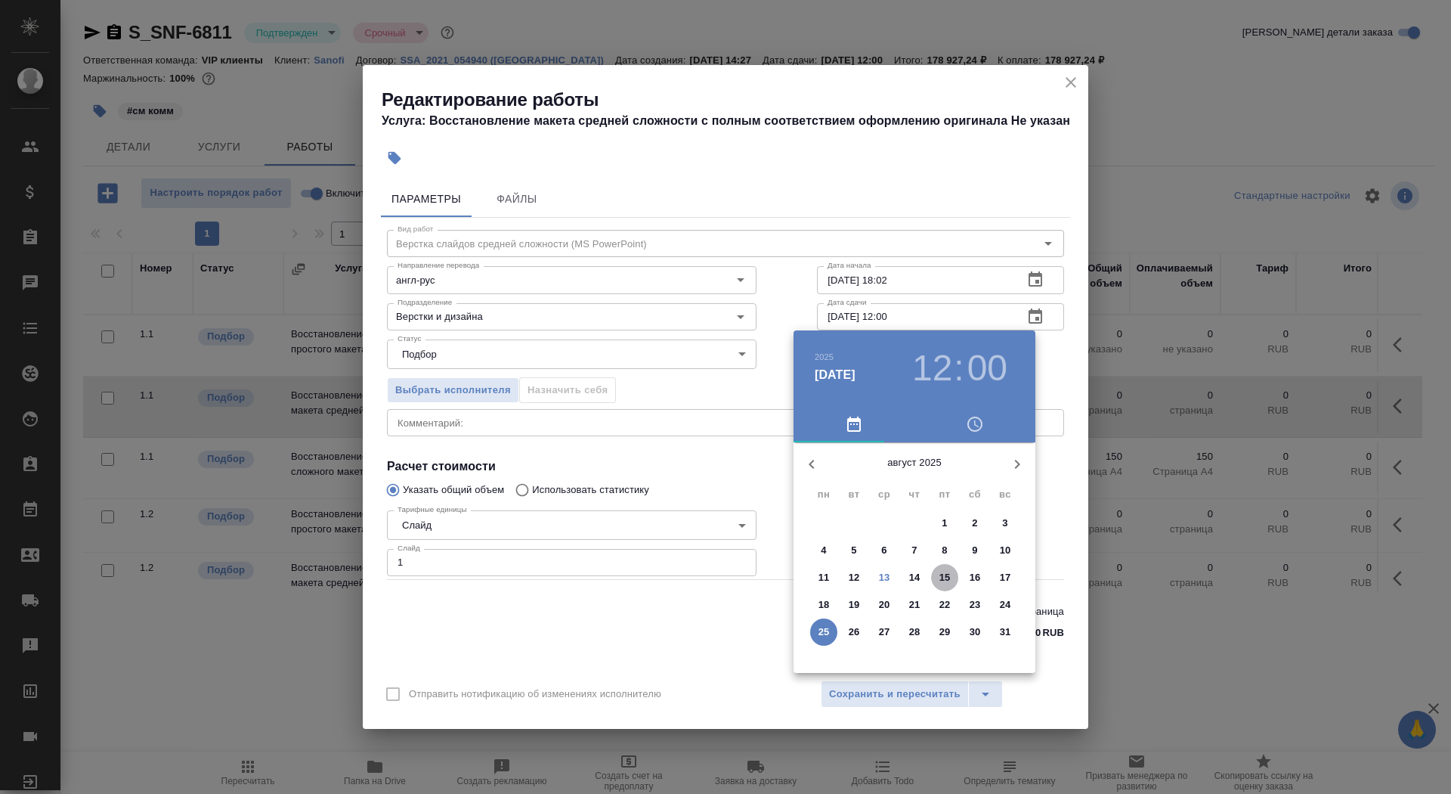
click at [949, 575] on p "15" at bounding box center [945, 577] width 11 height 15
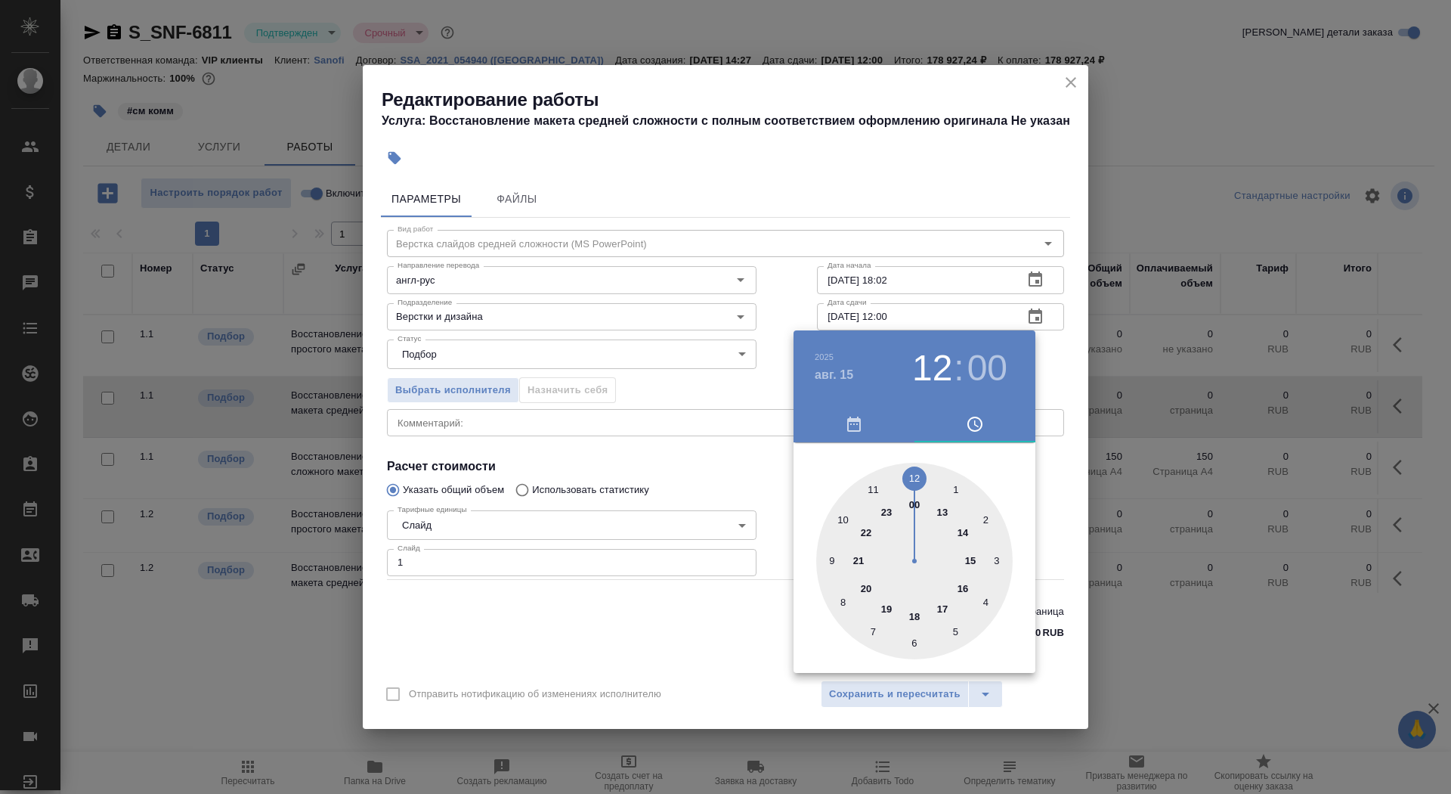
type input "15.08.2025 15:00"
click at [969, 571] on div at bounding box center [914, 561] width 197 height 197
click at [640, 421] on div at bounding box center [725, 397] width 1451 height 794
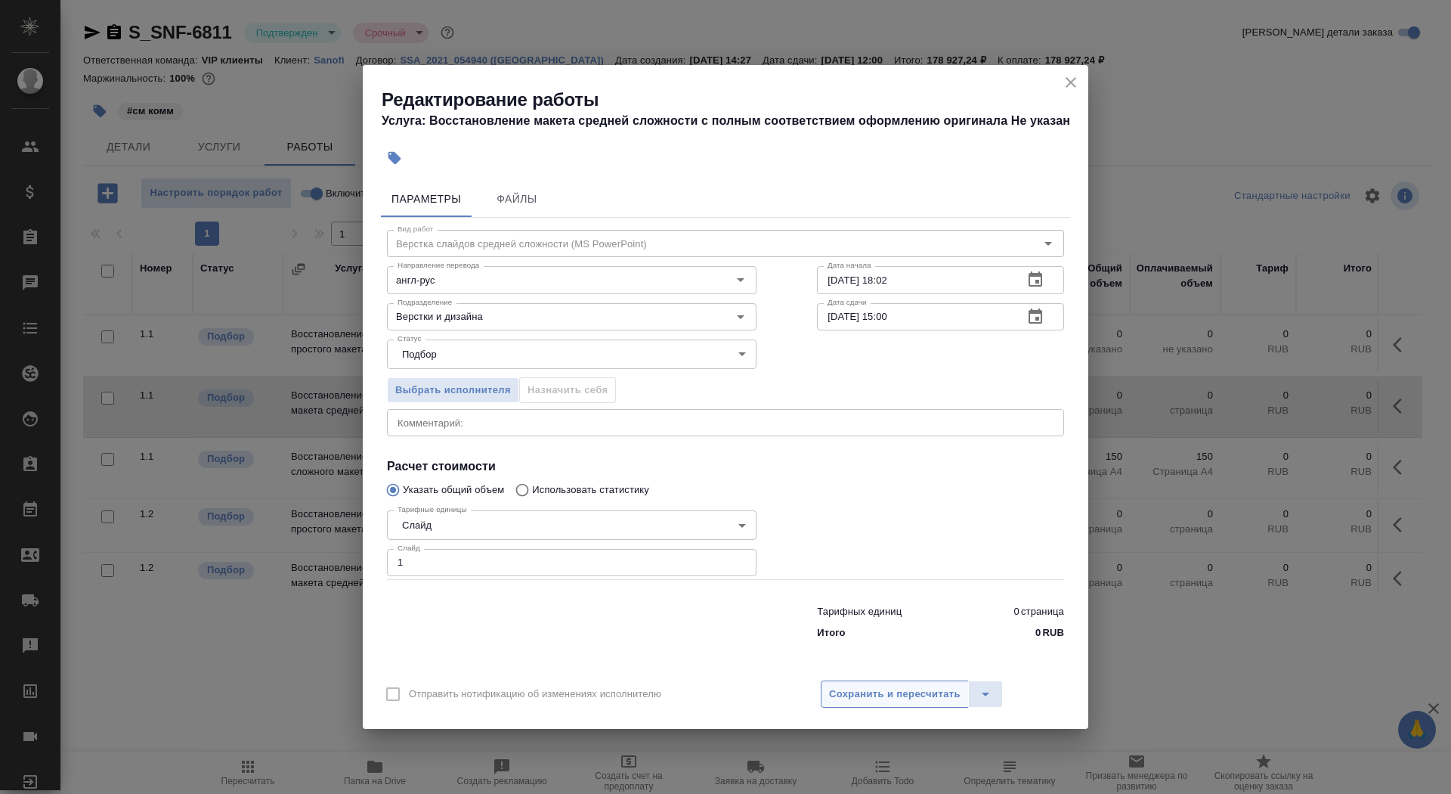
click at [864, 697] on span "Сохранить и пересчитать" at bounding box center [895, 694] width 132 height 17
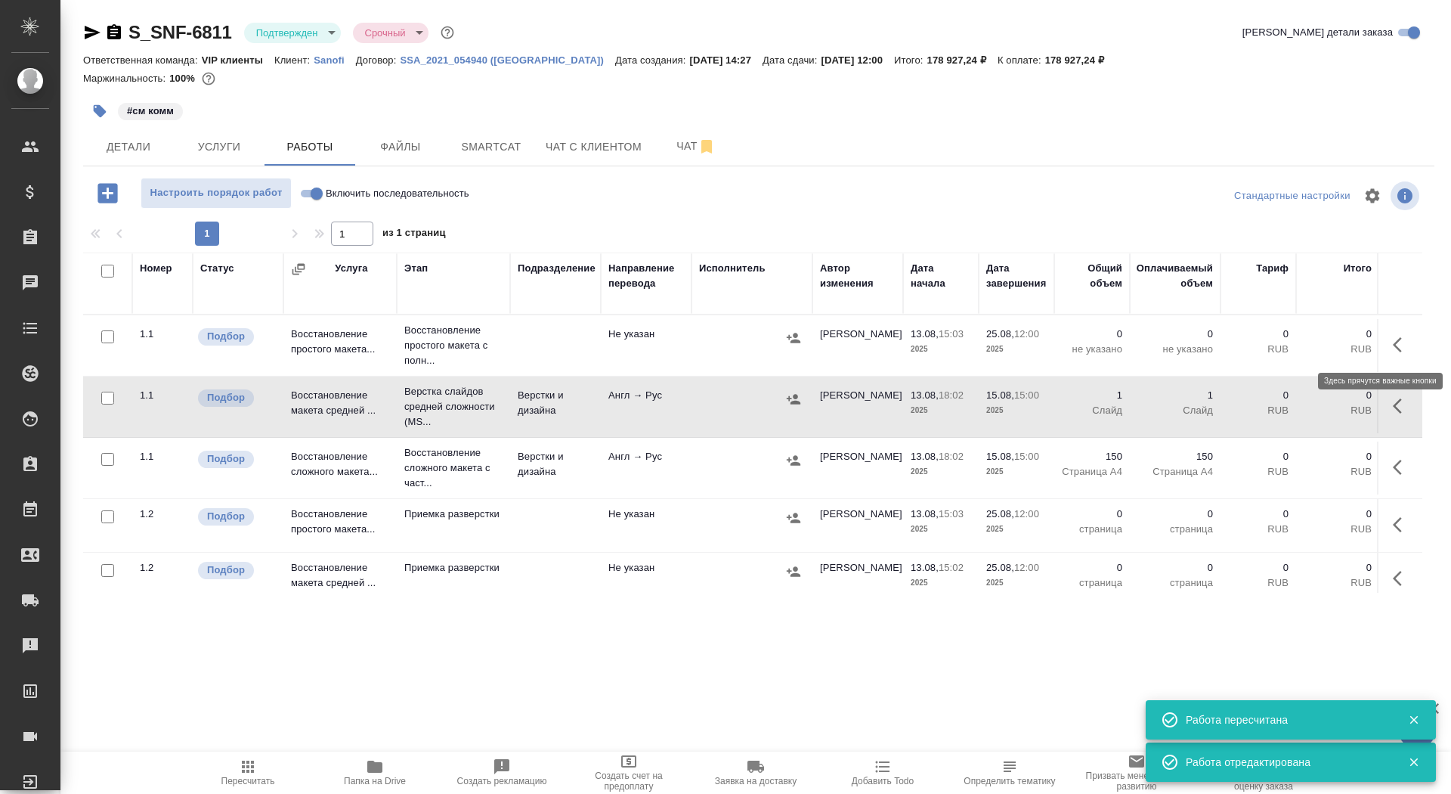
click at [1402, 342] on icon "button" at bounding box center [1402, 345] width 18 height 18
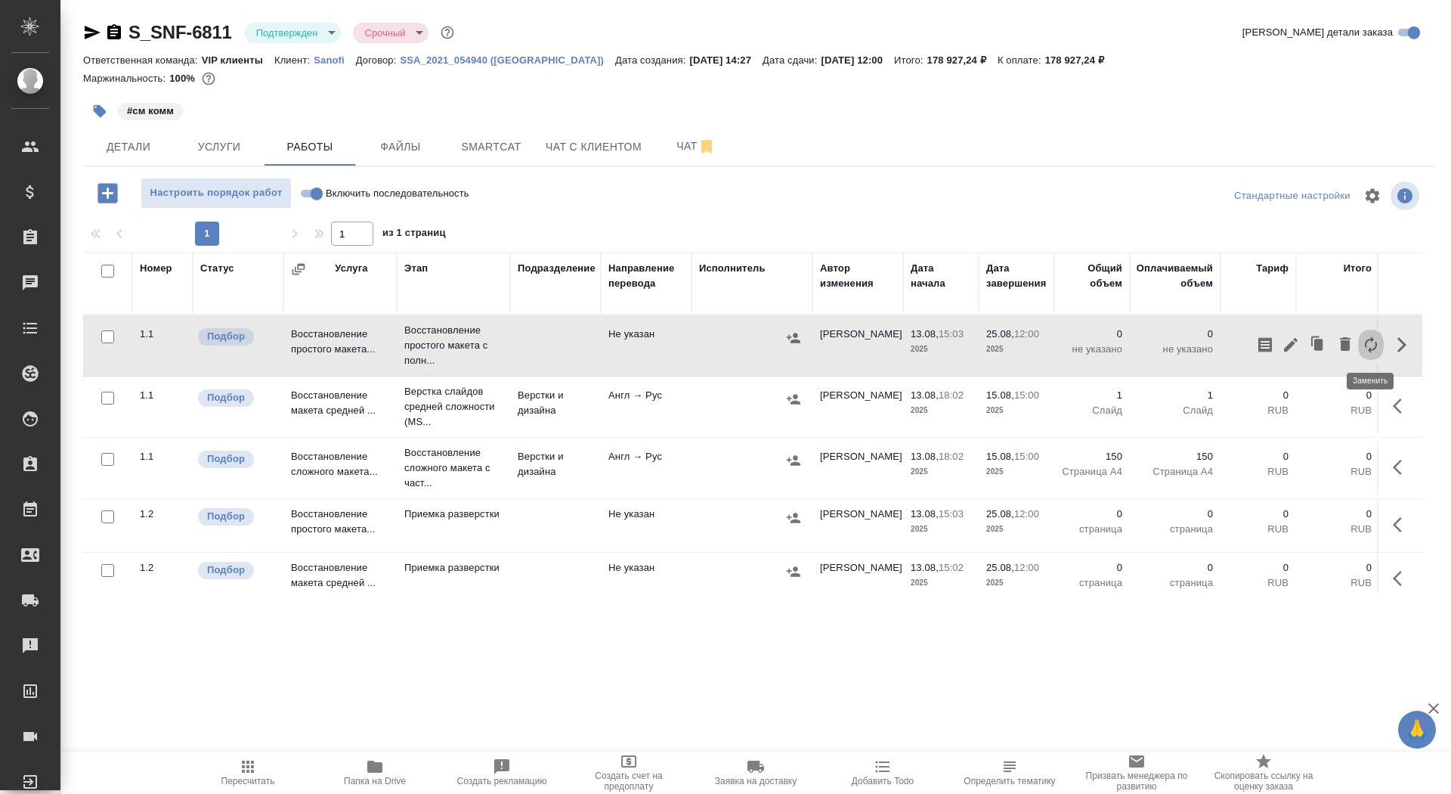
click at [1370, 341] on icon "button" at bounding box center [1371, 345] width 18 height 18
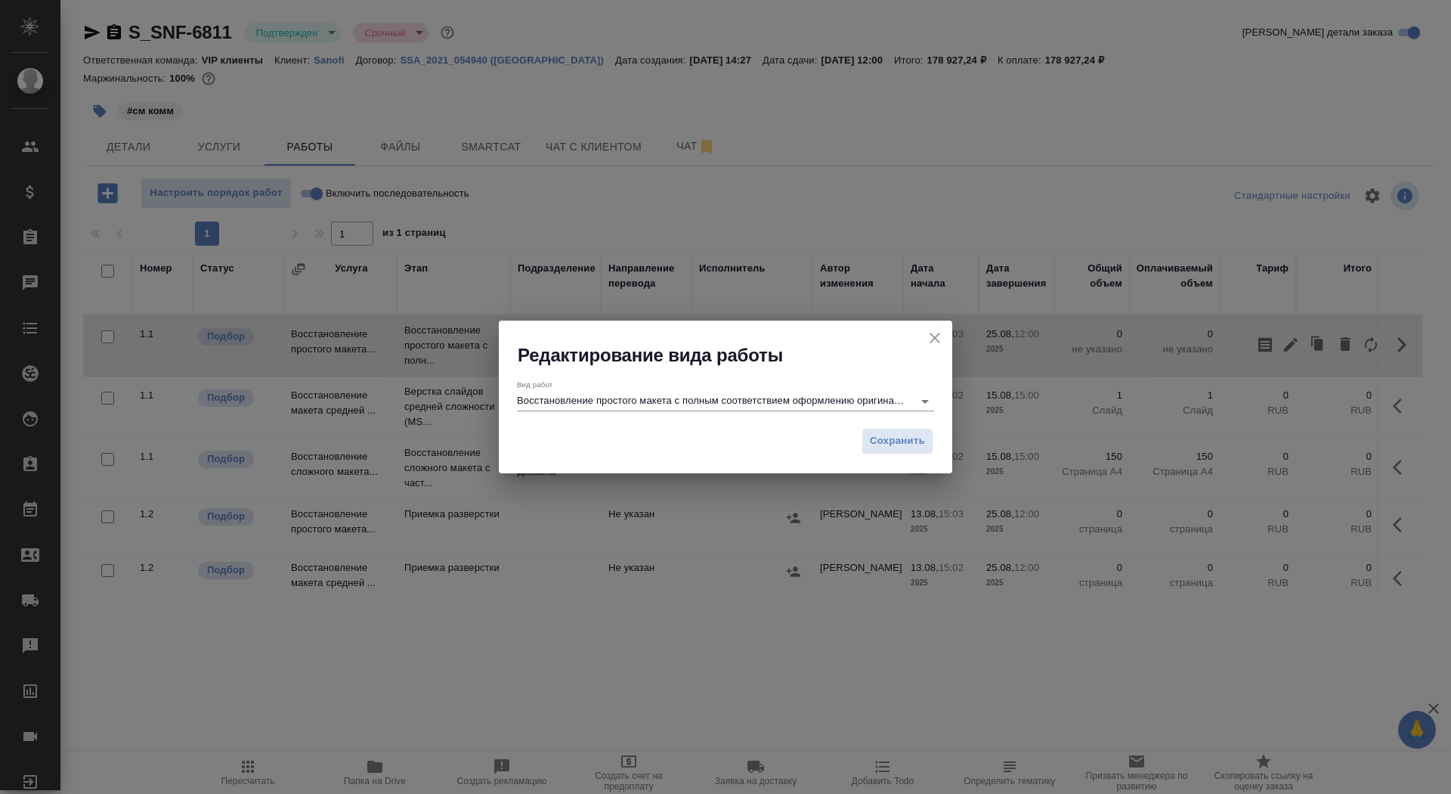
click at [832, 392] on input "Восстановление простого макета с полным соответствием оформлению оригинала" at bounding box center [711, 401] width 389 height 18
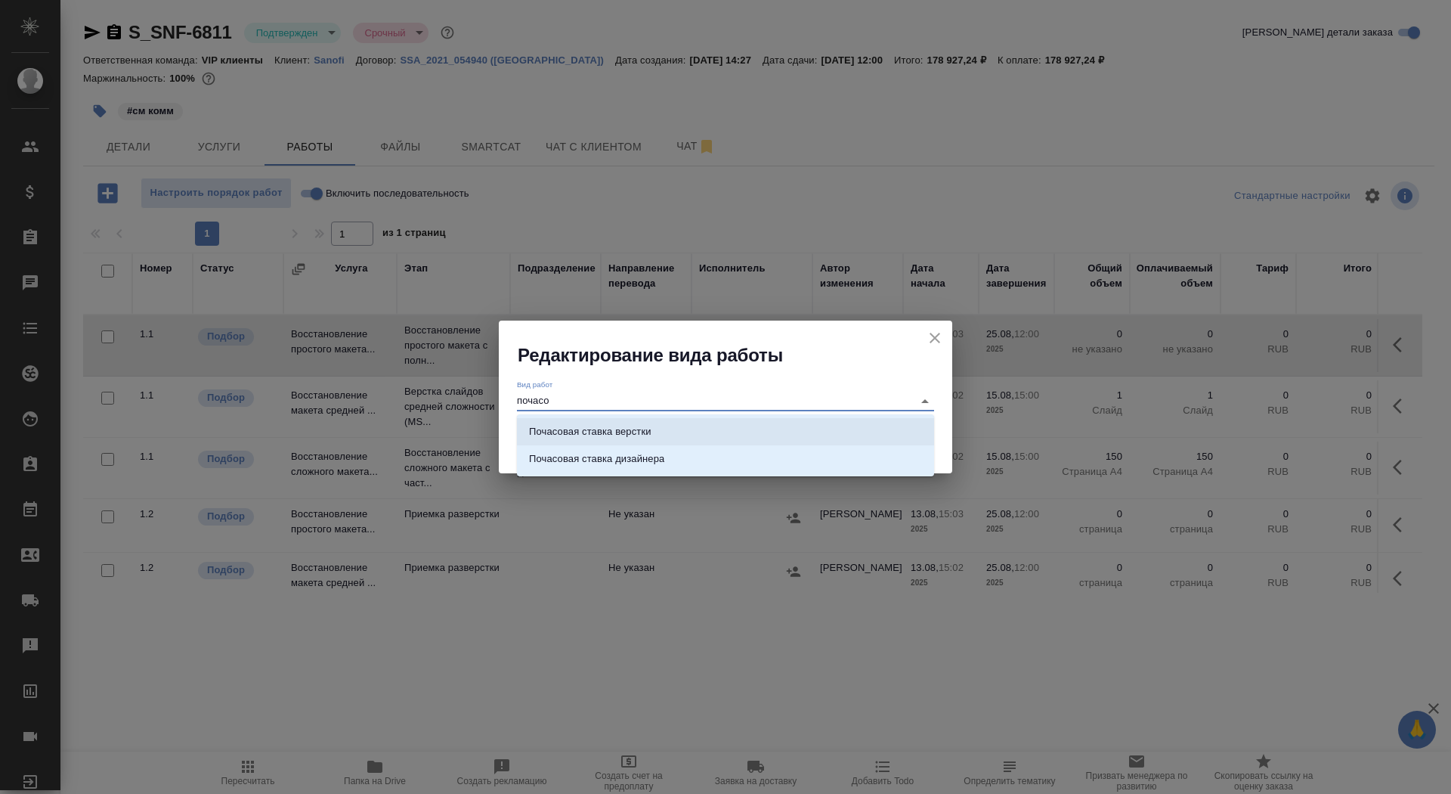
click at [773, 424] on li "Почасовая ставка верстки" at bounding box center [725, 431] width 417 height 27
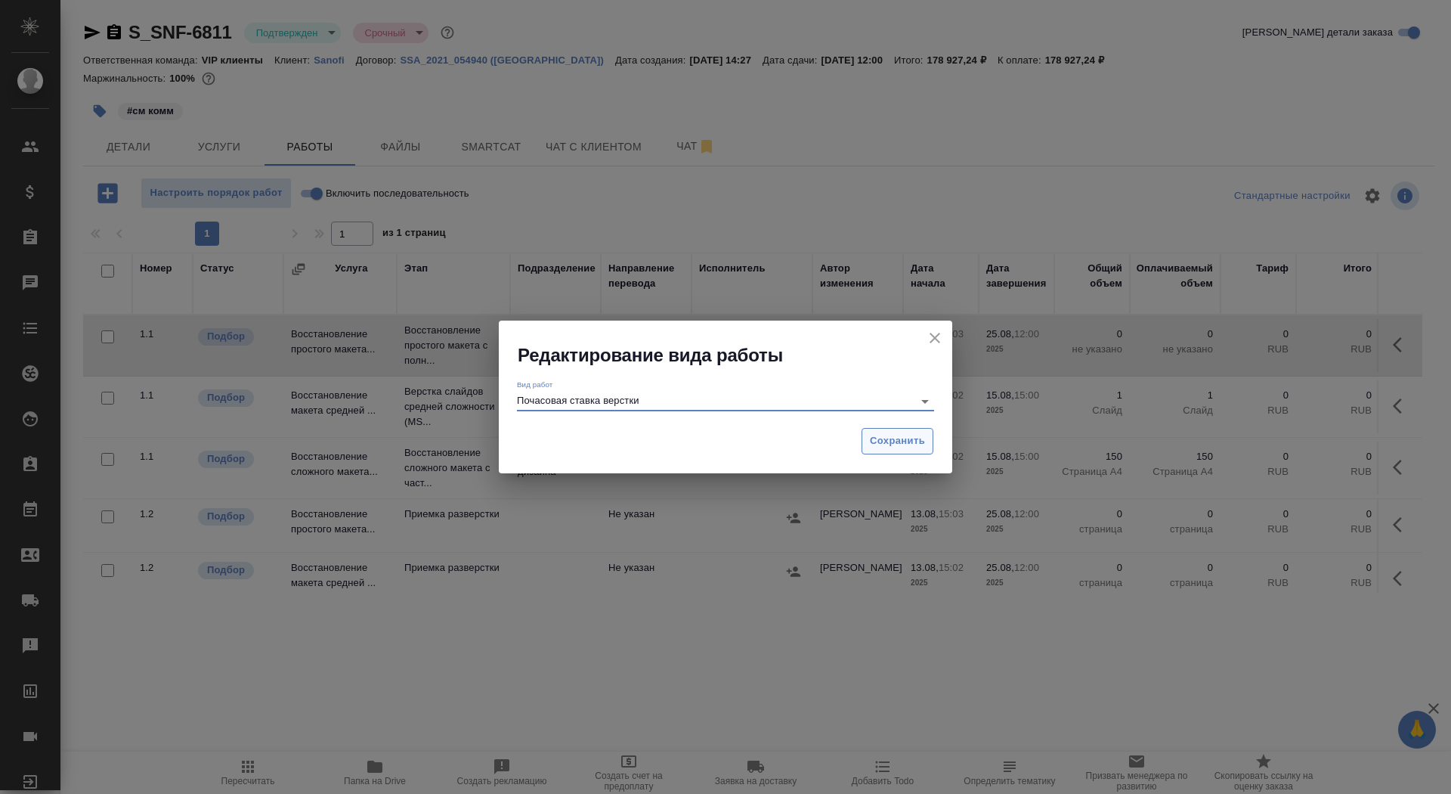
type input "Почасовая ставка верстки"
click at [896, 443] on span "Сохранить" at bounding box center [897, 440] width 55 height 17
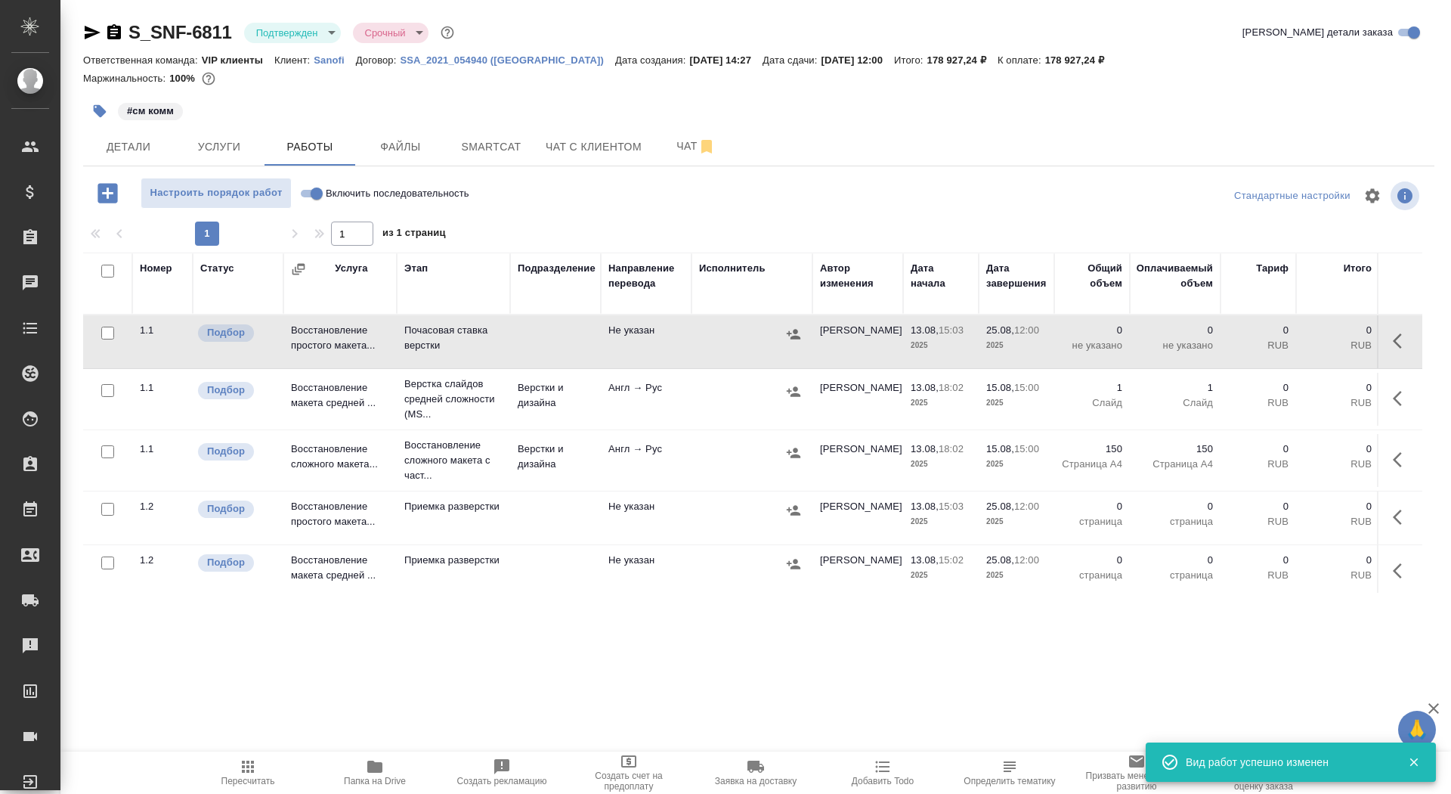
click at [1398, 344] on icon "button" at bounding box center [1397, 340] width 9 height 15
click at [1284, 341] on icon "button" at bounding box center [1291, 341] width 18 height 18
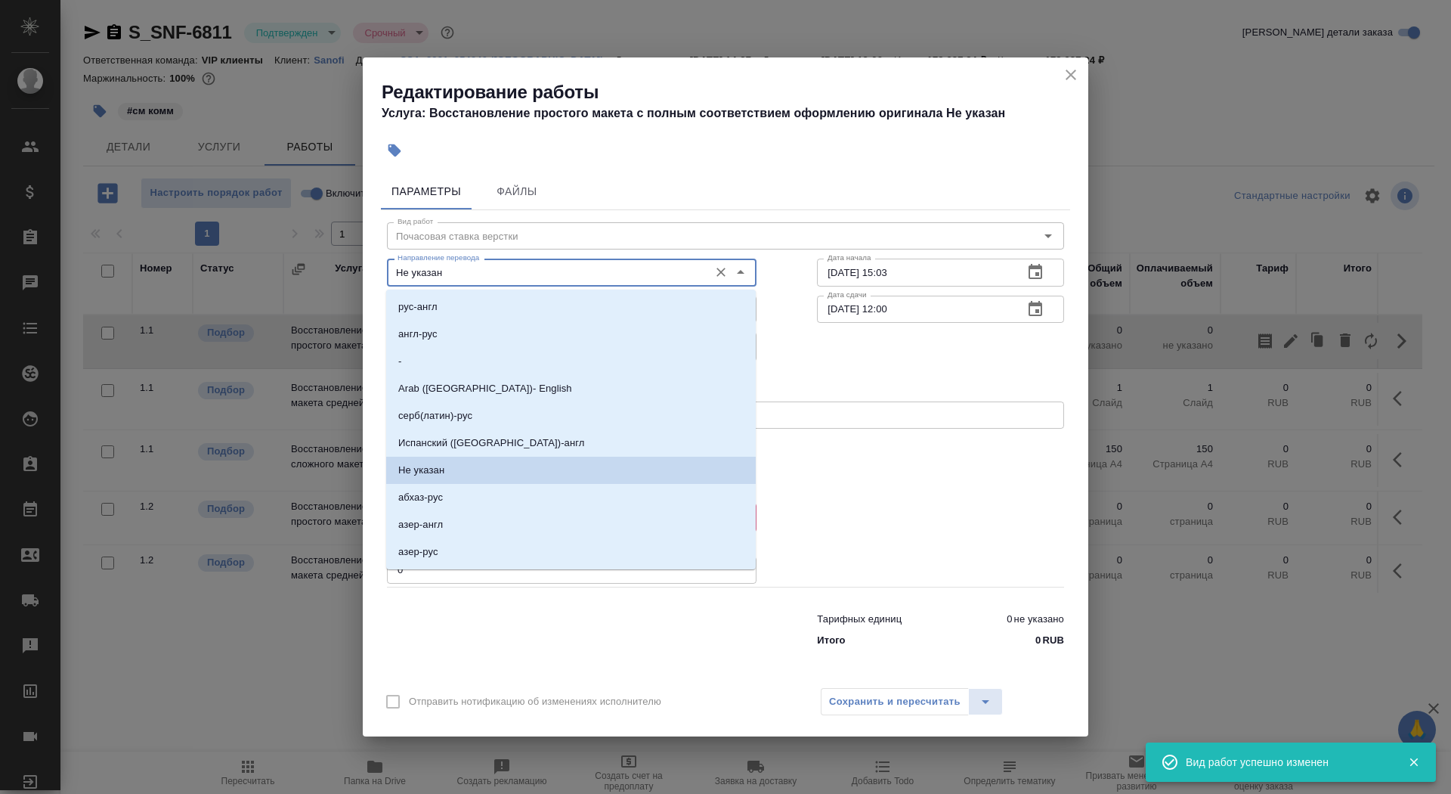
click at [547, 264] on input "Не указан" at bounding box center [547, 272] width 310 height 18
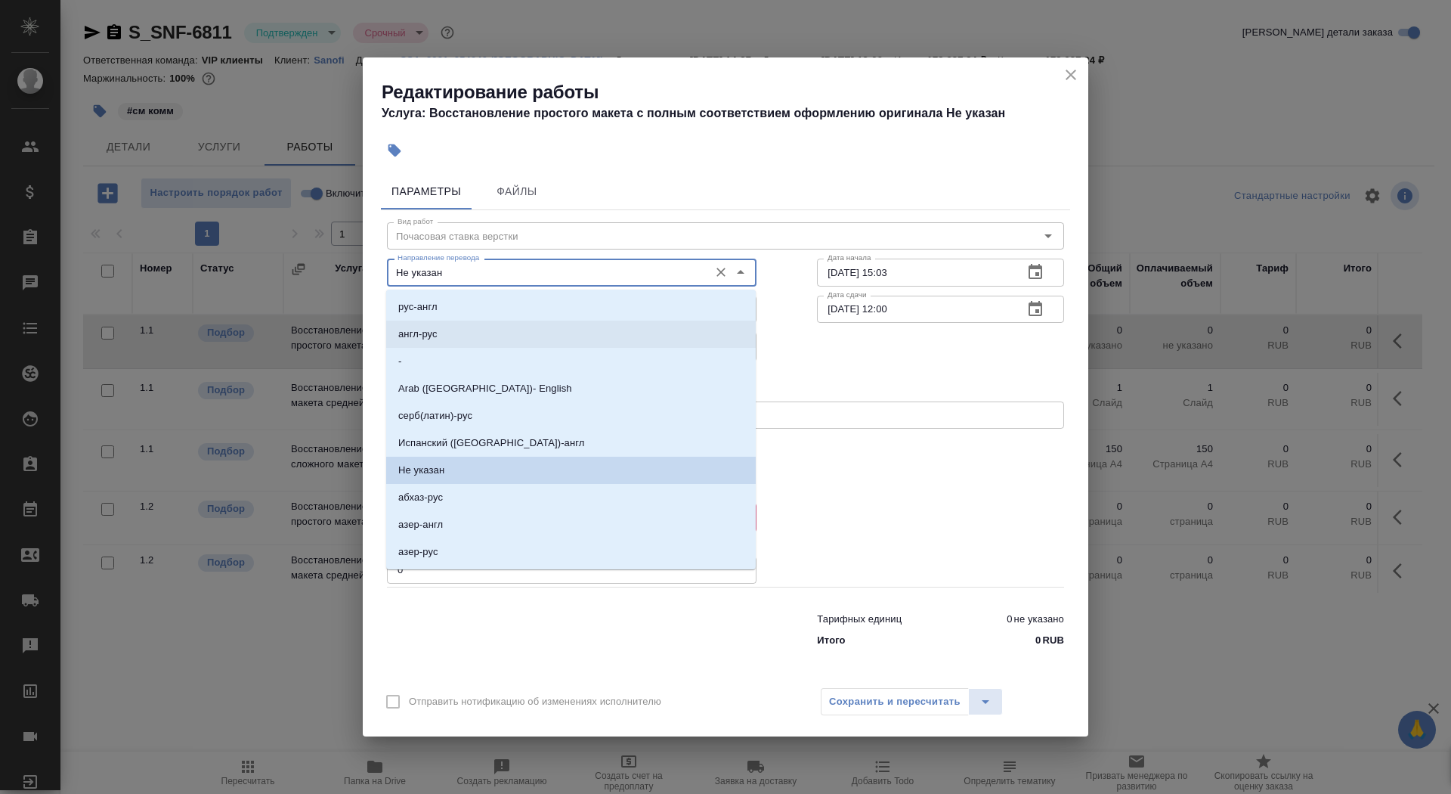
click at [539, 330] on li "англ-рус" at bounding box center [571, 334] width 370 height 27
type input "англ-рус"
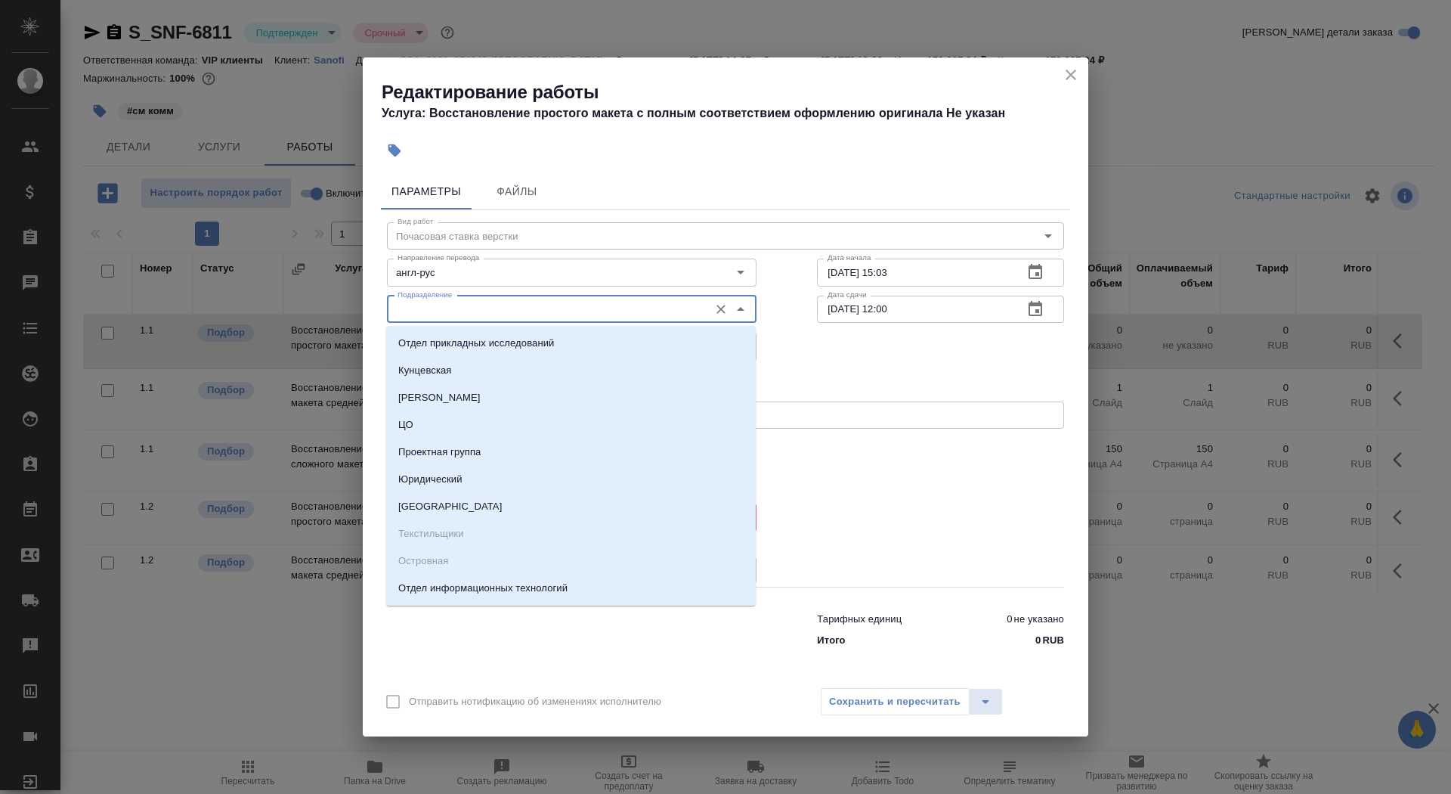
click at [531, 305] on input "Подразделение" at bounding box center [547, 309] width 310 height 18
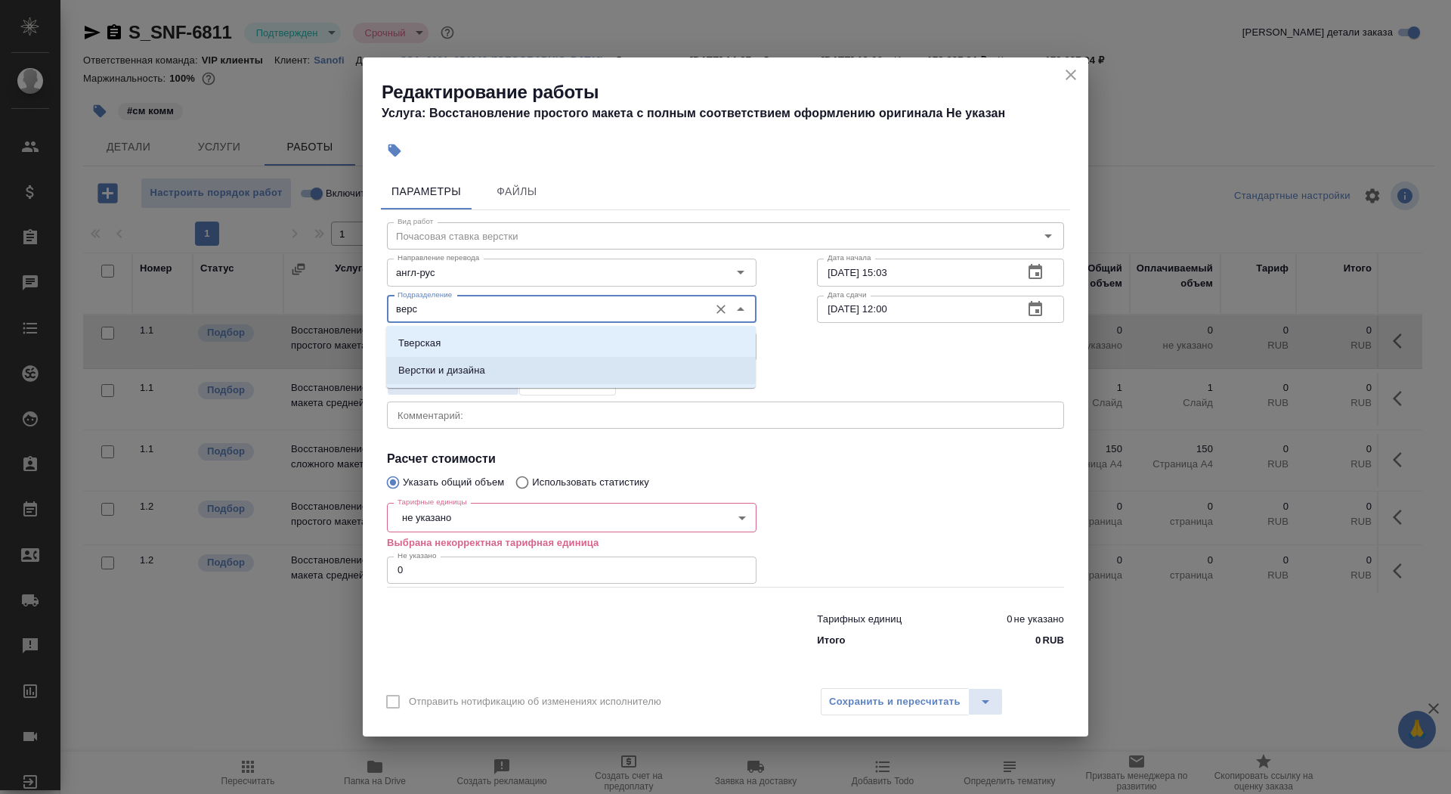
click at [552, 361] on li "Верстки и дизайна" at bounding box center [571, 370] width 370 height 27
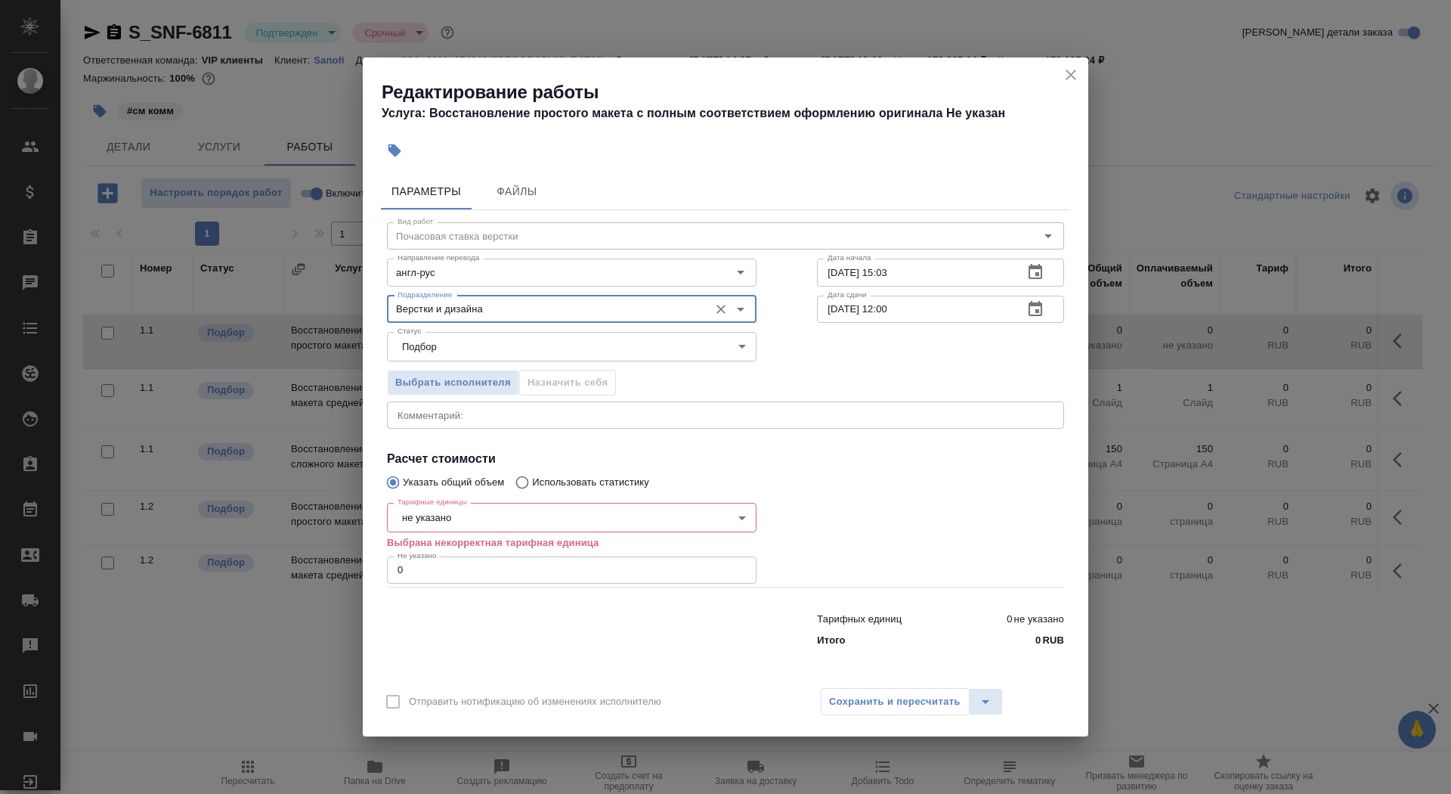
type input "Верстки и дизайна"
click at [456, 511] on body "🙏 .cls-1 fill:#fff; AWATERA Saydasheva Dilyara Клиенты Спецификации Заказы 0 Ча…" at bounding box center [725, 397] width 1451 height 794
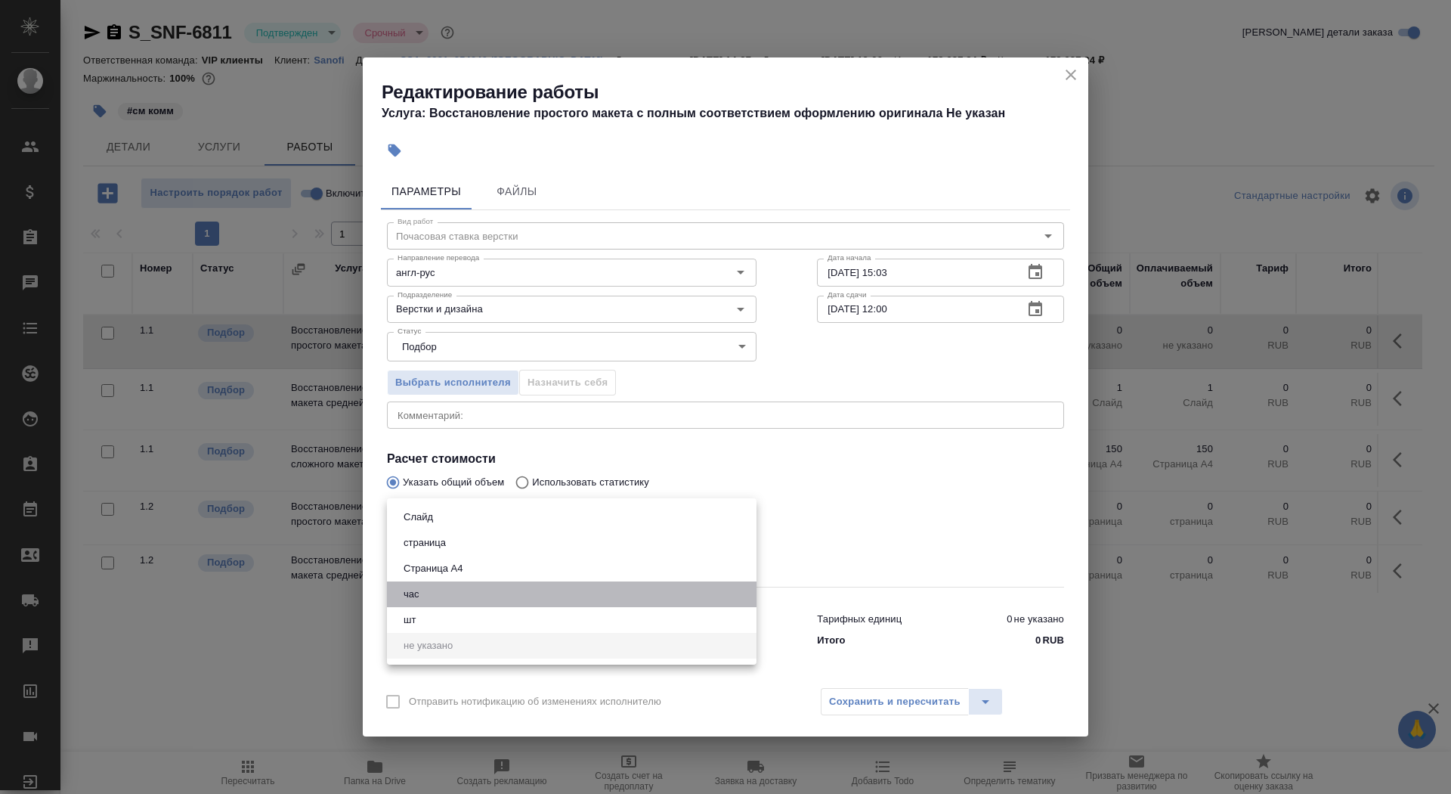
click at [432, 597] on li "час" at bounding box center [572, 594] width 370 height 26
type input "5a8b1489cc6b4906c91bfd93"
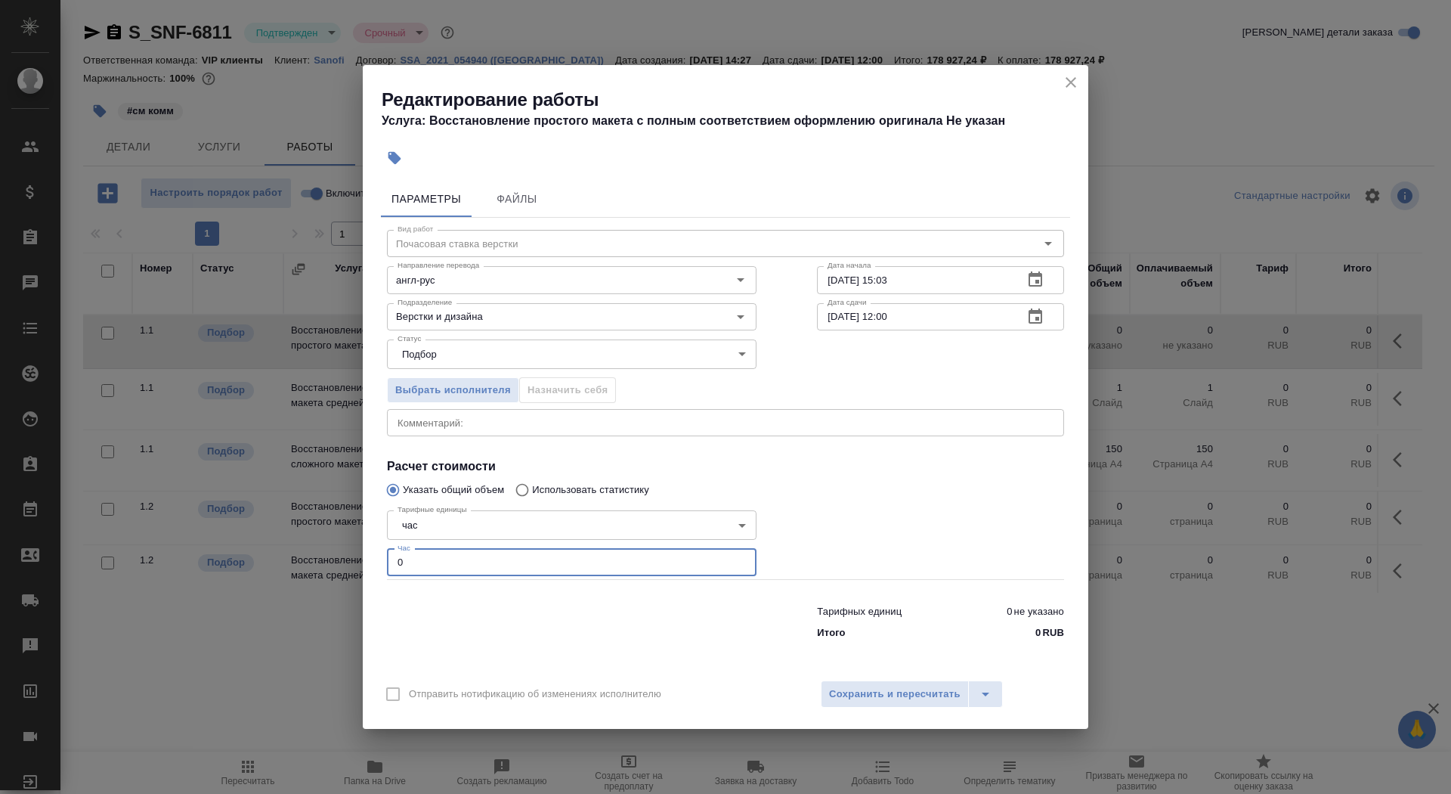
drag, startPoint x: 424, startPoint y: 559, endPoint x: 379, endPoint y: 559, distance: 45.4
click at [379, 559] on div "Параметры Файлы Вид работ Почасовая ставка верстки Вид работ Направление перево…" at bounding box center [726, 423] width 726 height 496
type input "6"
click at [891, 278] on input "13.08.2025 15:03" at bounding box center [914, 279] width 194 height 27
type input "13.08.2025 18:03"
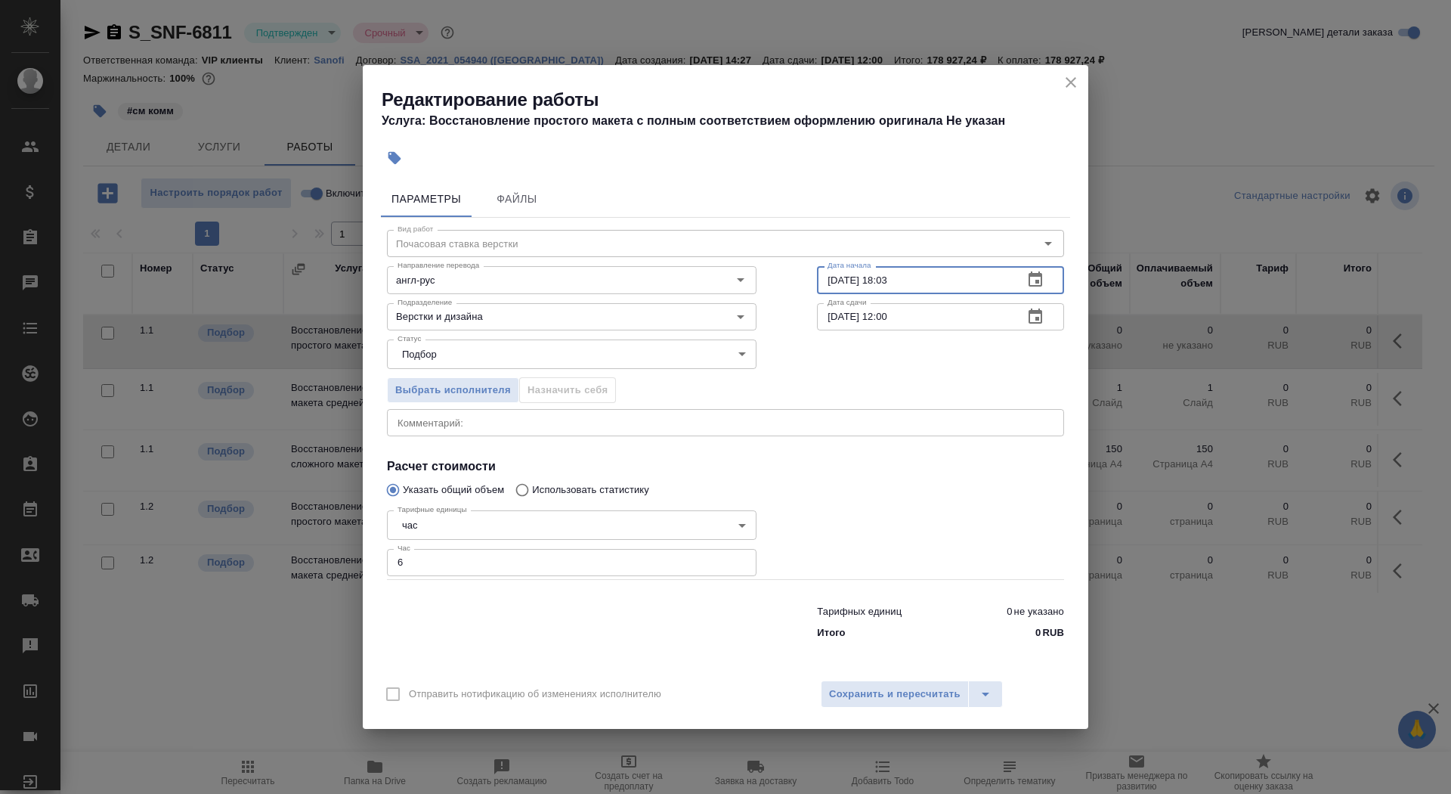
click at [1055, 319] on div "25.08.2025 12:00 Дата сдачи" at bounding box center [940, 316] width 247 height 27
click at [1045, 319] on button "button" at bounding box center [1036, 317] width 36 height 36
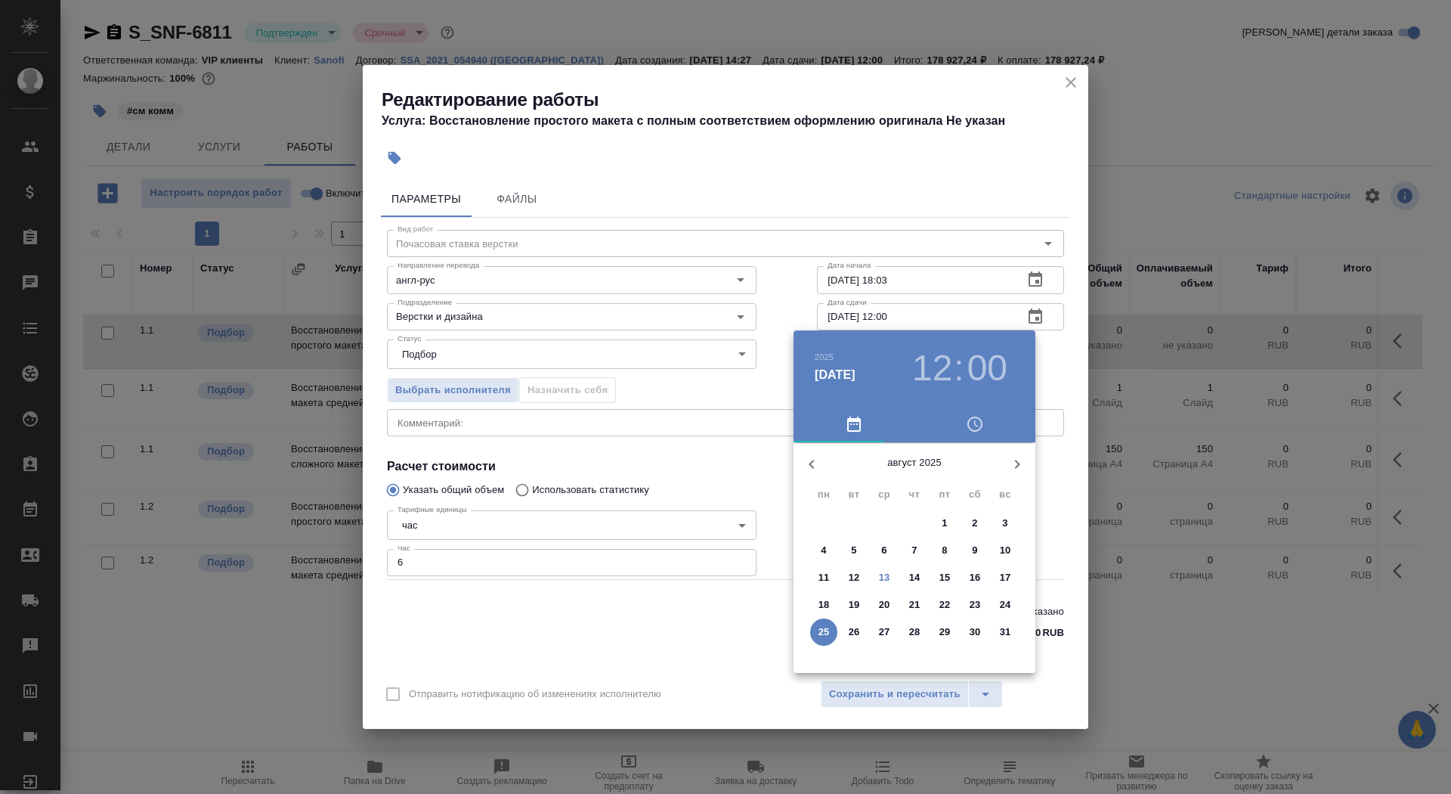
click at [940, 575] on p "15" at bounding box center [945, 577] width 11 height 15
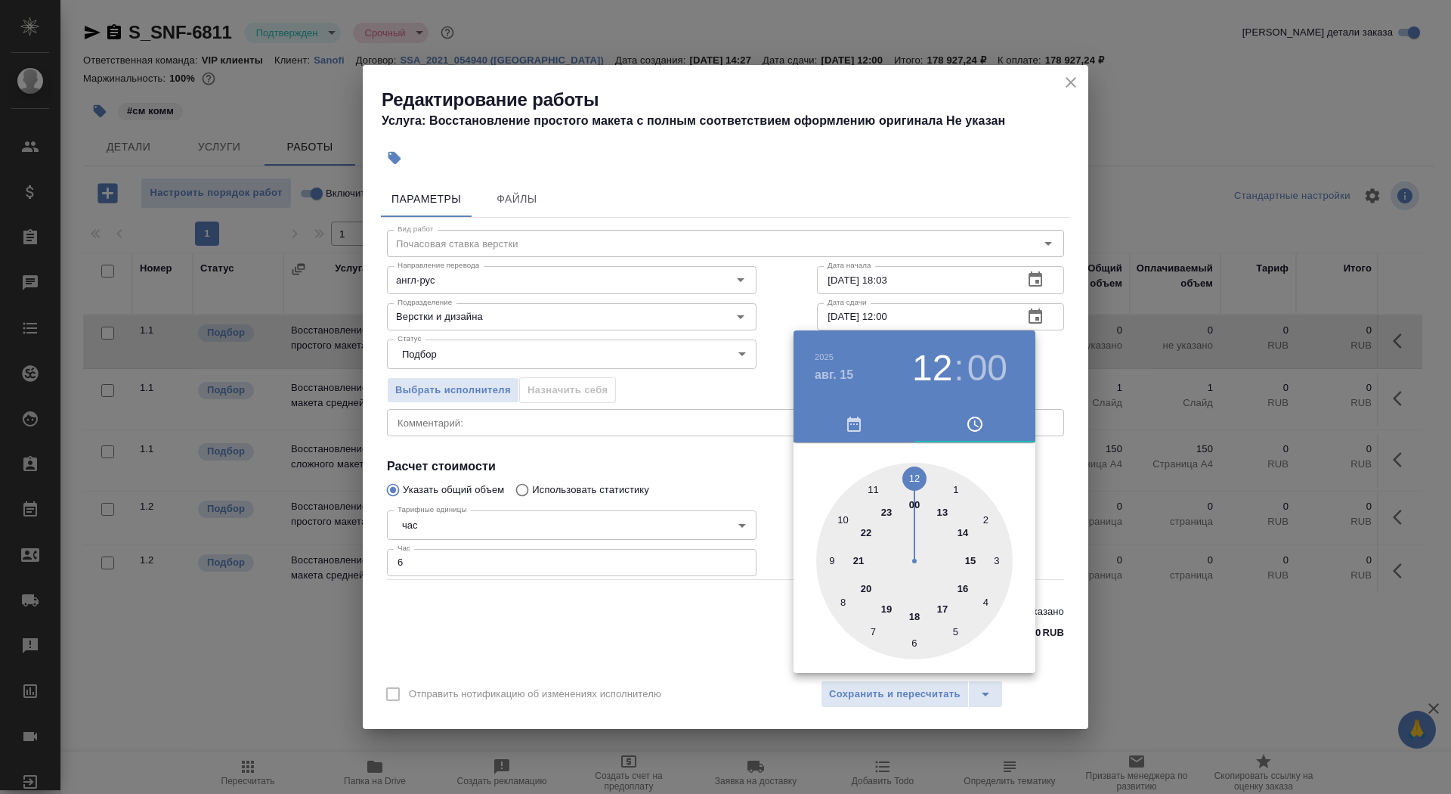
click at [973, 559] on div at bounding box center [914, 561] width 197 height 197
type input "15.08.2025 15:00"
click at [714, 599] on div at bounding box center [725, 397] width 1451 height 794
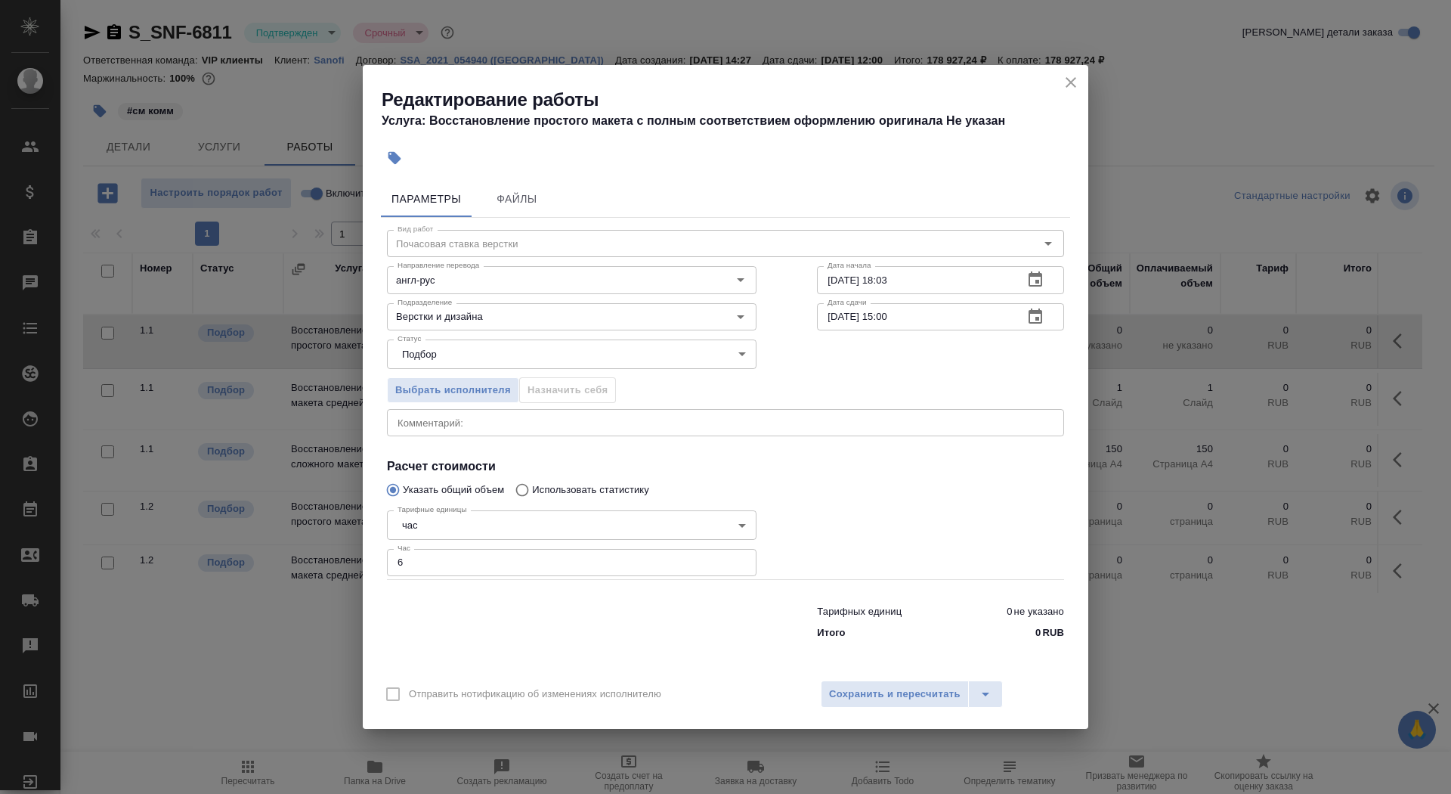
click at [842, 708] on div "Отправить нотификацию об изменениях исполнителю Сохранить и пересчитать" at bounding box center [726, 700] width 726 height 58
click at [842, 694] on span "Сохранить и пересчитать" at bounding box center [895, 694] width 132 height 17
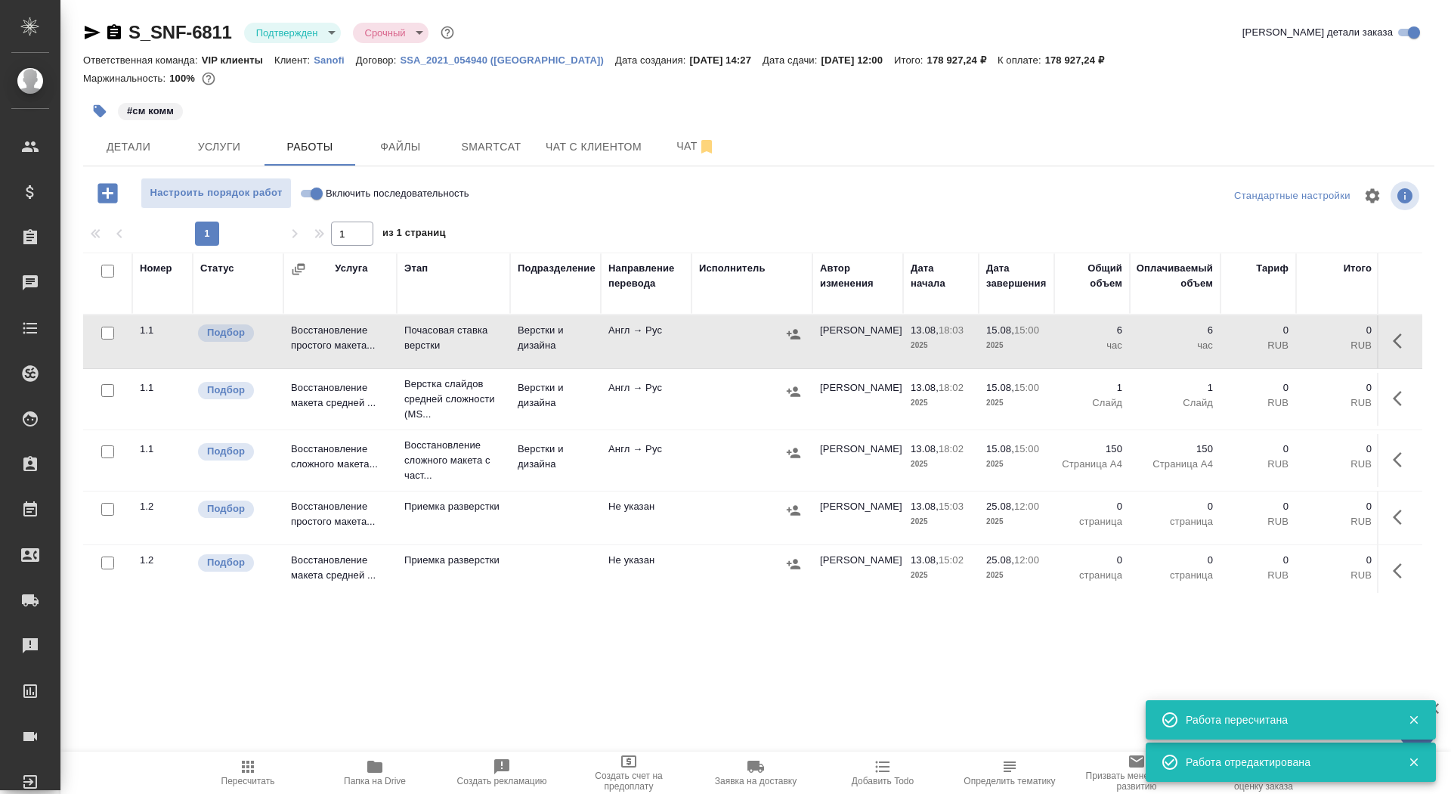
click at [97, 110] on icon "button" at bounding box center [100, 111] width 13 height 13
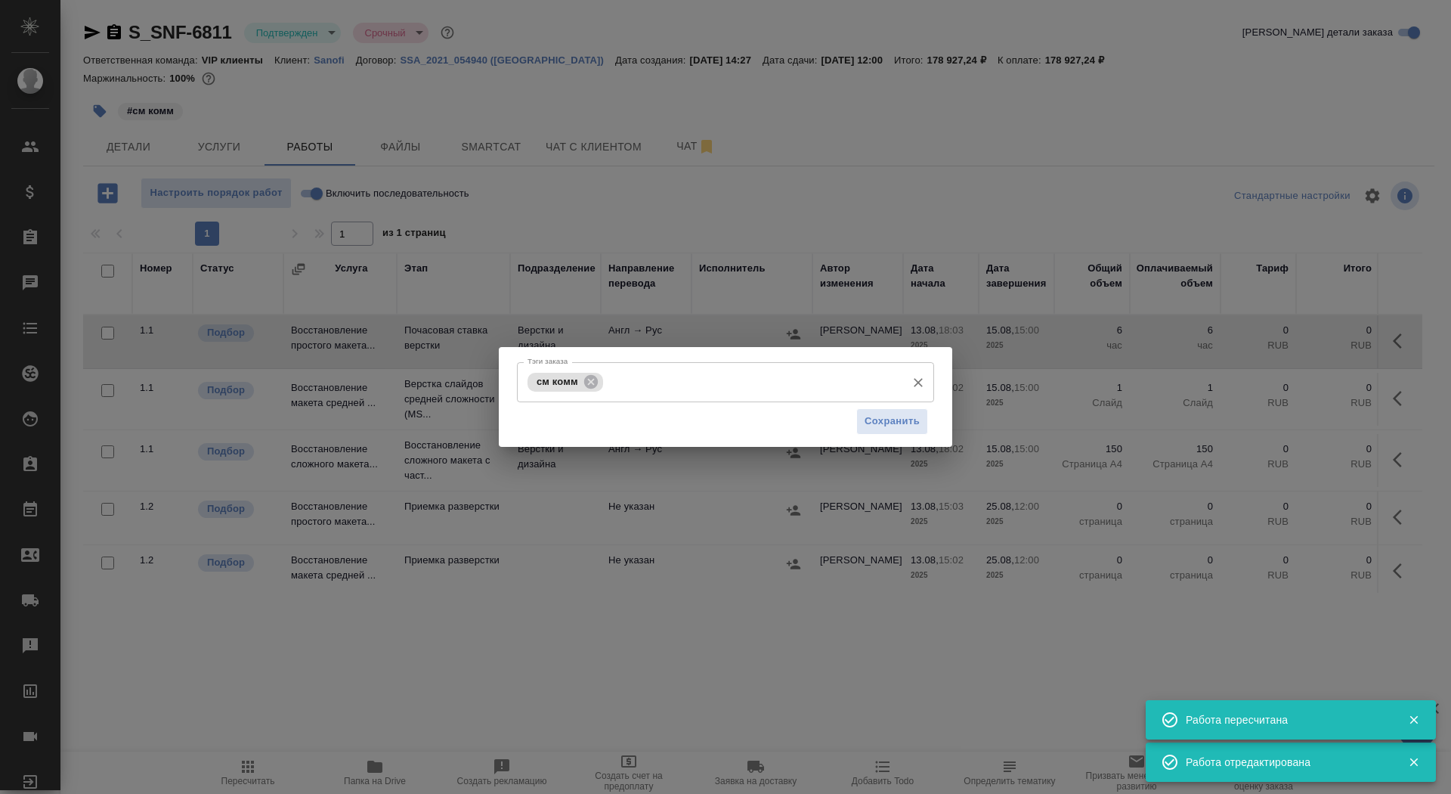
click at [681, 383] on input "Тэги заказа" at bounding box center [753, 382] width 292 height 26
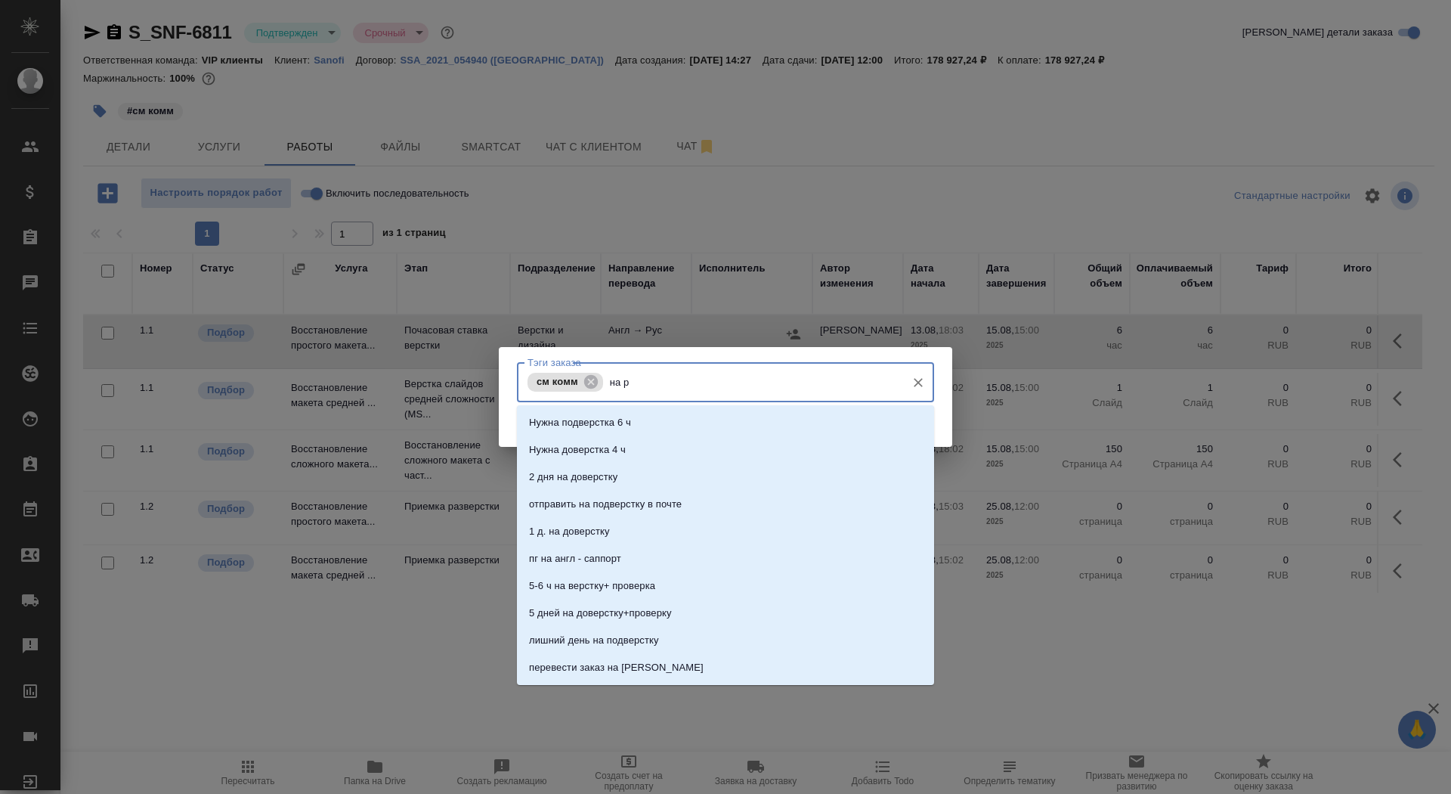
type input "на ра"
click at [714, 448] on li "на разверстке" at bounding box center [725, 449] width 417 height 27
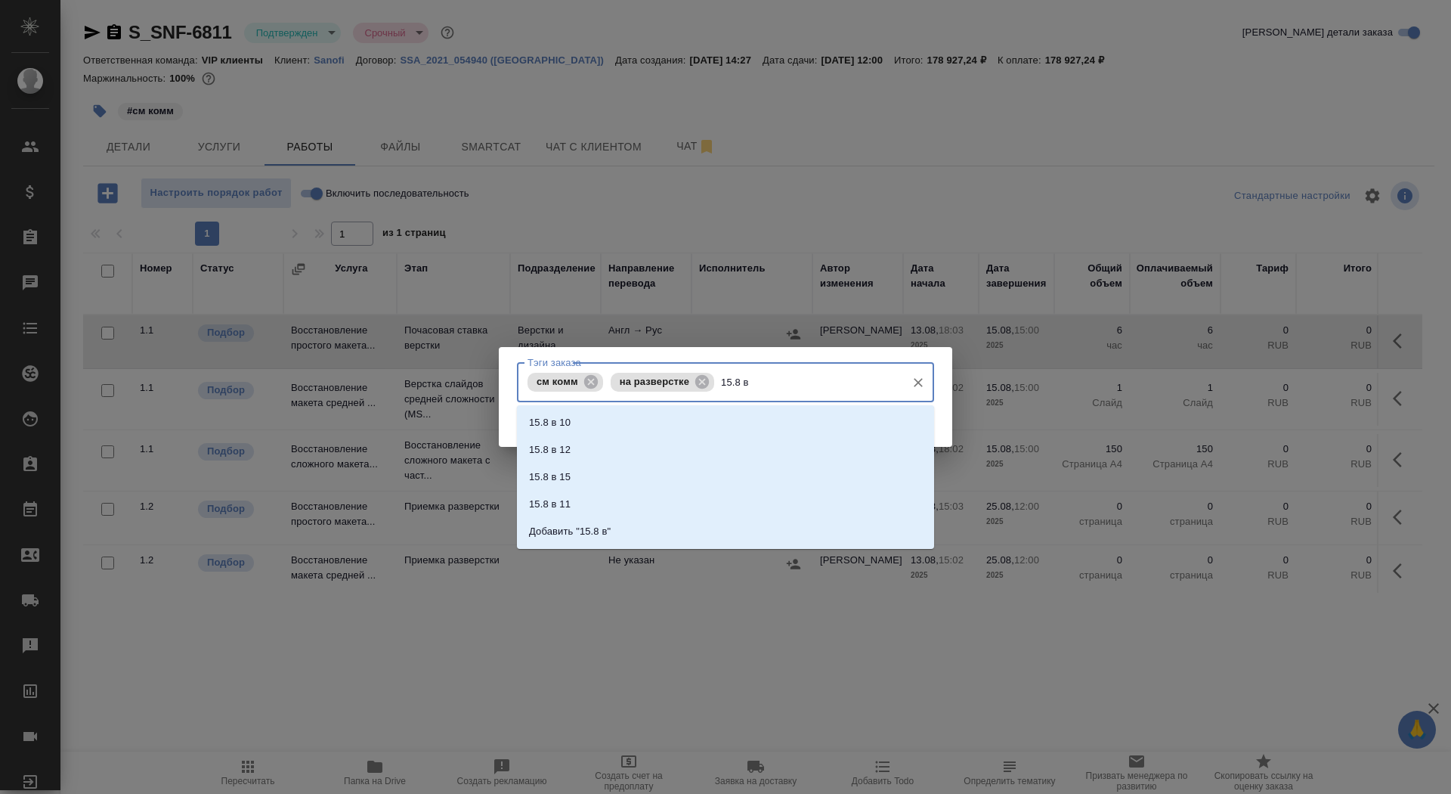
type input "15.8 в"
click at [759, 474] on li "15.8 в 15" at bounding box center [725, 476] width 417 height 27
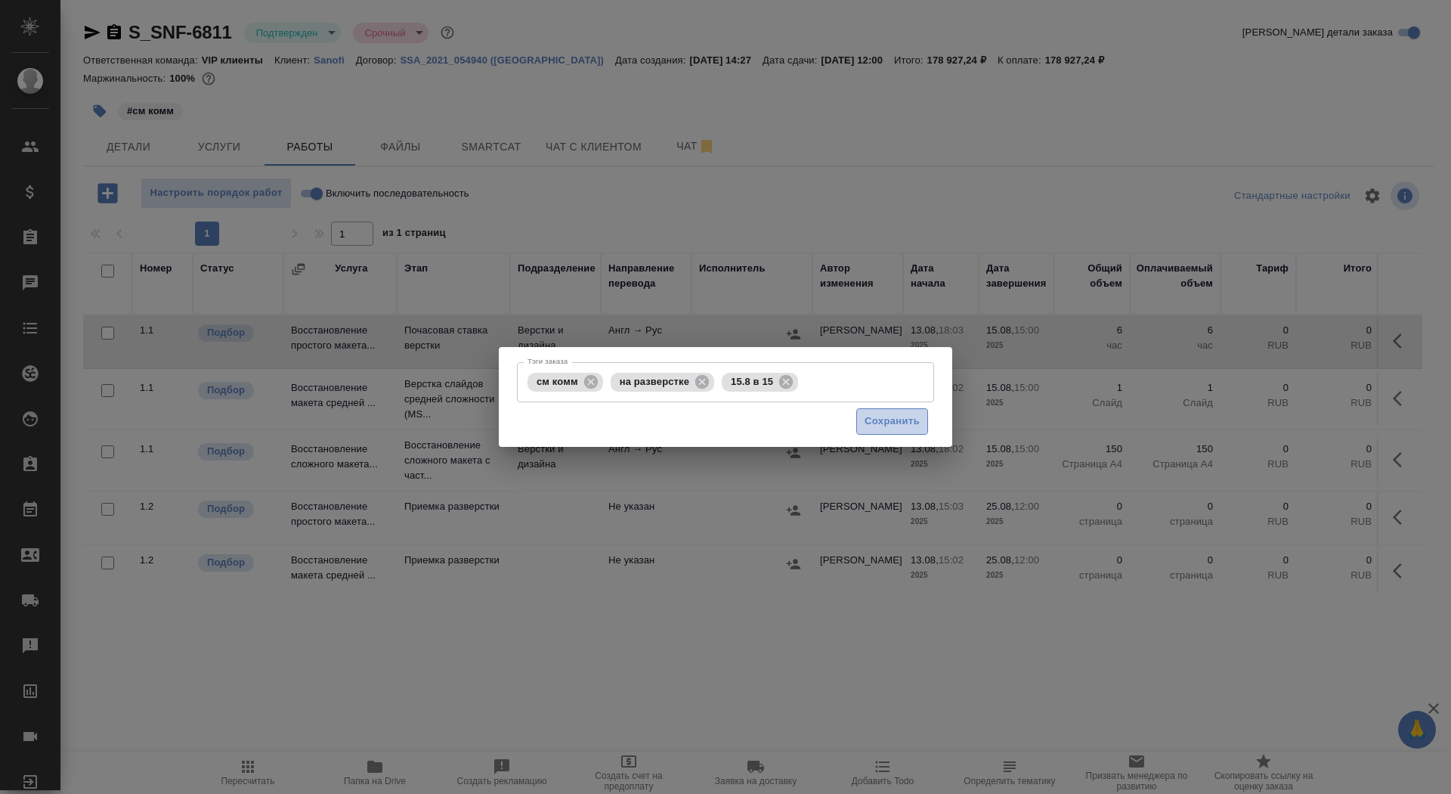
click at [906, 416] on span "Сохранить" at bounding box center [892, 421] width 55 height 17
